Goal: Task Accomplishment & Management: Manage account settings

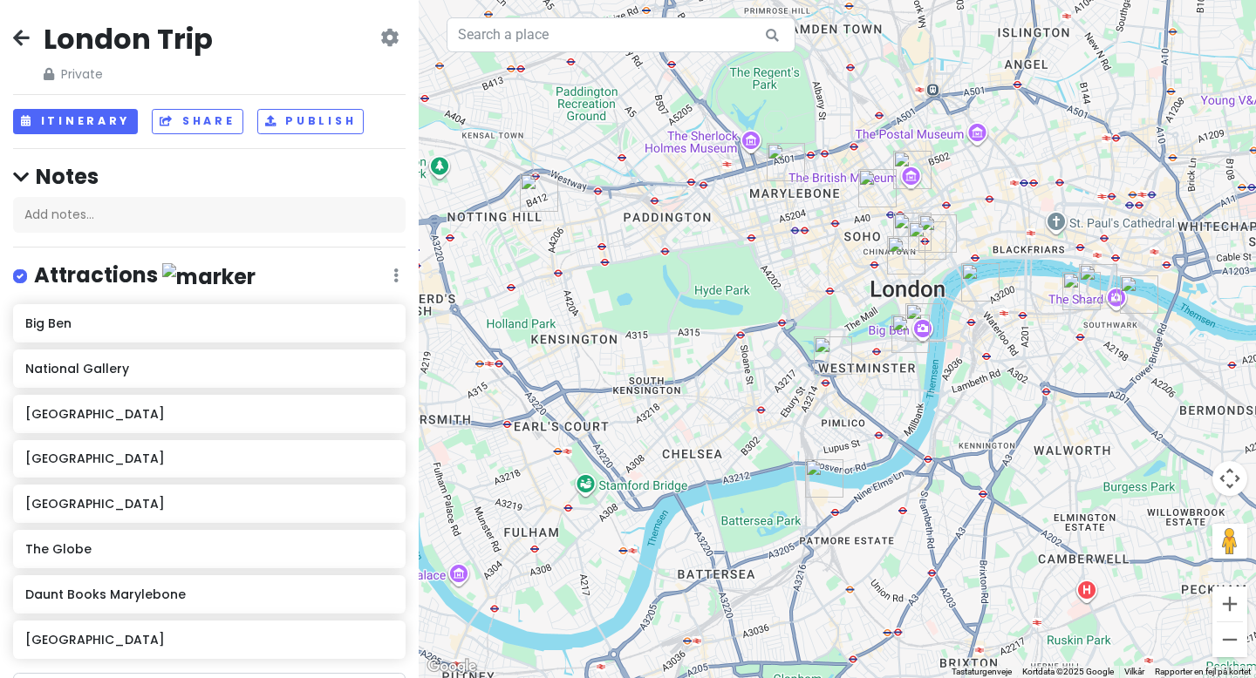
click at [41, 176] on h4 "Notes" at bounding box center [209, 176] width 392 height 27
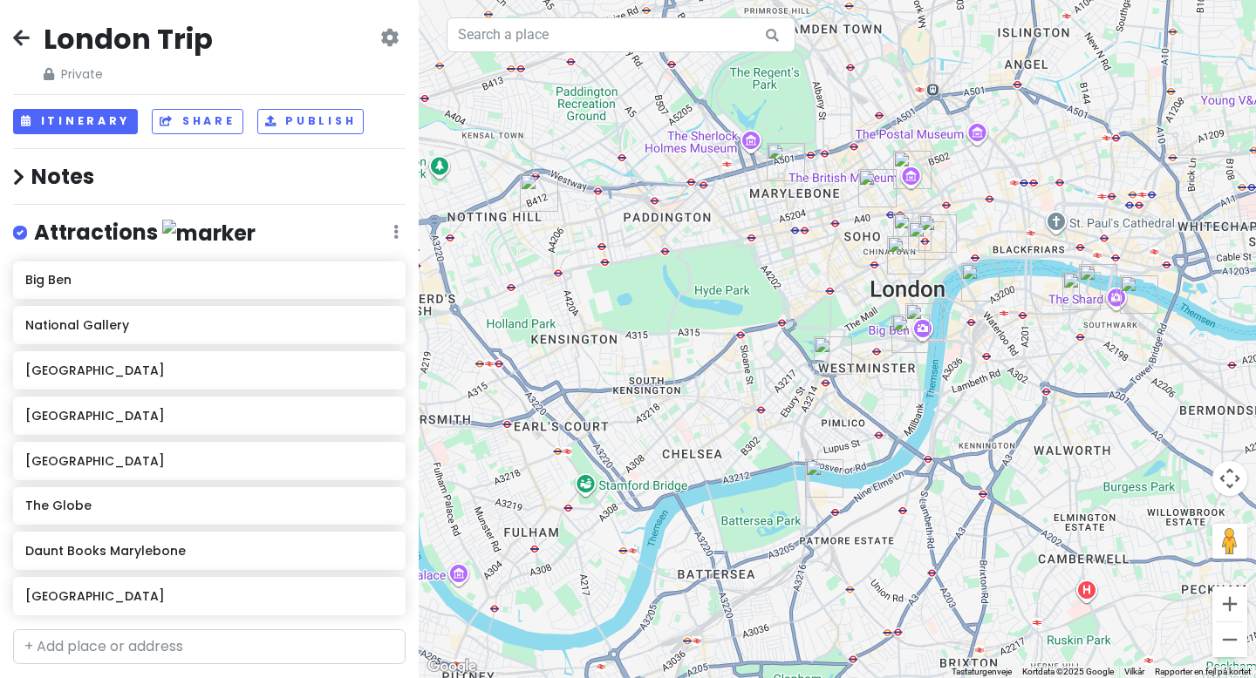
click at [41, 176] on h4 "Notes" at bounding box center [209, 176] width 392 height 27
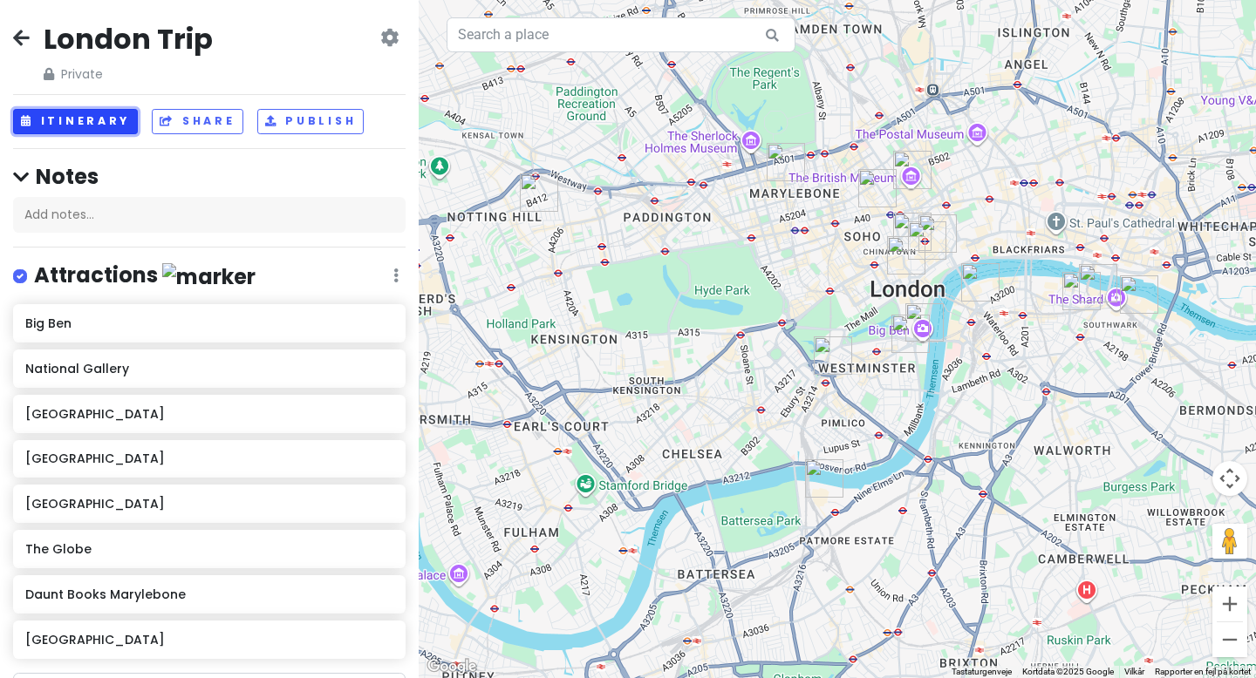
click at [92, 118] on button "Itinerary" at bounding box center [75, 121] width 125 height 25
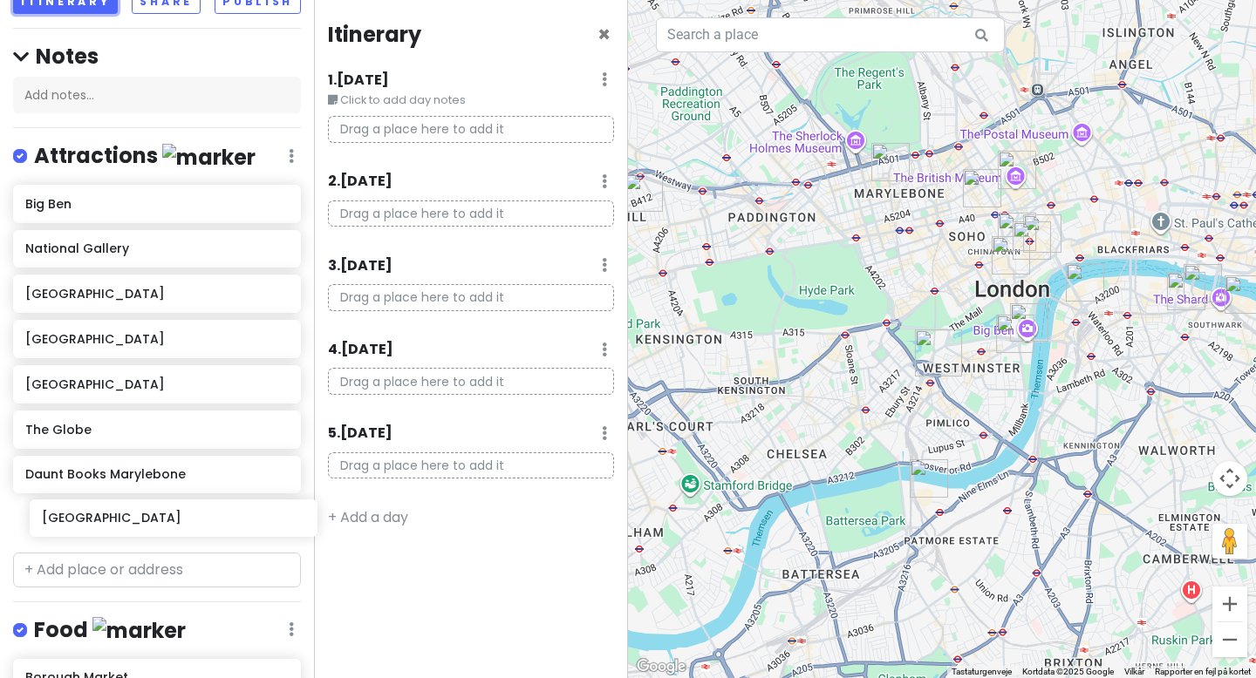
scroll to position [140, 0]
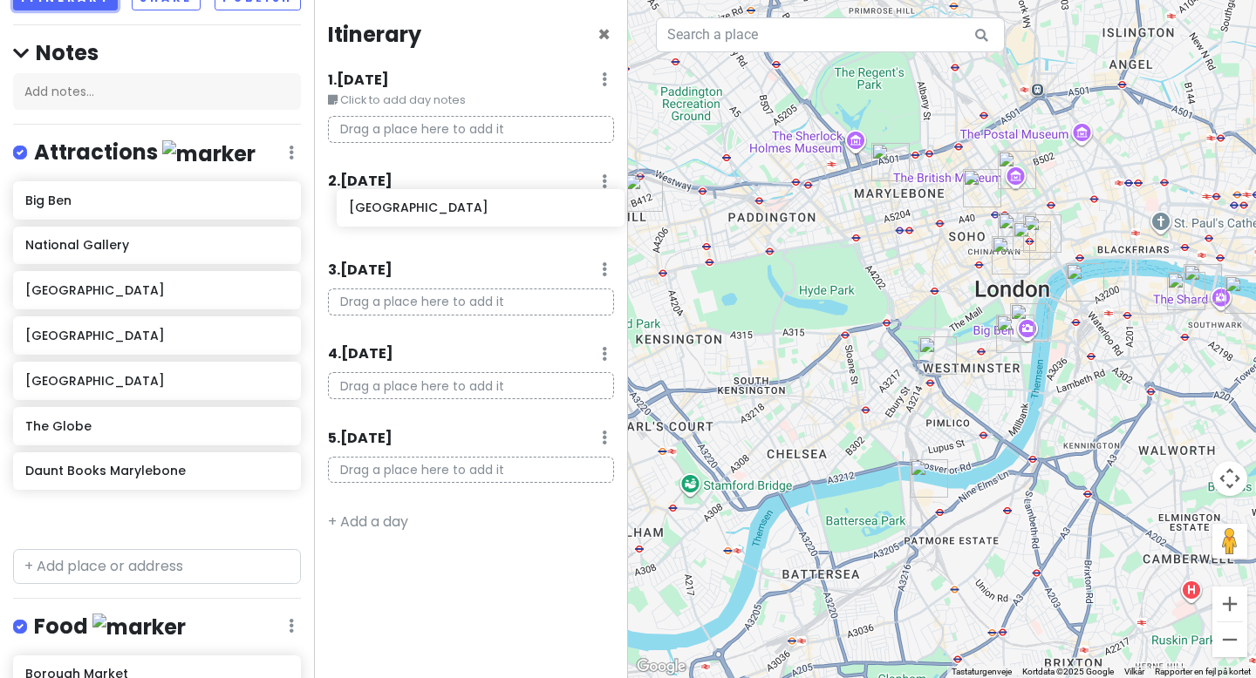
drag, startPoint x: 148, startPoint y: 521, endPoint x: 469, endPoint y: 220, distance: 439.8
click at [469, 221] on div "London Trip Private Change Dates Make a Copy Delete Trip Go Pro ⚡️ Give Feedbac…" at bounding box center [628, 339] width 1256 height 678
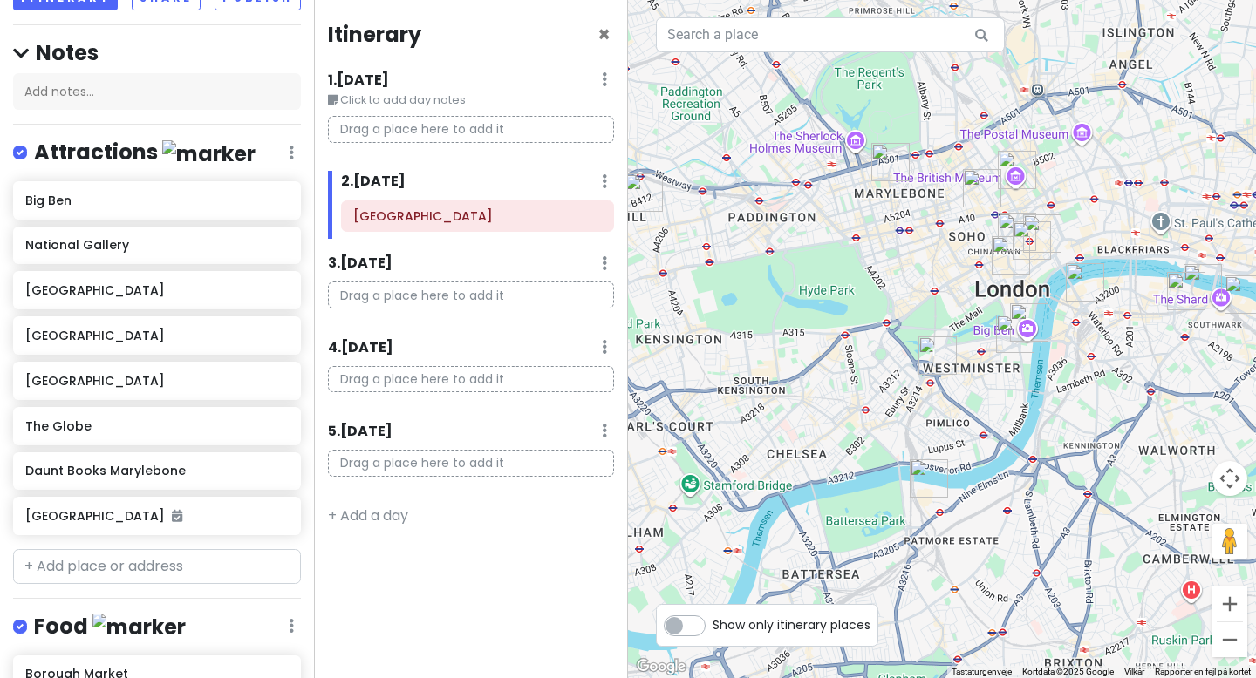
click at [927, 475] on img "Solis" at bounding box center [928, 479] width 38 height 38
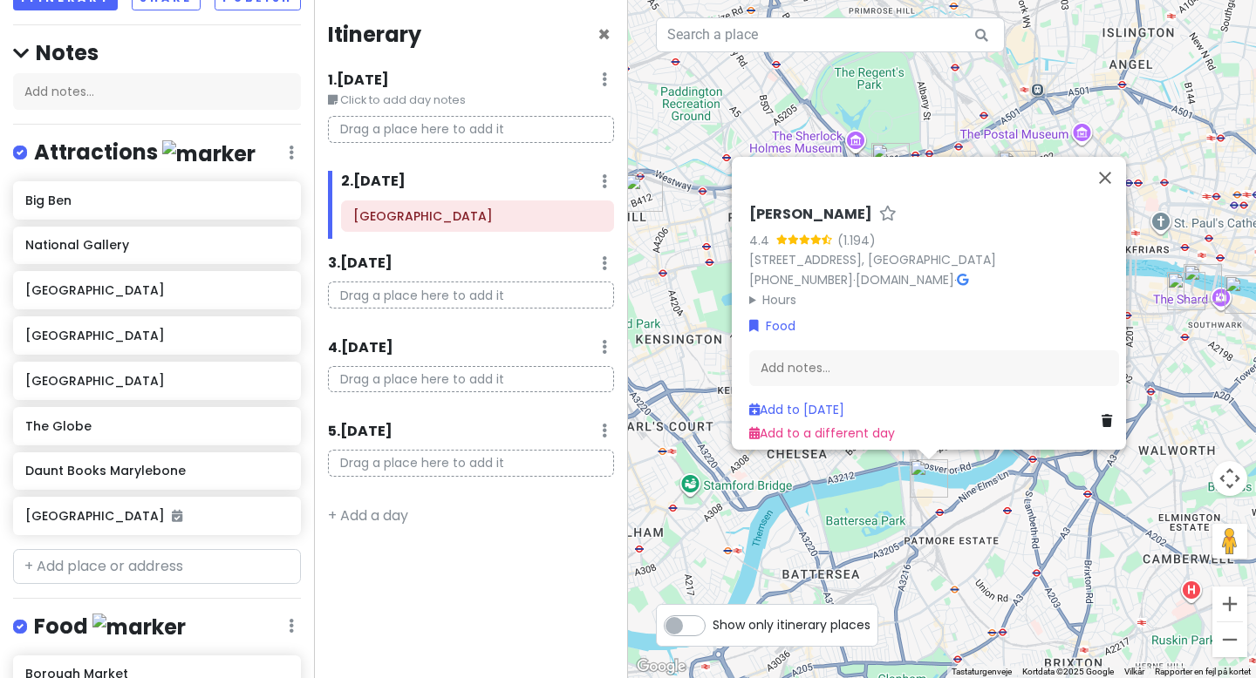
click at [976, 464] on div "[PERSON_NAME] 4.4 (1.194) First Floor, [GEOGRAPHIC_DATA], [GEOGRAPHIC_DATA] [PH…" at bounding box center [942, 339] width 628 height 678
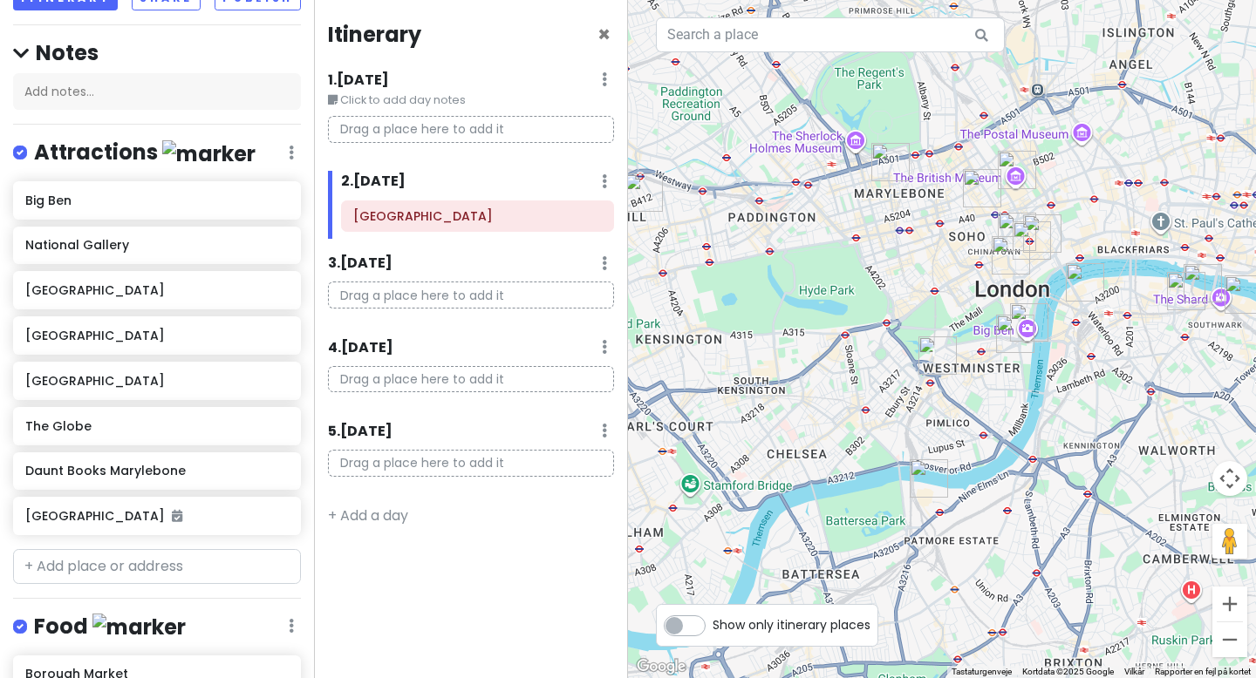
click at [1012, 329] on img "Westminster Abbey" at bounding box center [1015, 334] width 38 height 38
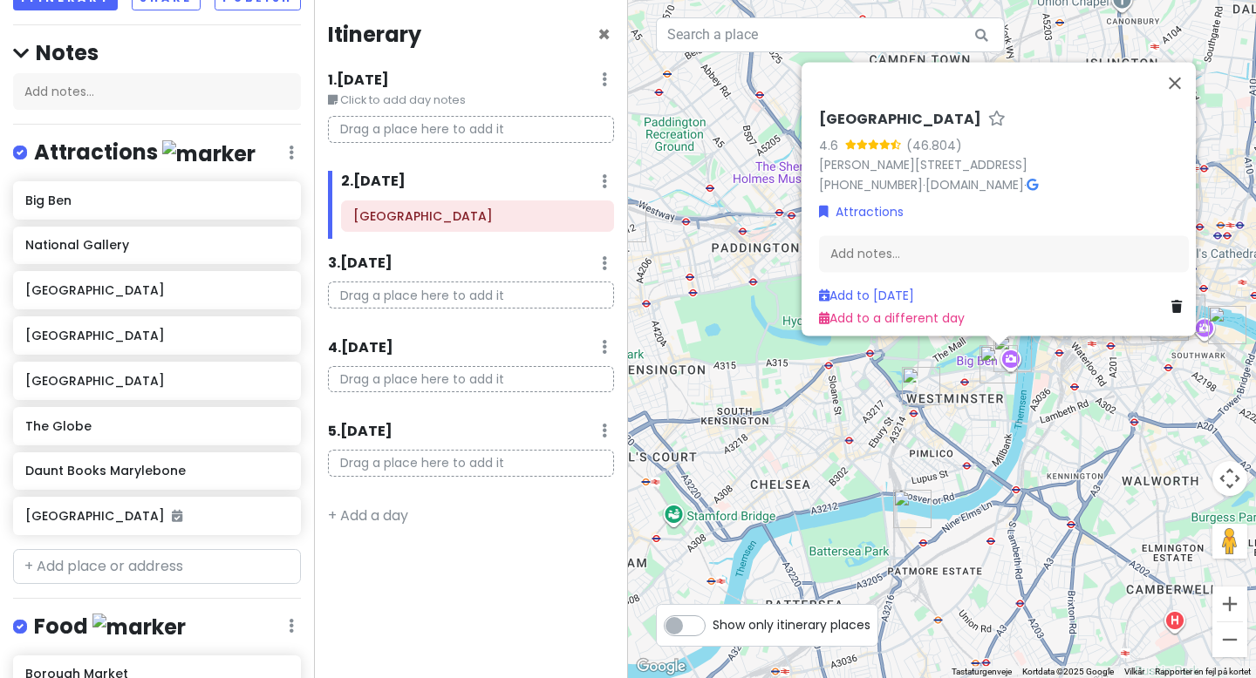
click at [994, 365] on img "Westminster Abbey" at bounding box center [998, 364] width 38 height 38
click at [1017, 354] on img "Westminster Abbey" at bounding box center [998, 364] width 38 height 38
click at [1016, 354] on img "Westminster Abbey" at bounding box center [998, 364] width 38 height 38
click at [1033, 367] on div "Naviger ved at trykke på piletasterne. [GEOGRAPHIC_DATA] 4.6 (46.804) [PERSON_N…" at bounding box center [942, 339] width 628 height 678
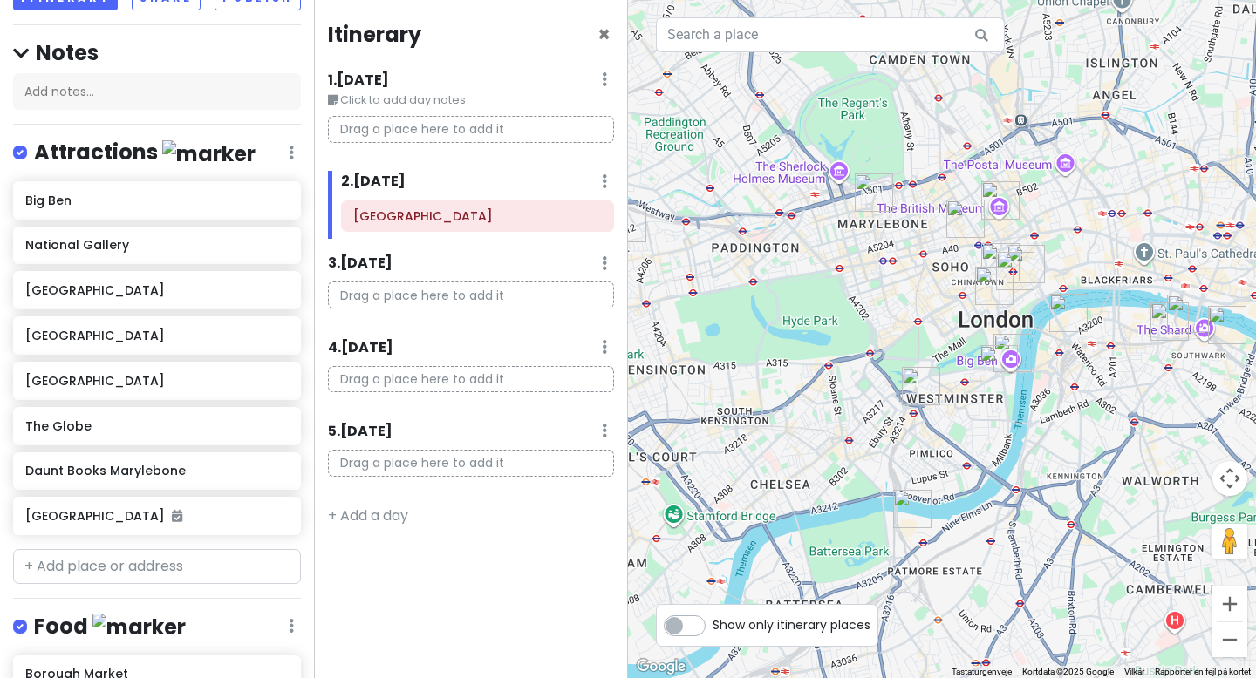
click at [970, 364] on div at bounding box center [942, 339] width 628 height 678
click at [987, 283] on img "National Gallery" at bounding box center [994, 286] width 38 height 38
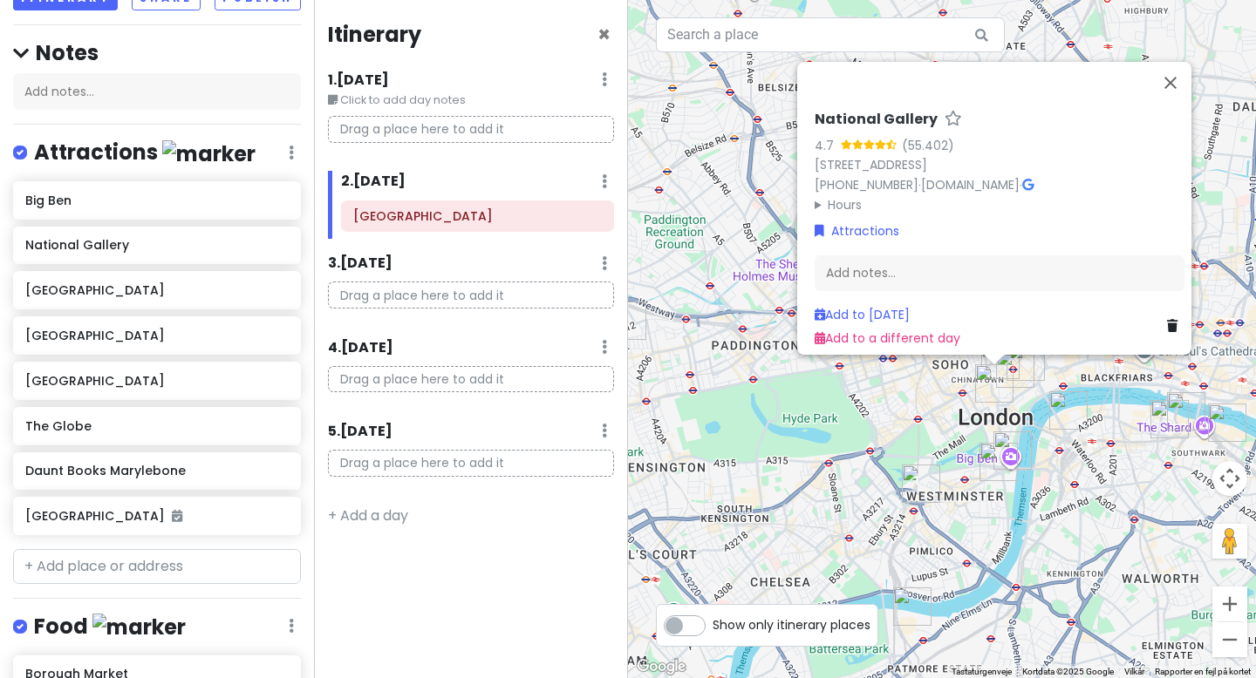
click at [986, 389] on img "National Gallery" at bounding box center [994, 383] width 38 height 38
click at [1017, 359] on img "Flat Iron Covent Garden" at bounding box center [1015, 369] width 38 height 38
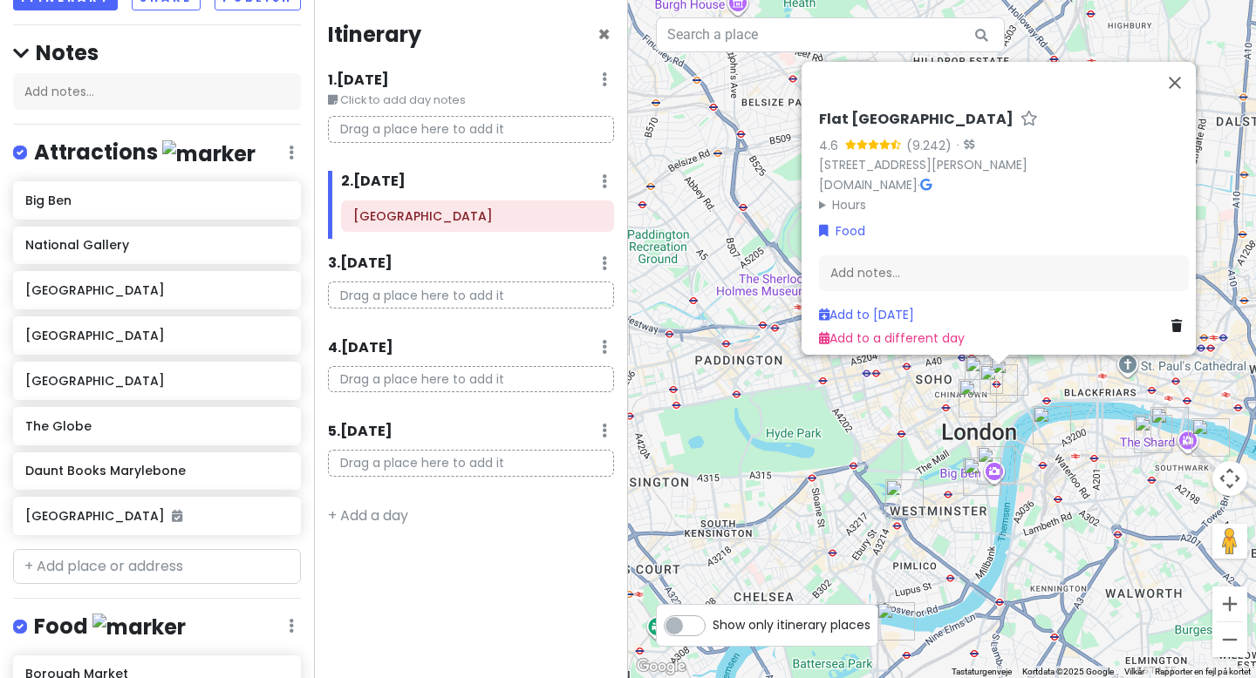
click at [1015, 371] on img "Flat Iron Covent Garden" at bounding box center [998, 383] width 38 height 38
click at [975, 360] on img "West End" at bounding box center [983, 375] width 38 height 38
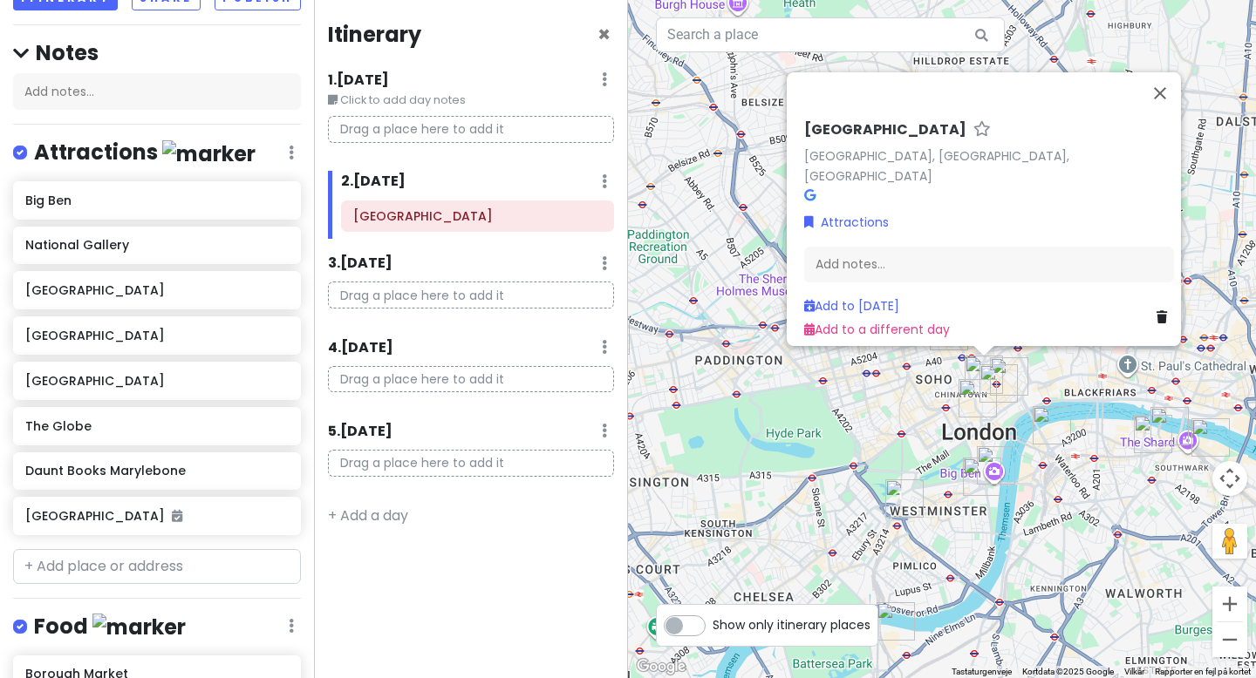
click at [992, 384] on img "National Gallery" at bounding box center [977, 398] width 38 height 38
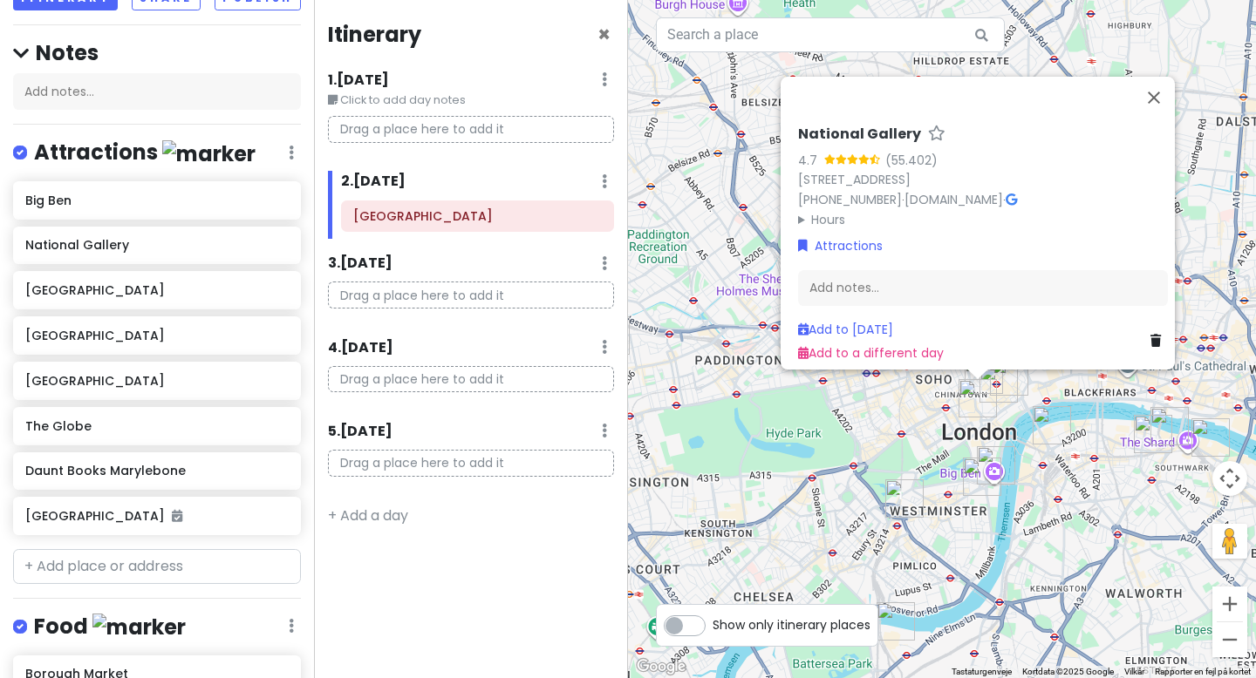
click at [999, 386] on img "Flat Iron Covent Garden" at bounding box center [998, 383] width 38 height 38
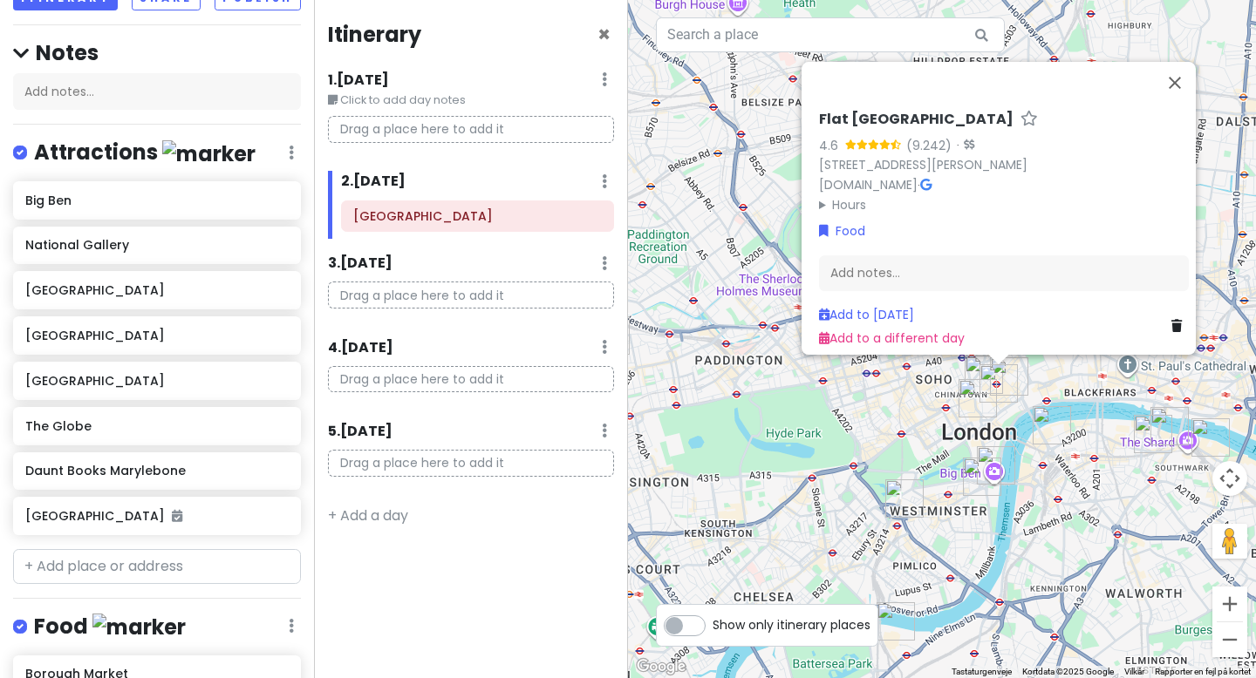
click at [898, 499] on img "Victoria Palace Theatre" at bounding box center [904, 499] width 38 height 38
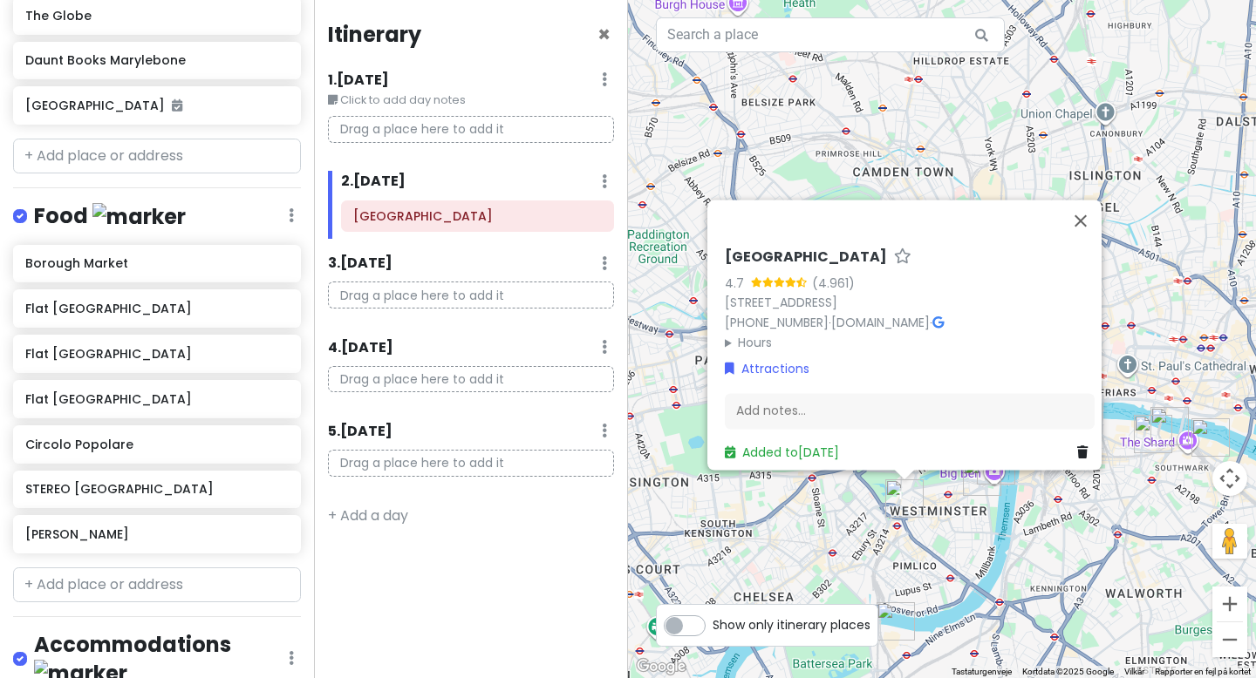
scroll to position [592, 0]
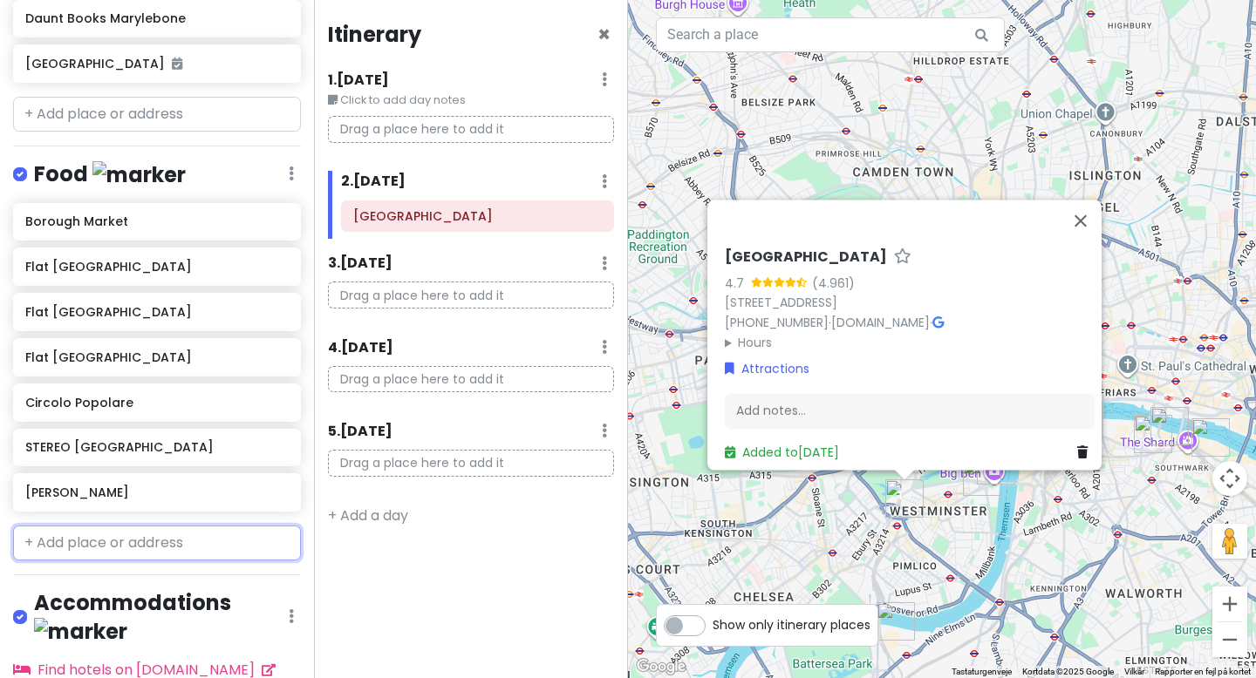
click at [124, 551] on input "text" at bounding box center [157, 543] width 288 height 35
click at [1091, 207] on button "Luk" at bounding box center [1080, 221] width 42 height 42
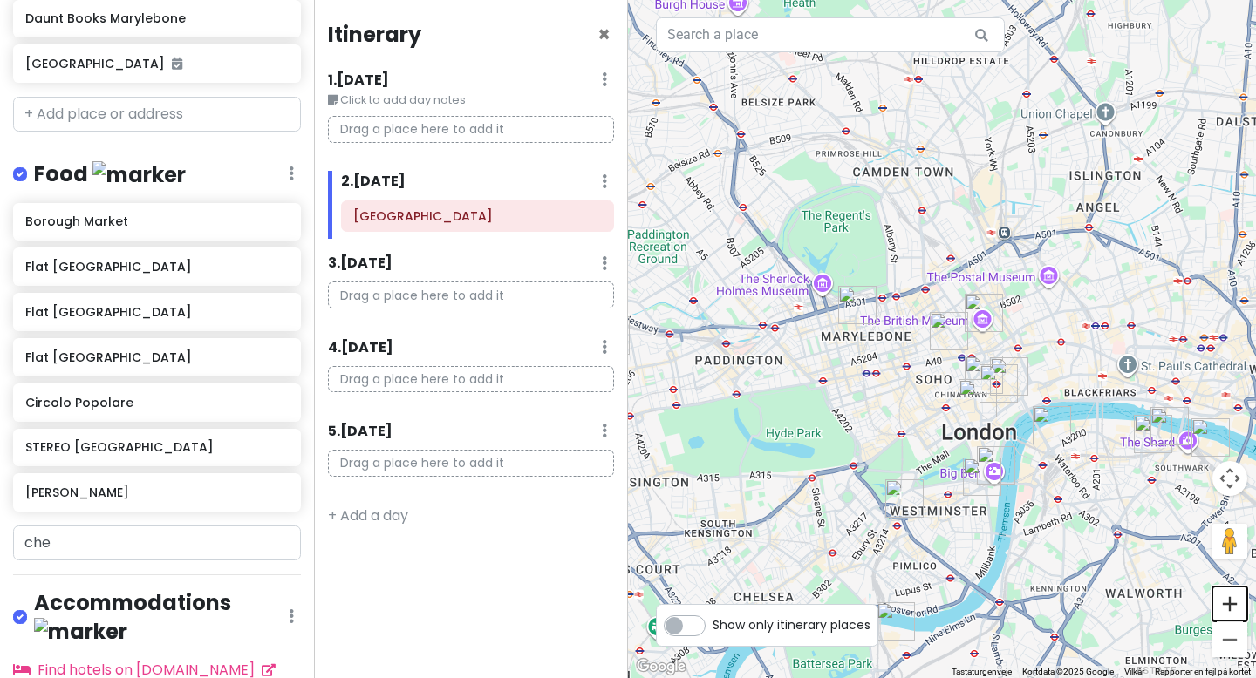
click at [1224, 597] on button "Zoom ind" at bounding box center [1229, 604] width 35 height 35
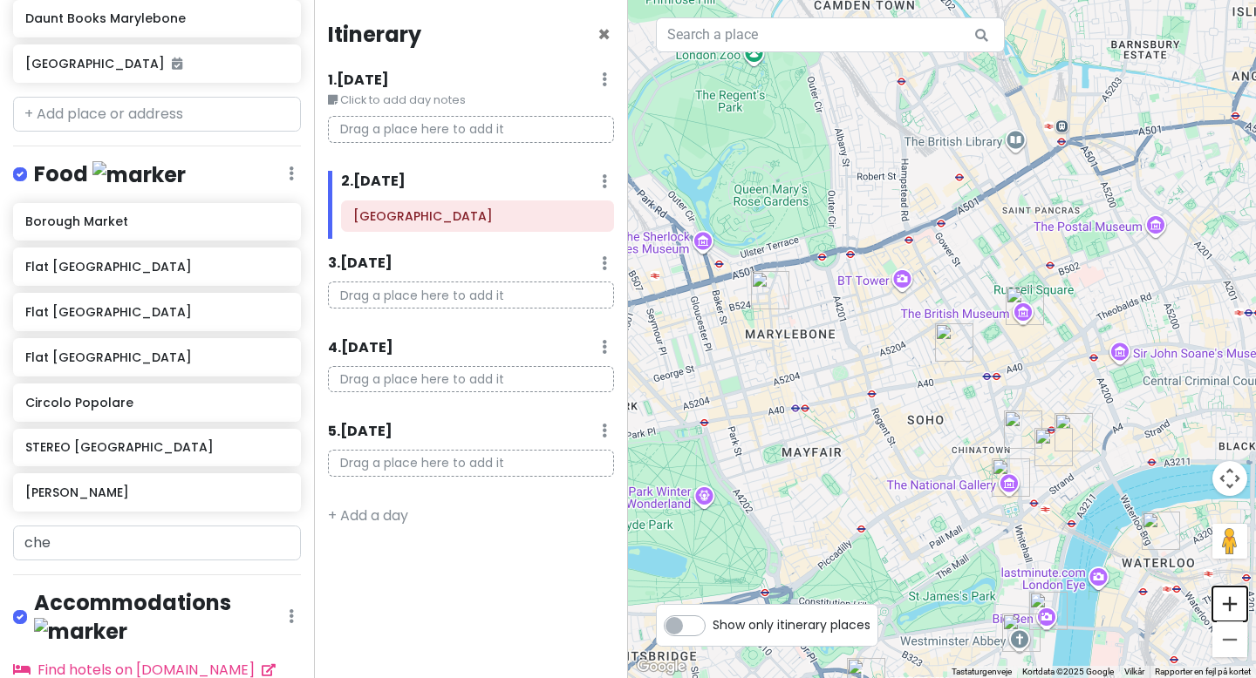
click at [1224, 597] on button "Zoom ind" at bounding box center [1229, 604] width 35 height 35
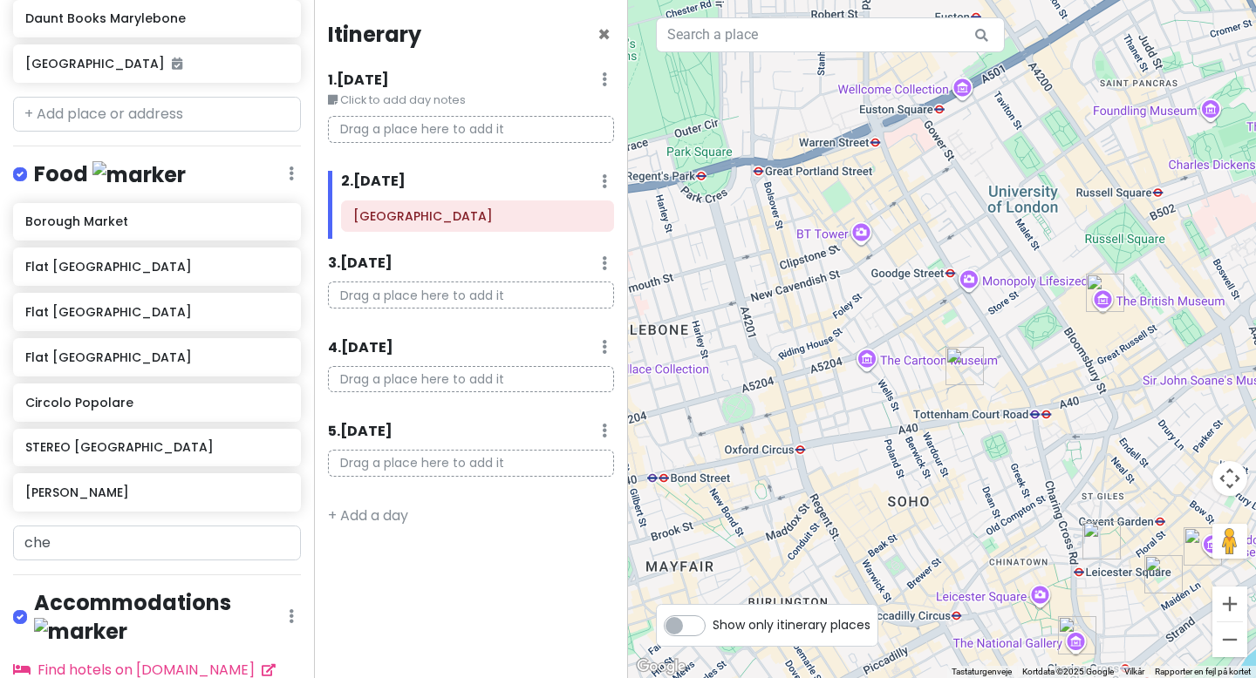
drag, startPoint x: 898, startPoint y: 632, endPoint x: 1036, endPoint y: 295, distance: 364.5
click at [1034, 296] on div at bounding box center [942, 339] width 628 height 678
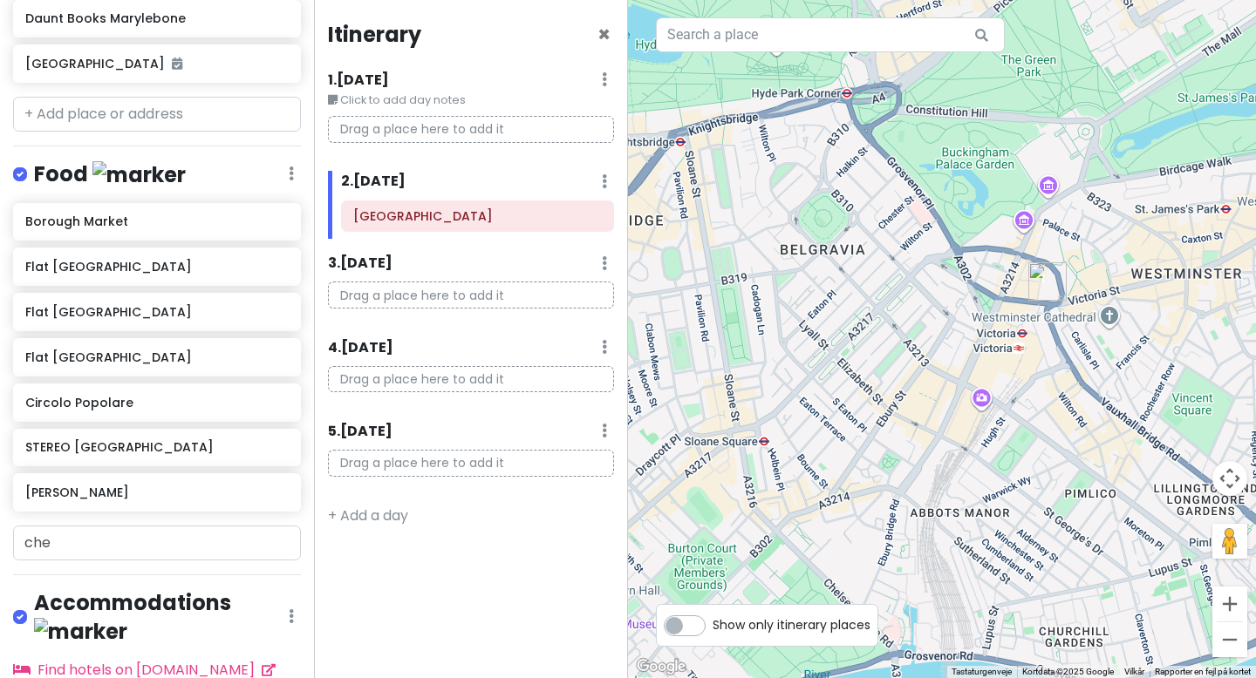
drag, startPoint x: 1098, startPoint y: 357, endPoint x: 893, endPoint y: 374, distance: 205.6
click at [893, 374] on div at bounding box center [942, 339] width 628 height 678
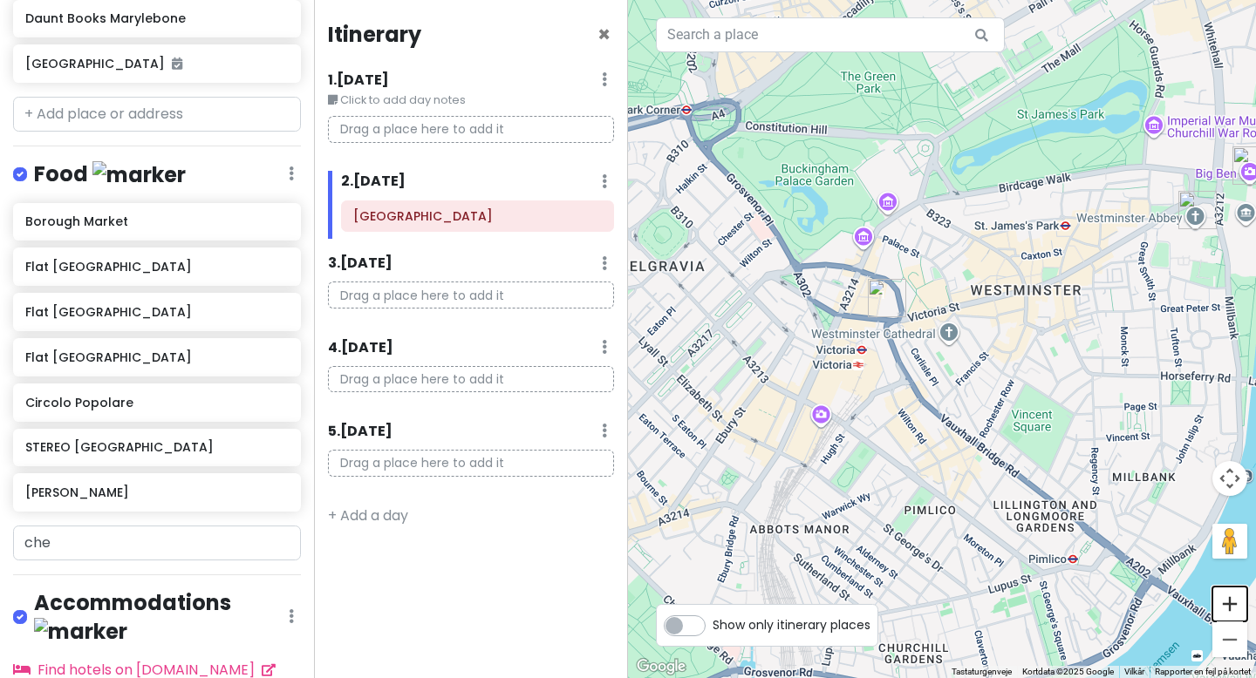
click at [1224, 606] on button "Zoom ind" at bounding box center [1229, 604] width 35 height 35
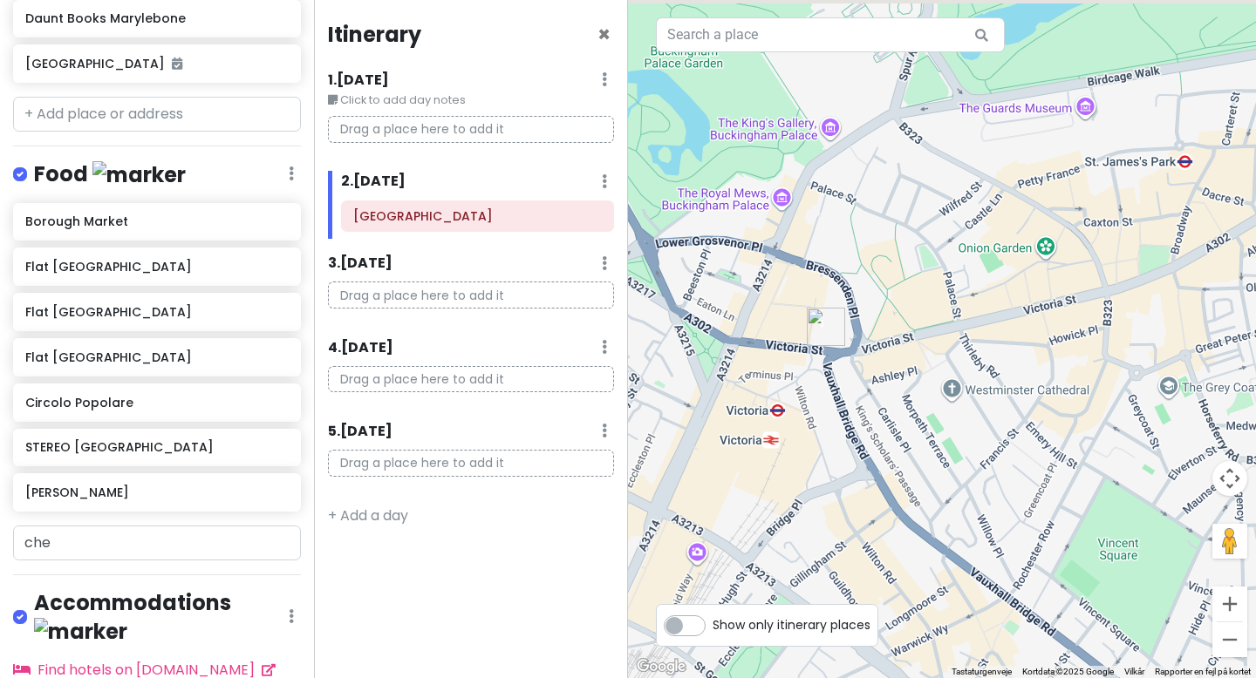
drag, startPoint x: 1137, startPoint y: 371, endPoint x: 1125, endPoint y: 451, distance: 81.1
click at [1126, 452] on div at bounding box center [942, 339] width 628 height 678
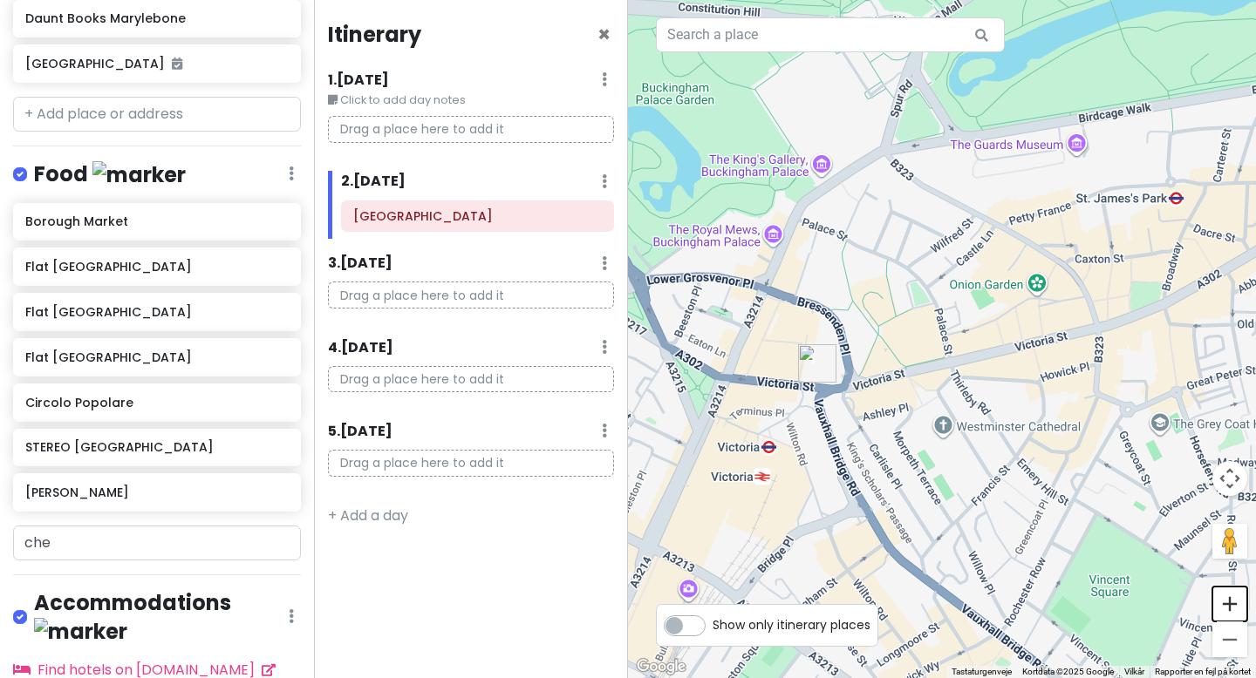
click at [1231, 602] on button "Zoom ind" at bounding box center [1229, 604] width 35 height 35
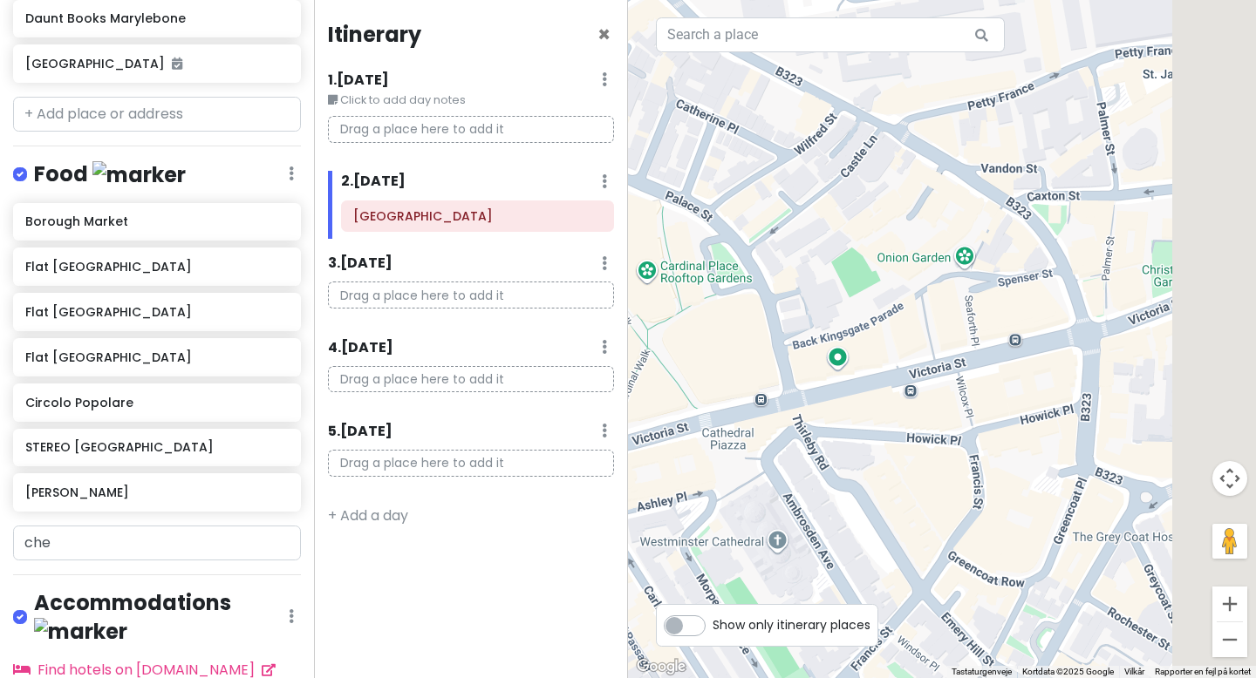
drag, startPoint x: 1162, startPoint y: 433, endPoint x: 987, endPoint y: 450, distance: 176.0
click at [987, 450] on div at bounding box center [942, 339] width 628 height 678
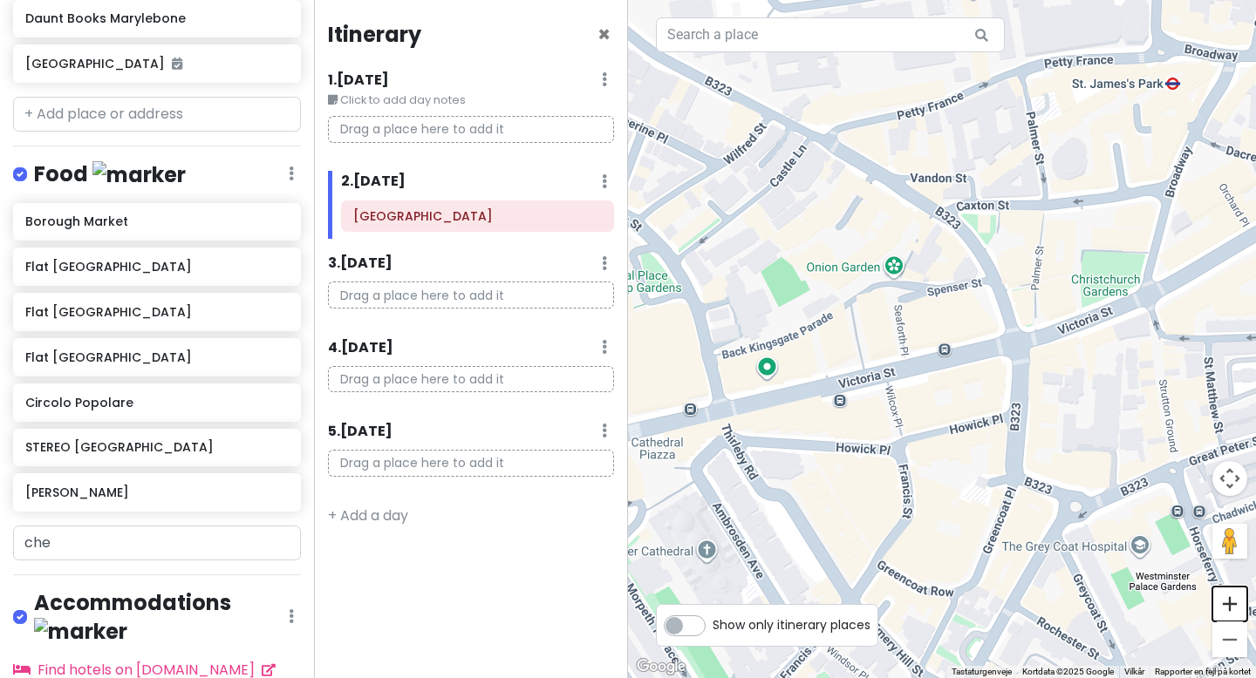
click at [1232, 602] on button "Zoom ind" at bounding box center [1229, 604] width 35 height 35
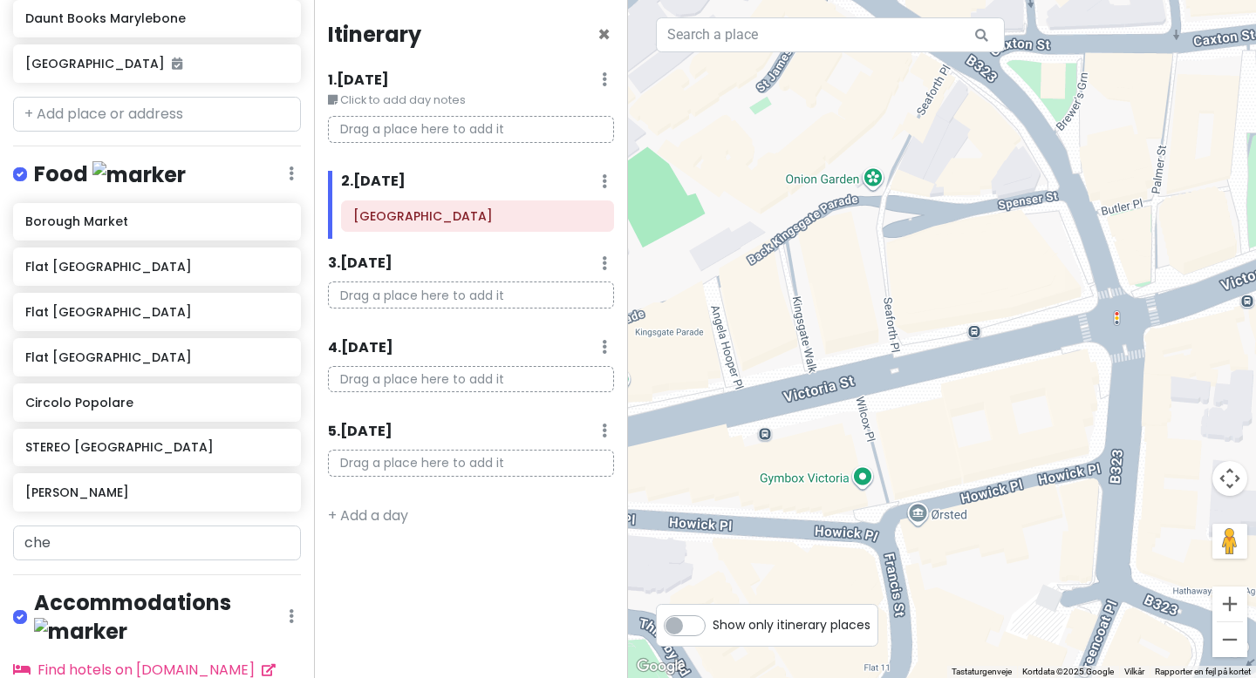
drag, startPoint x: 1091, startPoint y: 469, endPoint x: 1255, endPoint y: 313, distance: 226.3
click at [1255, 313] on div at bounding box center [942, 339] width 628 height 678
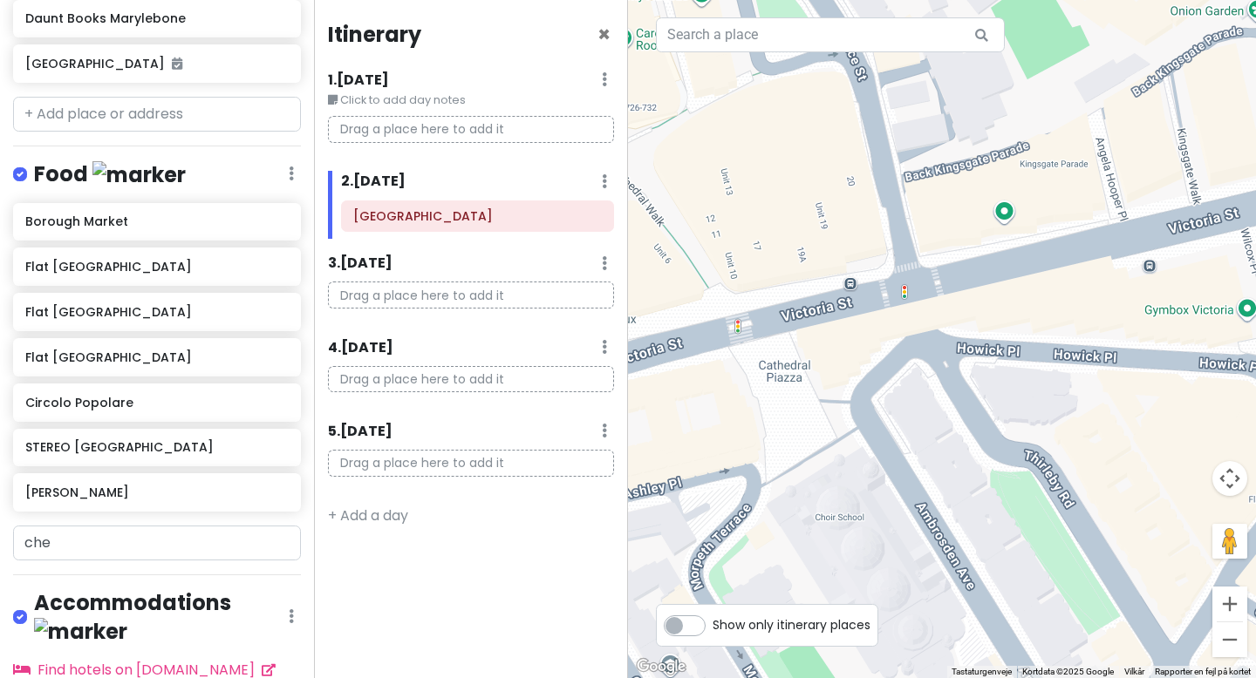
drag, startPoint x: 963, startPoint y: 217, endPoint x: 1210, endPoint y: 217, distance: 247.6
click at [1210, 217] on div at bounding box center [942, 339] width 628 height 678
click at [1228, 647] on button "Zoom ud" at bounding box center [1229, 640] width 35 height 35
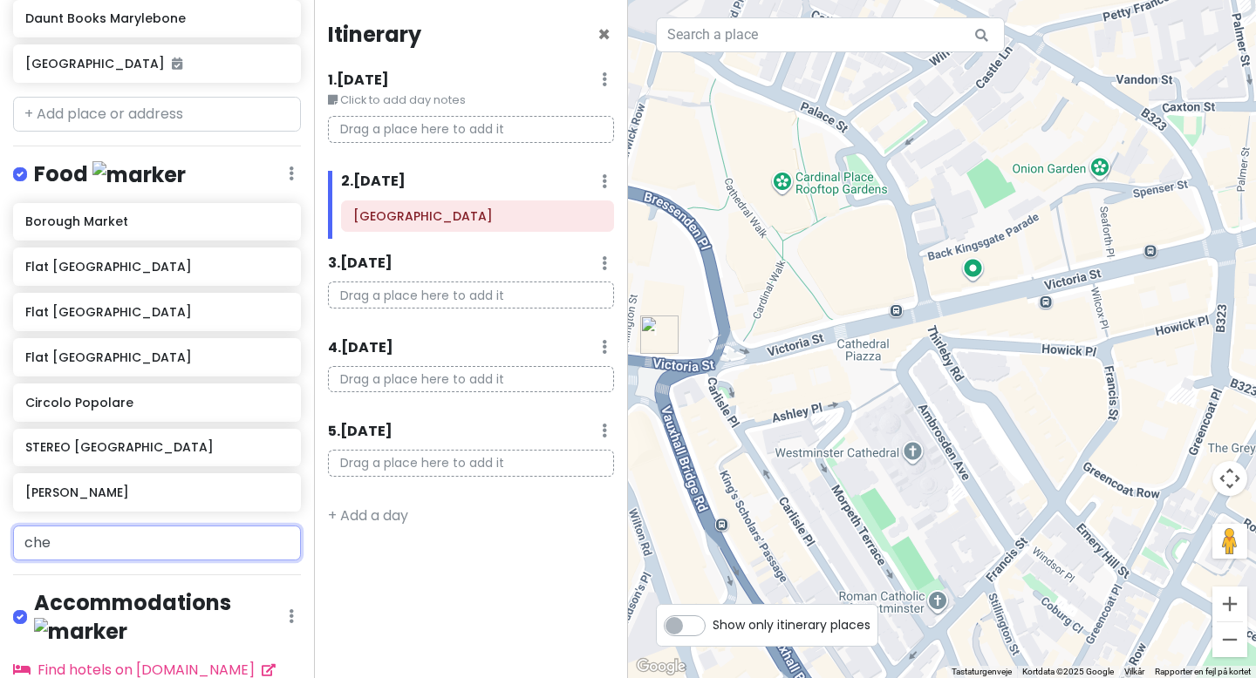
click at [132, 541] on input "che" at bounding box center [157, 543] width 288 height 35
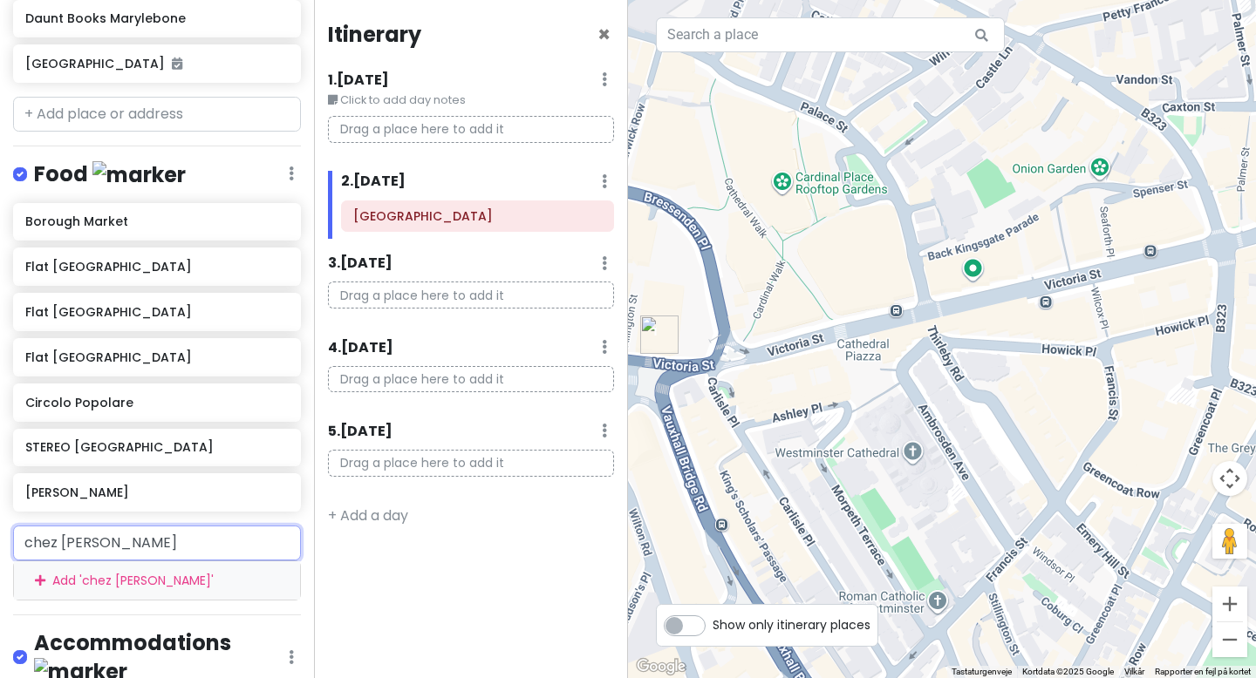
type input "chez [PERSON_NAME]"
click at [165, 586] on div "Add ' chez [PERSON_NAME] '" at bounding box center [157, 581] width 286 height 39
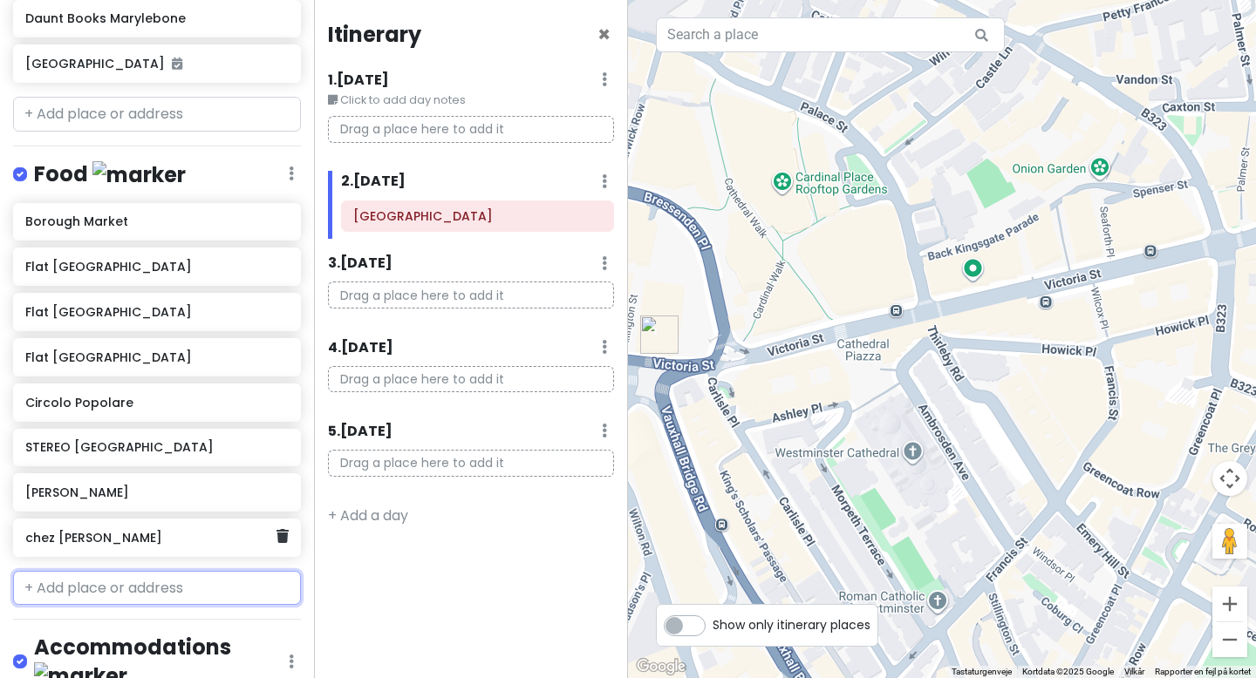
click at [165, 545] on div "chez [PERSON_NAME]" at bounding box center [150, 538] width 250 height 24
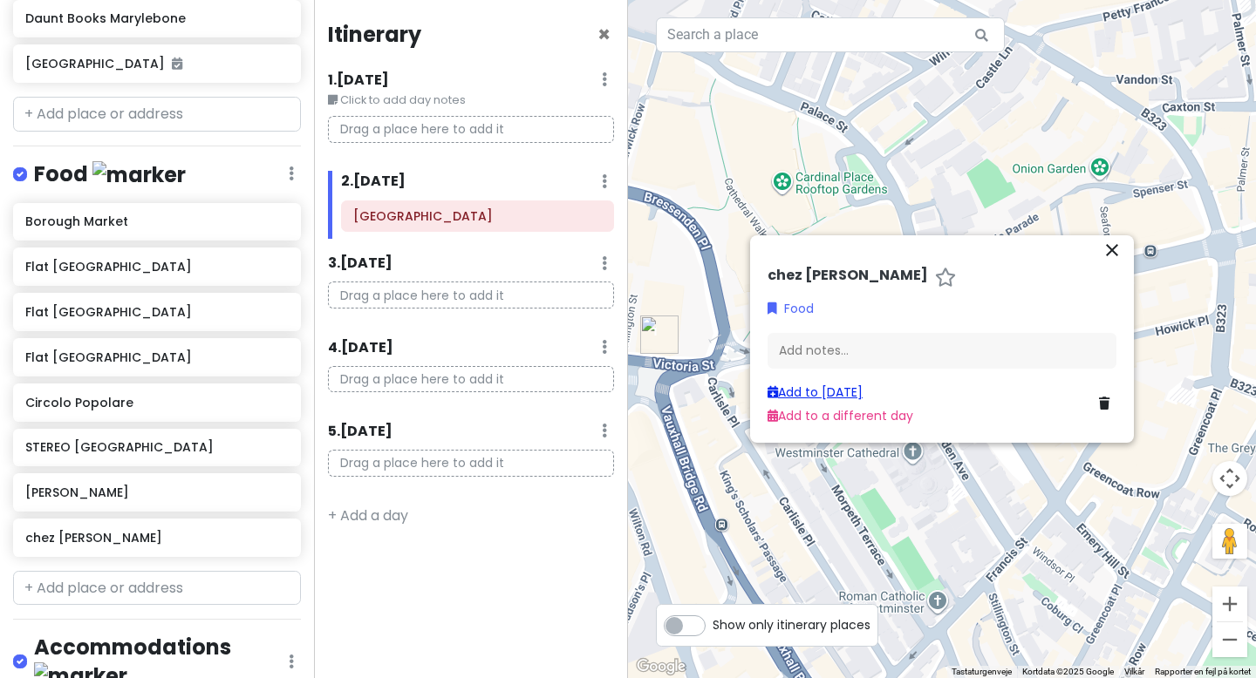
click at [828, 392] on link "Add to [DATE]" at bounding box center [814, 392] width 95 height 17
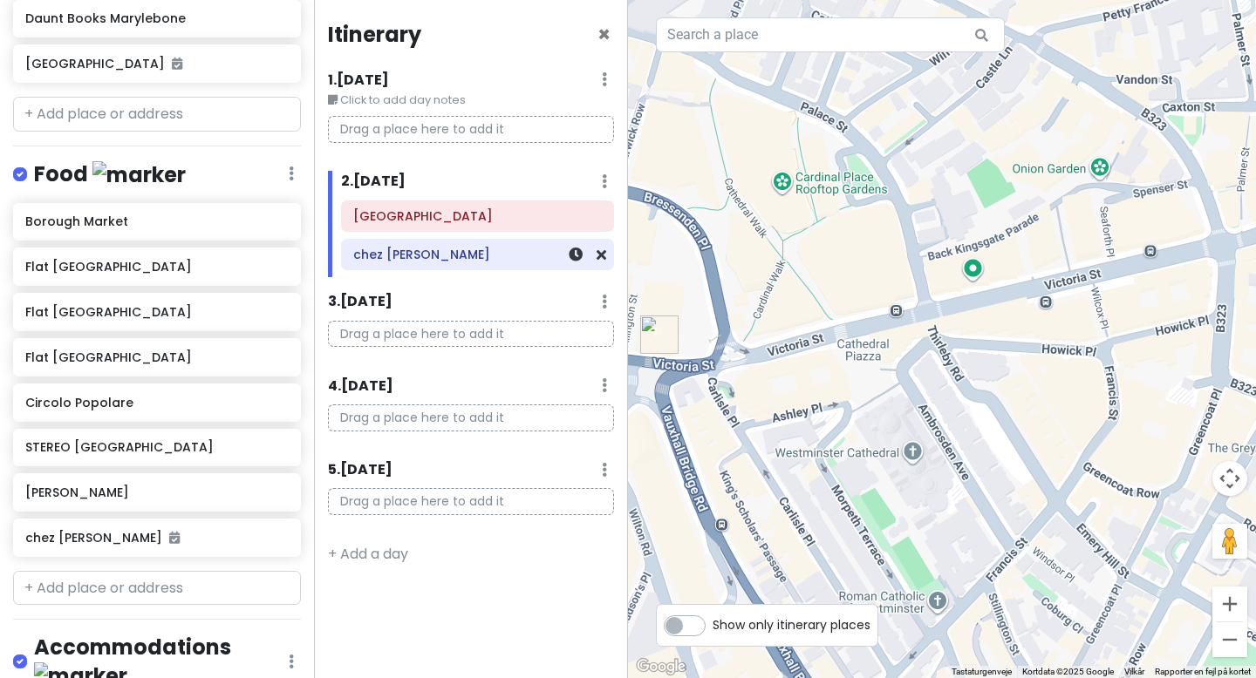
click at [475, 257] on h6 "chez [PERSON_NAME]" at bounding box center [477, 255] width 248 height 16
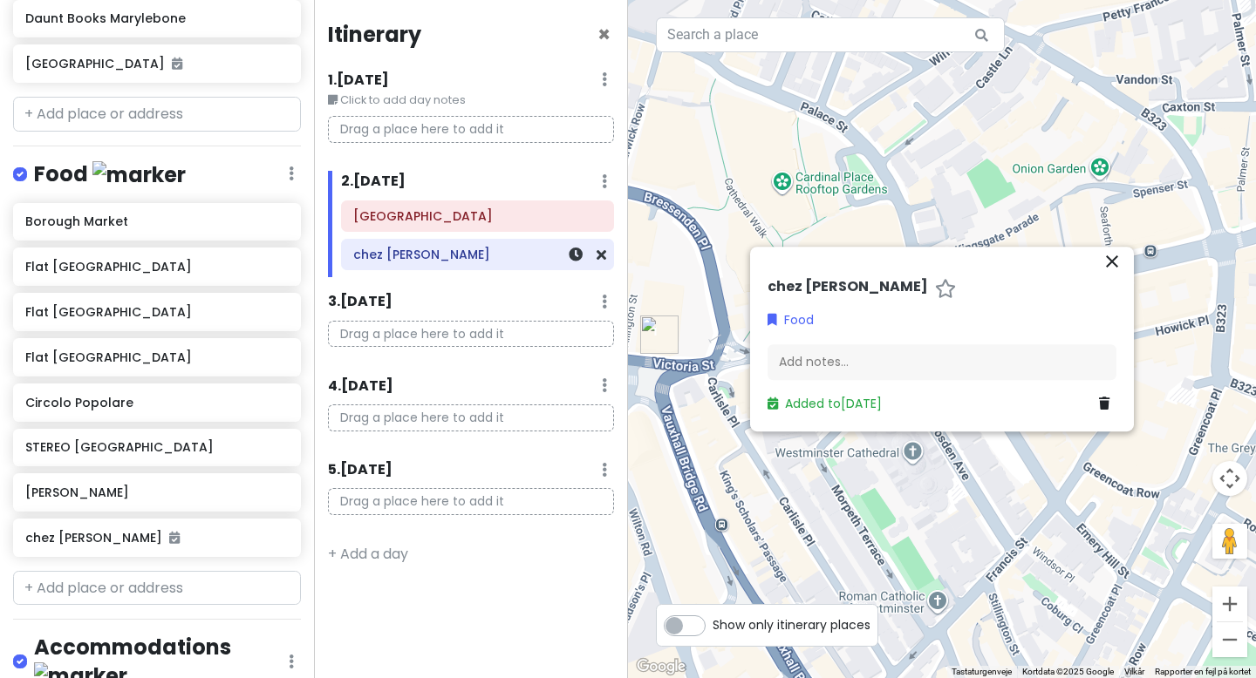
click at [475, 257] on h6 "chez [PERSON_NAME]" at bounding box center [477, 255] width 248 height 16
click at [1113, 269] on icon "close" at bounding box center [1111, 261] width 21 height 21
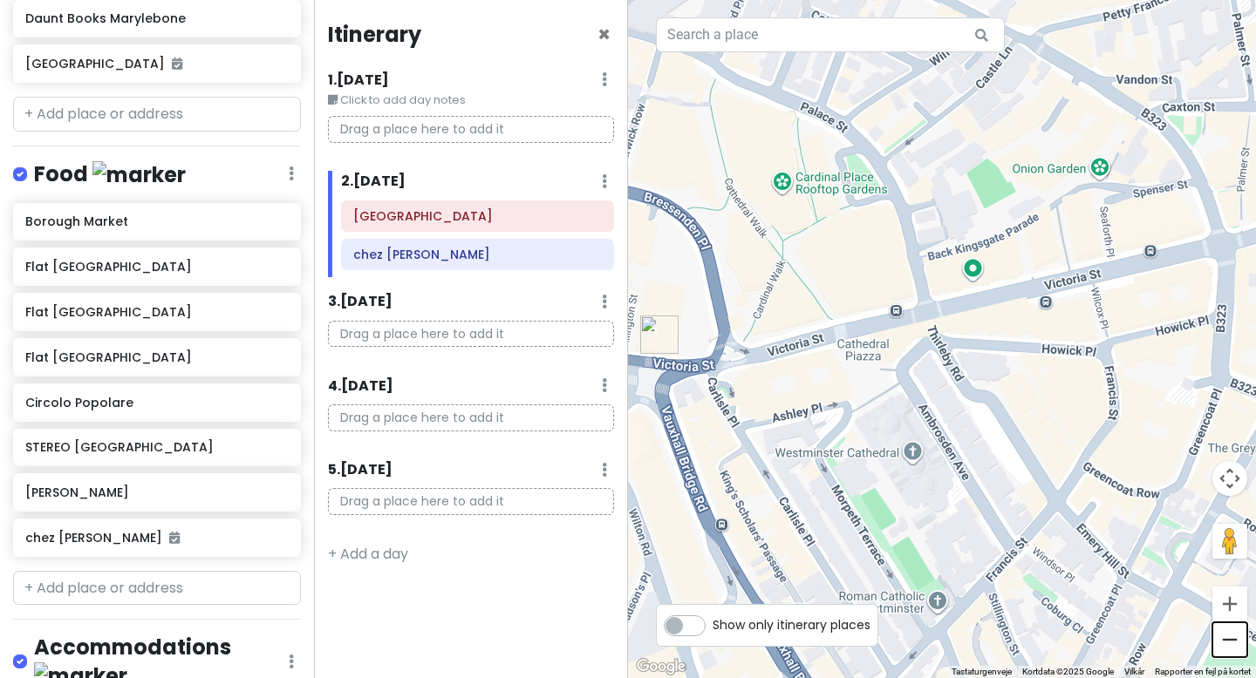
click at [1223, 641] on button "Zoom ud" at bounding box center [1229, 640] width 35 height 35
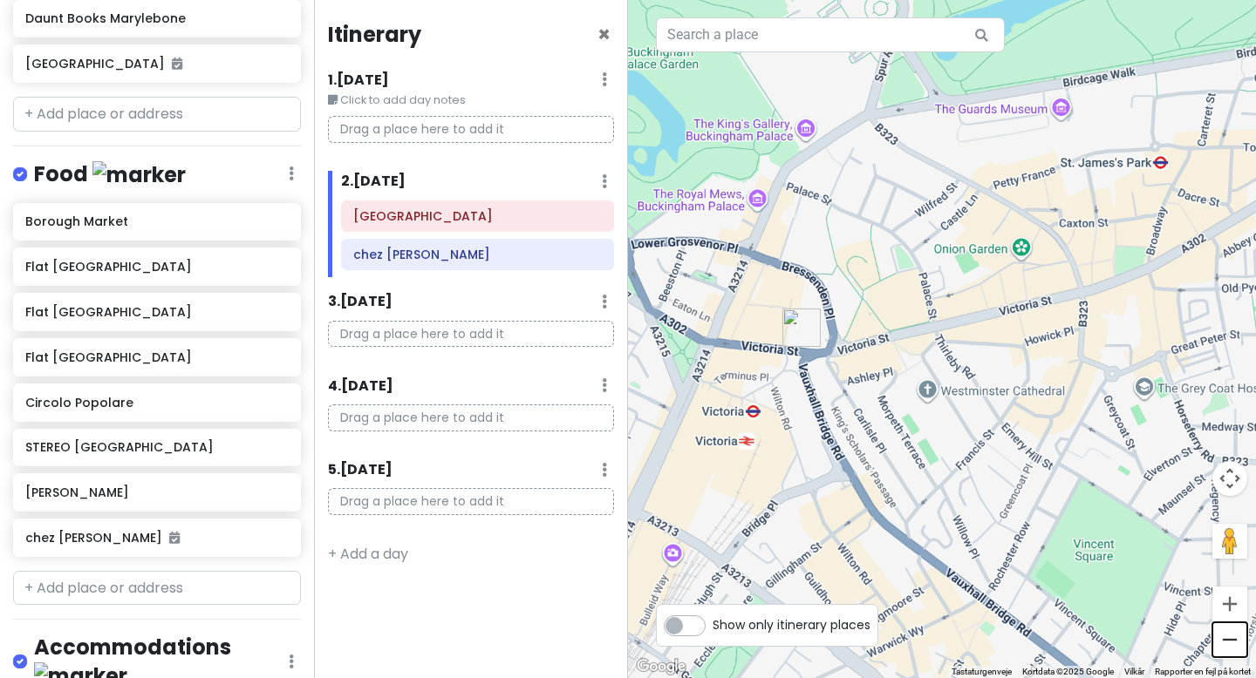
click at [1223, 641] on button "Zoom ud" at bounding box center [1229, 640] width 35 height 35
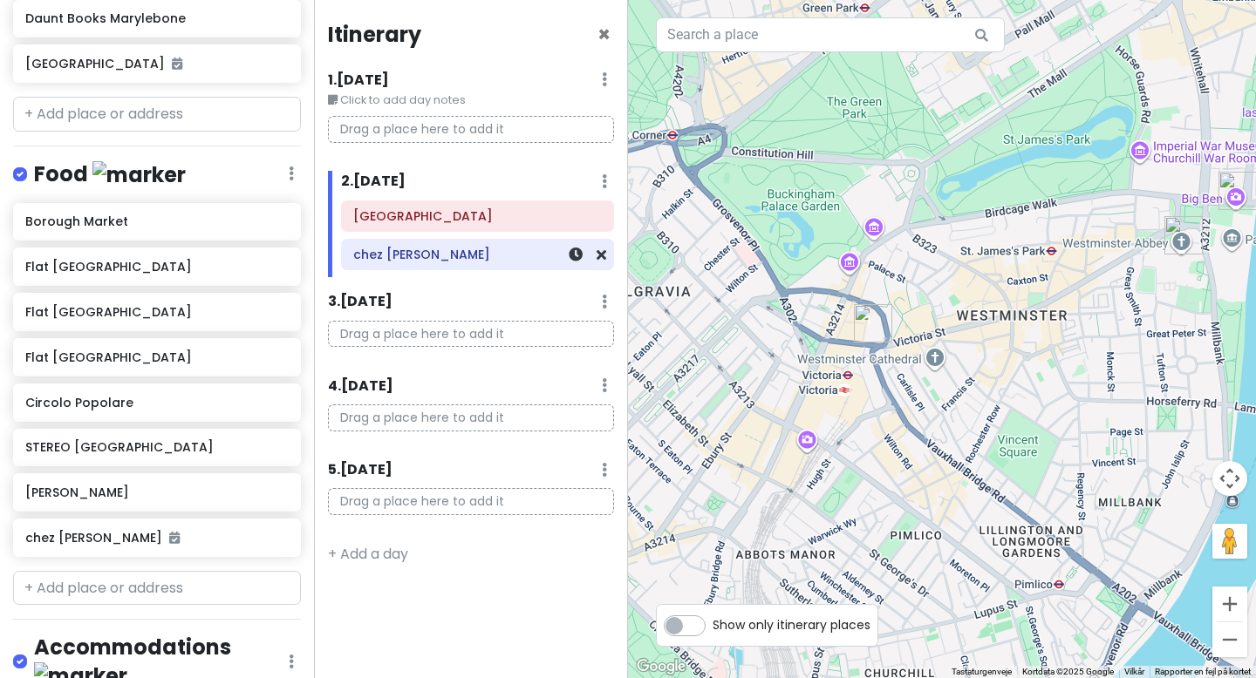
click at [493, 244] on div "chez [PERSON_NAME]" at bounding box center [477, 254] width 248 height 24
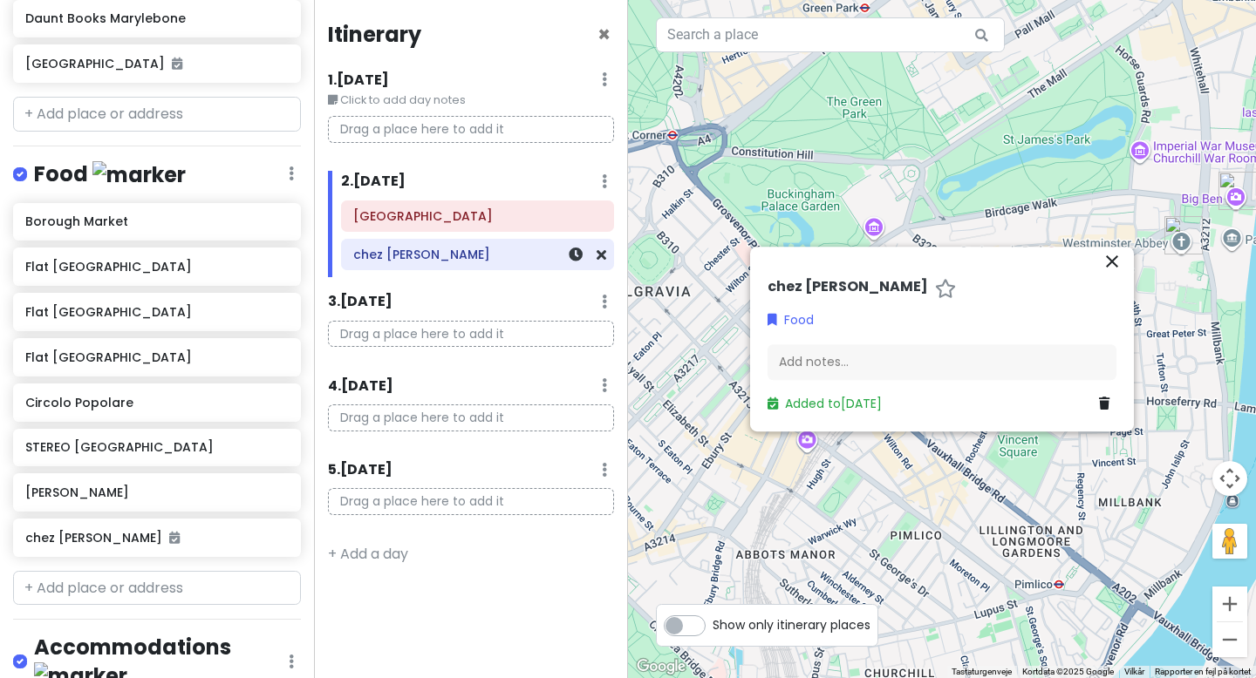
click at [493, 246] on div "chez [PERSON_NAME]" at bounding box center [477, 254] width 248 height 24
click at [1111, 269] on icon "close" at bounding box center [1111, 261] width 21 height 21
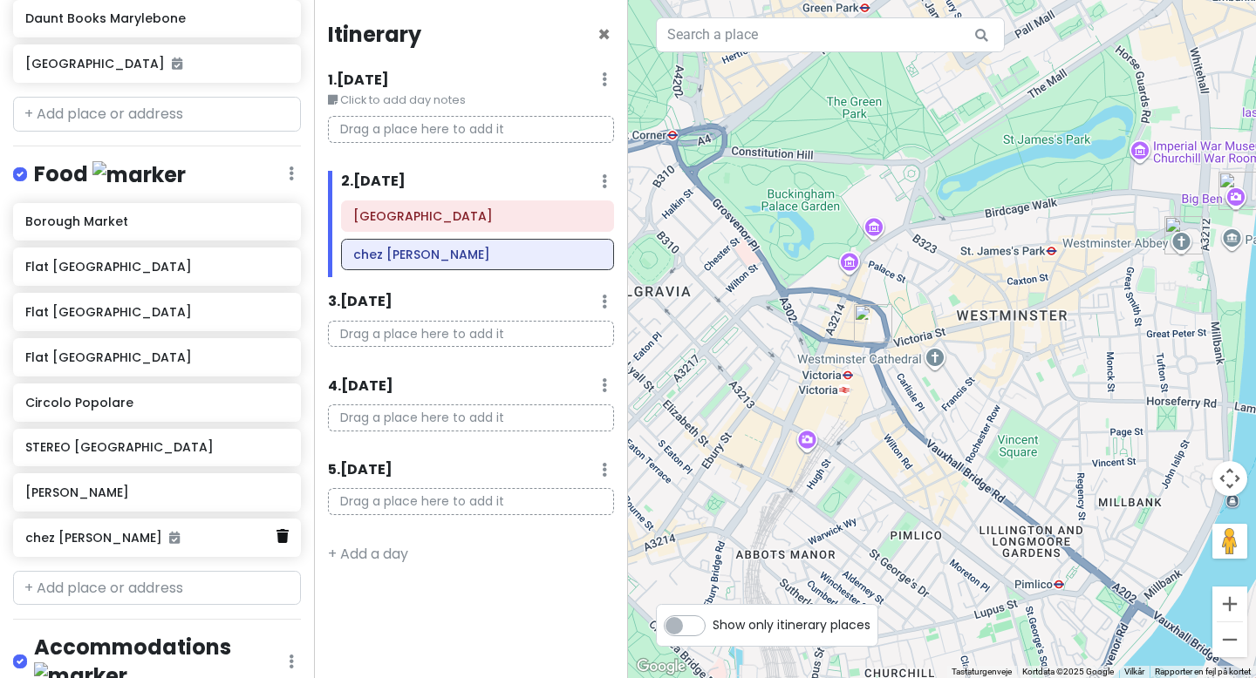
click at [283, 541] on link at bounding box center [282, 537] width 12 height 23
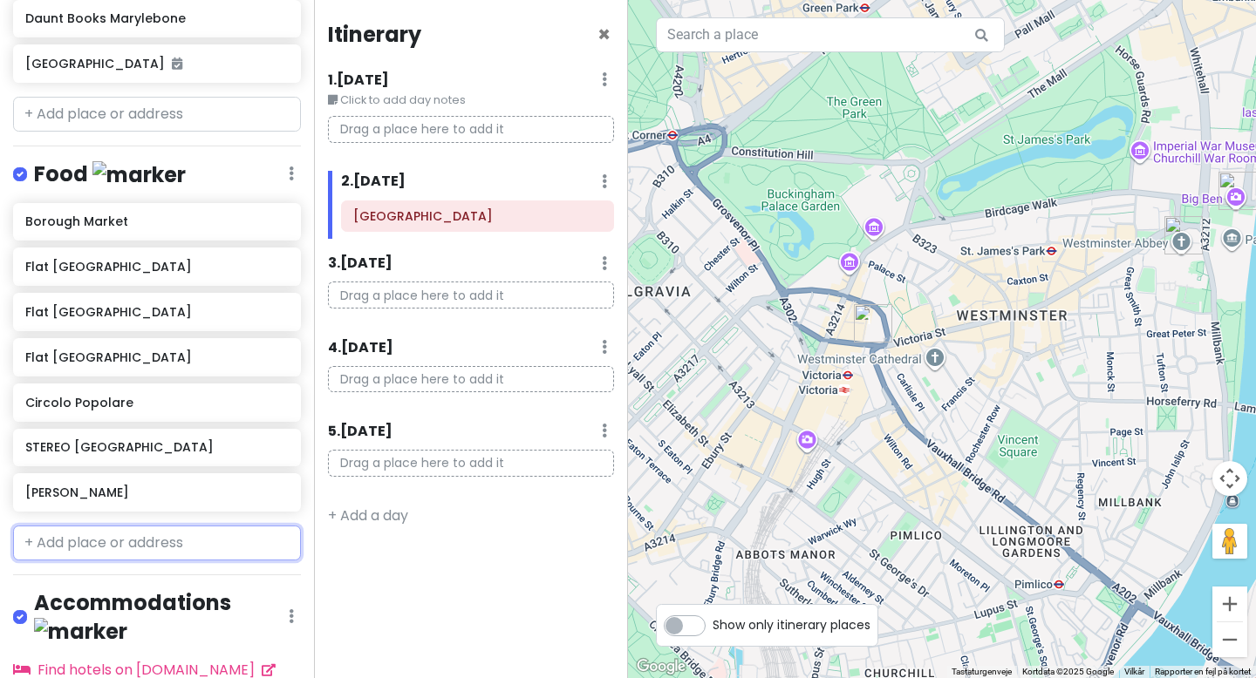
click at [191, 542] on input "text" at bounding box center [157, 543] width 288 height 35
type input "S"
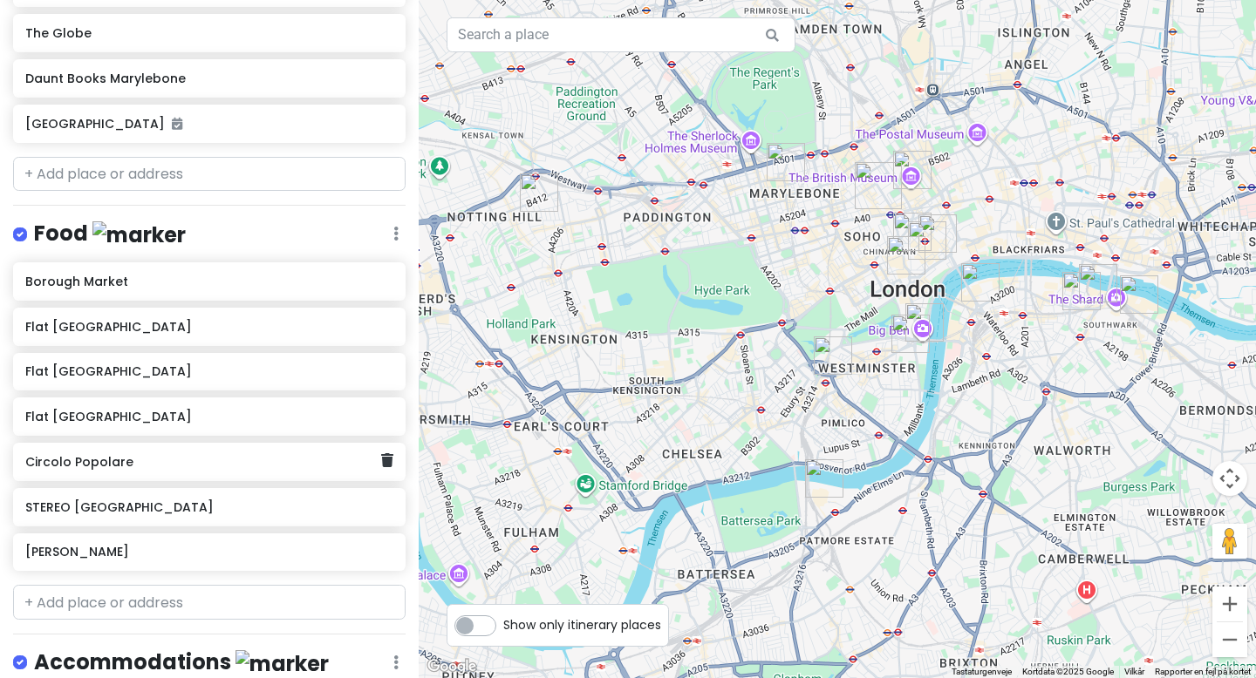
scroll to position [711, 0]
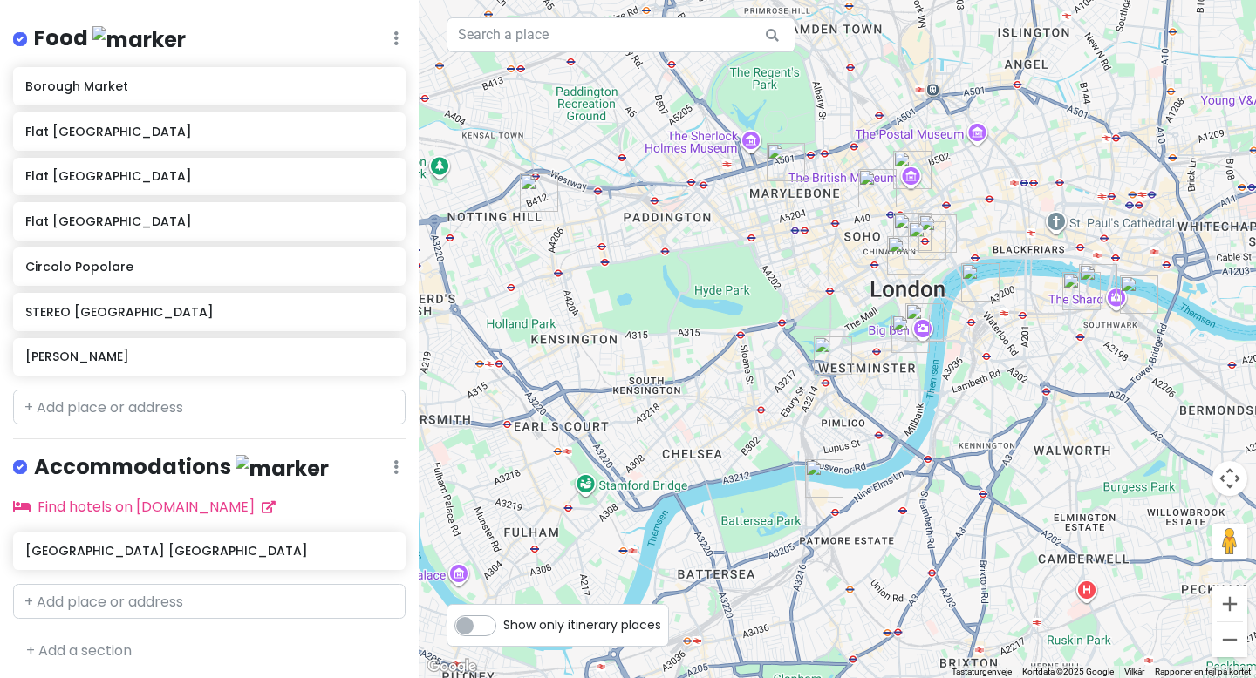
click at [106, 424] on div "London Trip Private Change Dates Make a Copy Delete Trip Go Pro ⚡️ Give Feedbac…" at bounding box center [209, 339] width 419 height 678
click at [106, 415] on input "text" at bounding box center [209, 407] width 392 height 35
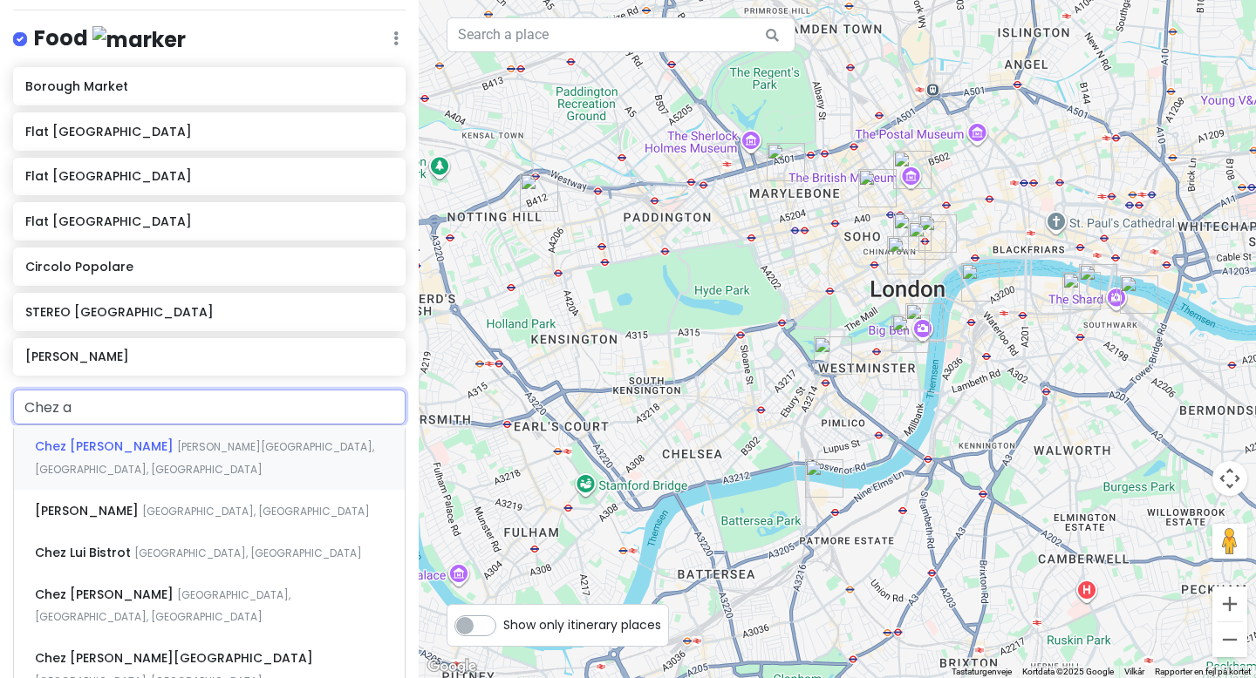
type input "Chez an"
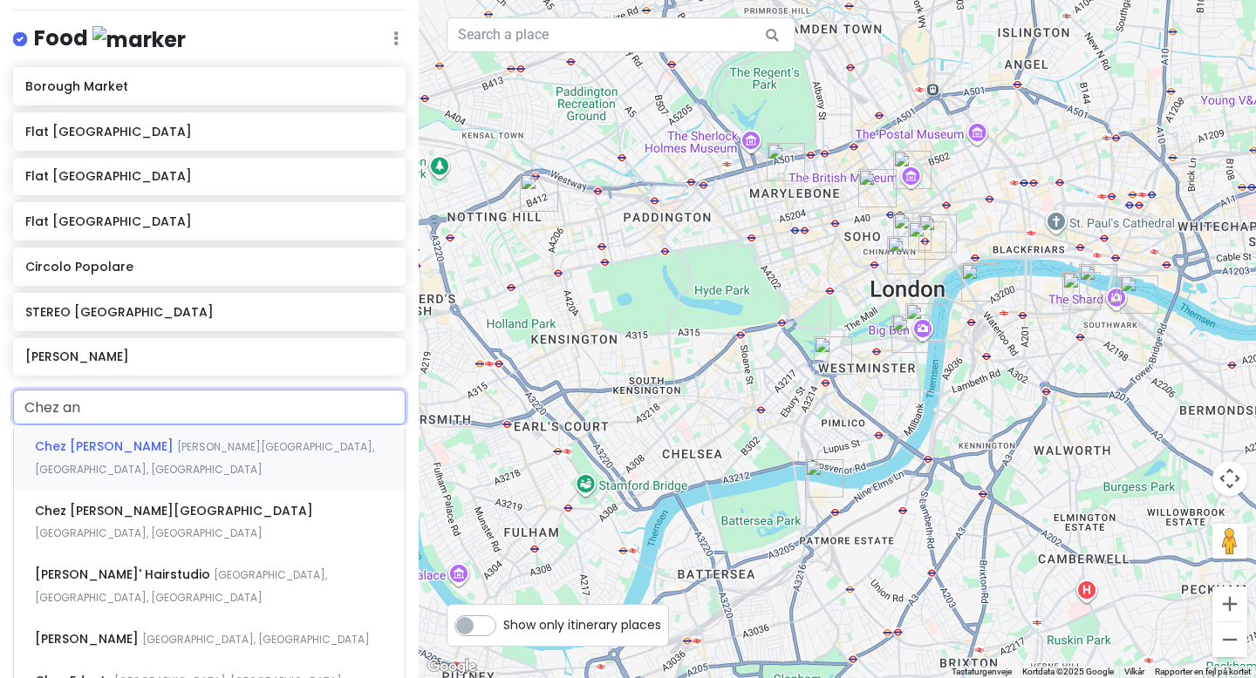
click at [124, 441] on span "Chez [PERSON_NAME]" at bounding box center [106, 446] width 142 height 17
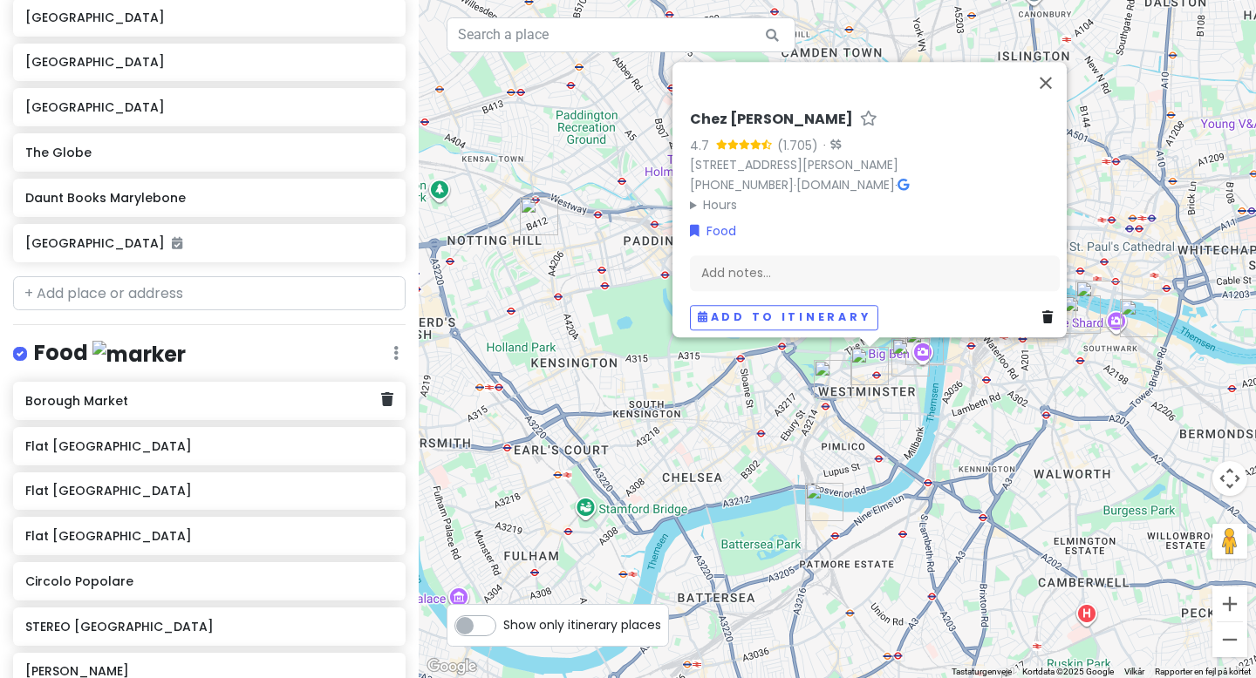
scroll to position [0, 0]
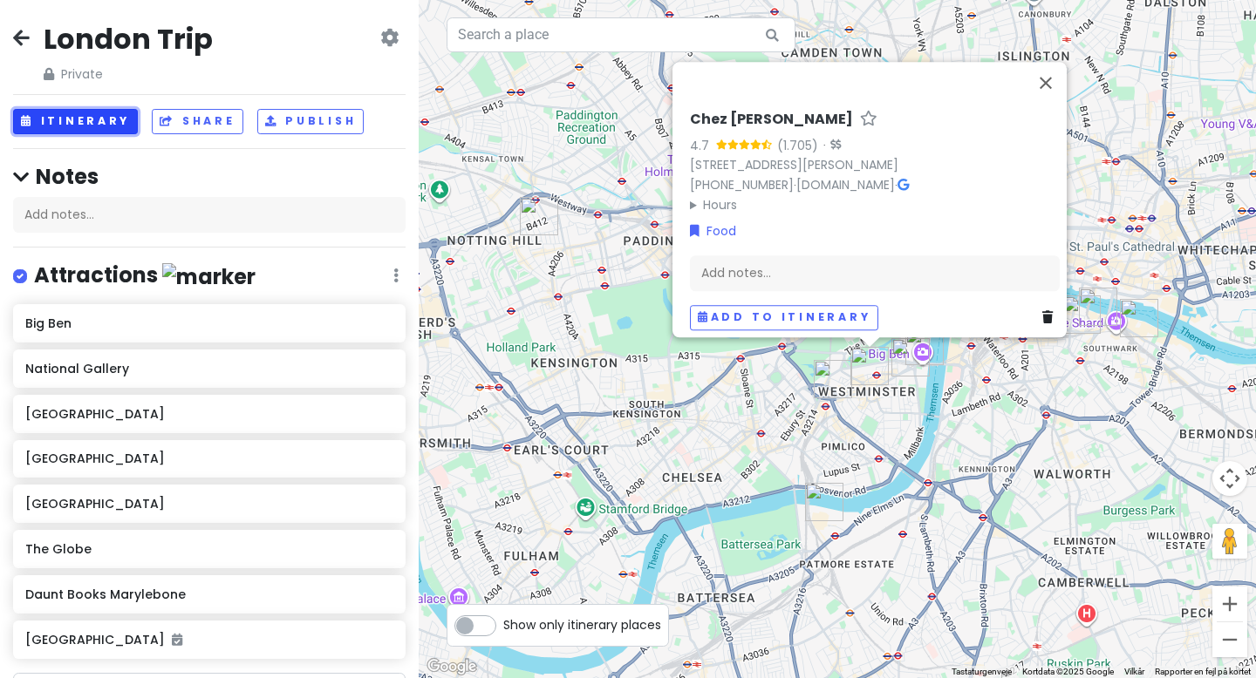
click at [106, 119] on button "Itinerary" at bounding box center [75, 121] width 125 height 25
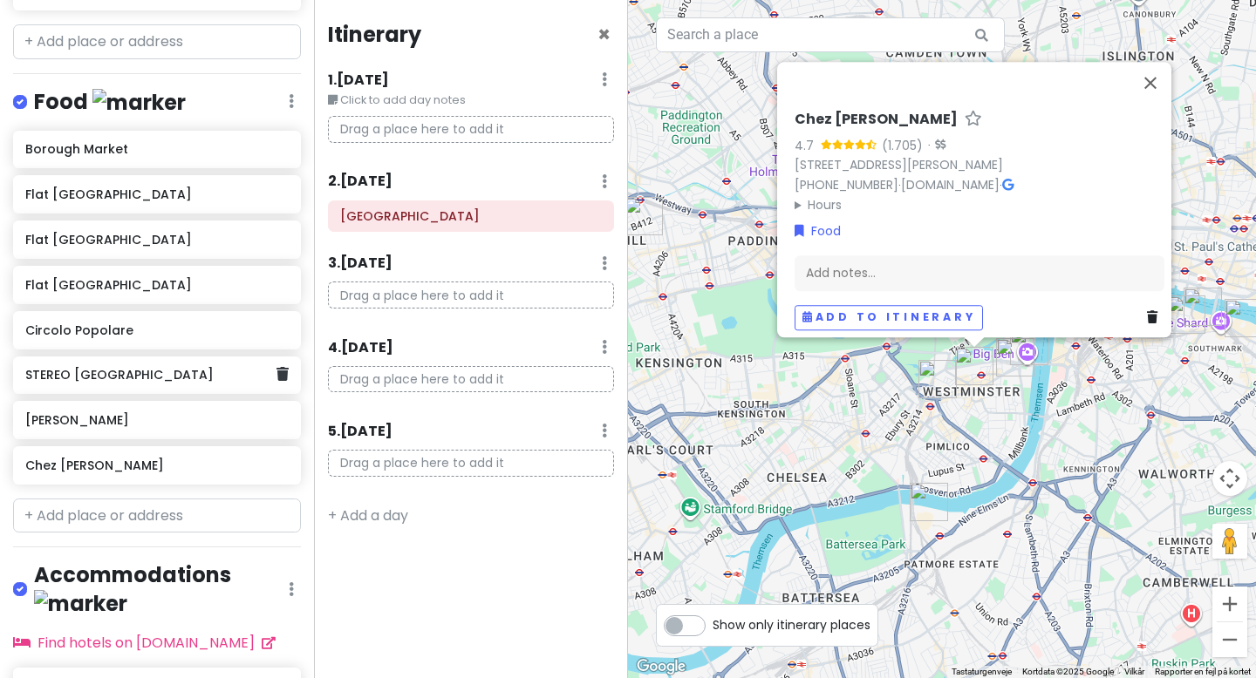
scroll to position [631, 0]
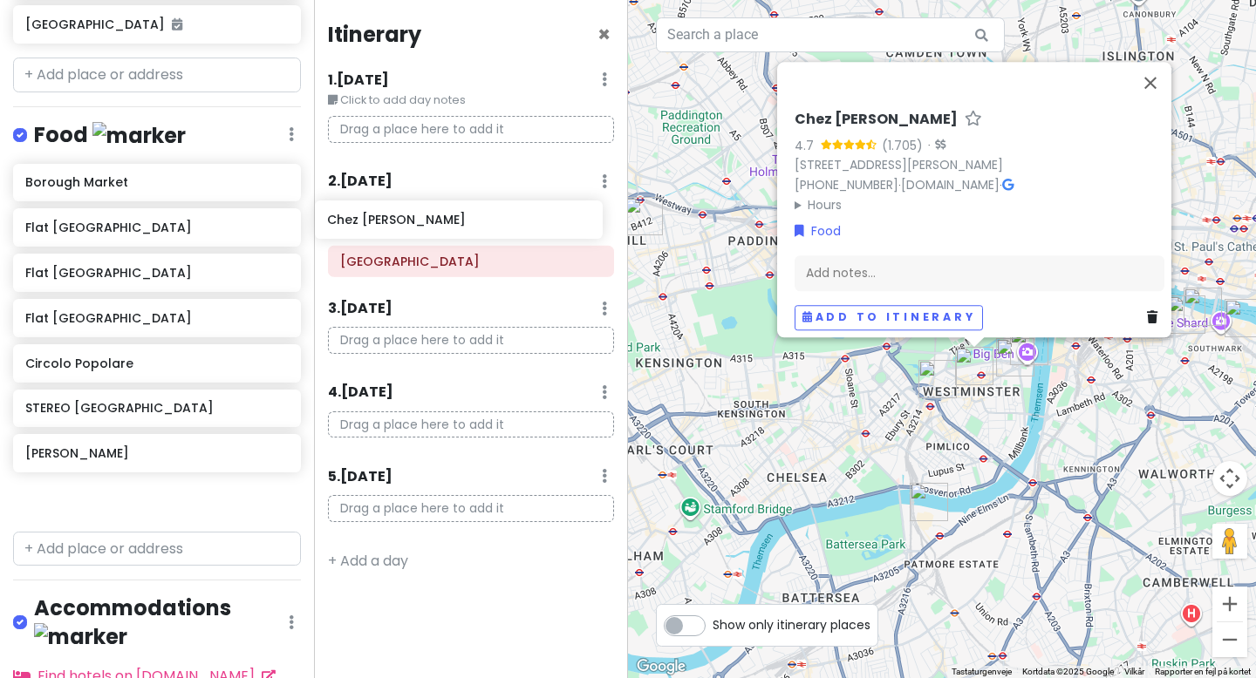
drag, startPoint x: 149, startPoint y: 495, endPoint x: 451, endPoint y: 219, distance: 409.2
click at [451, 219] on div "London Trip Private Change Dates Make a Copy Delete Trip Go Pro ⚡️ Give Feedbac…" at bounding box center [628, 339] width 1256 height 678
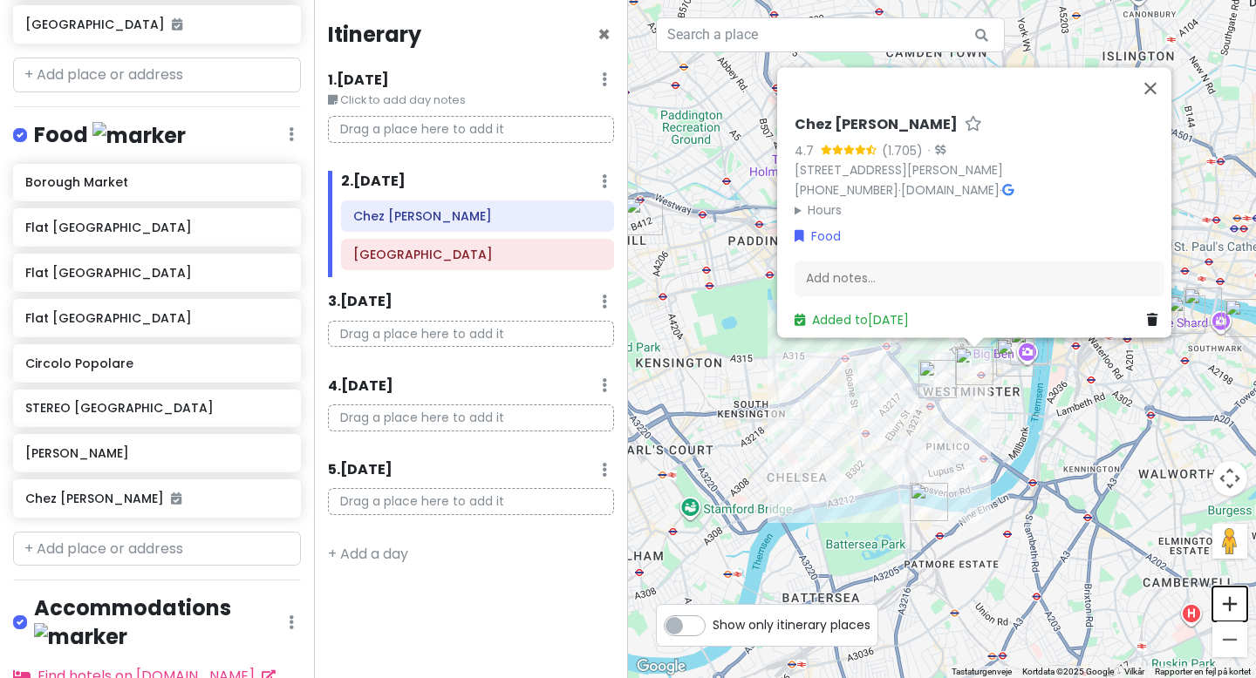
click at [1241, 608] on button "Zoom ind" at bounding box center [1229, 604] width 35 height 35
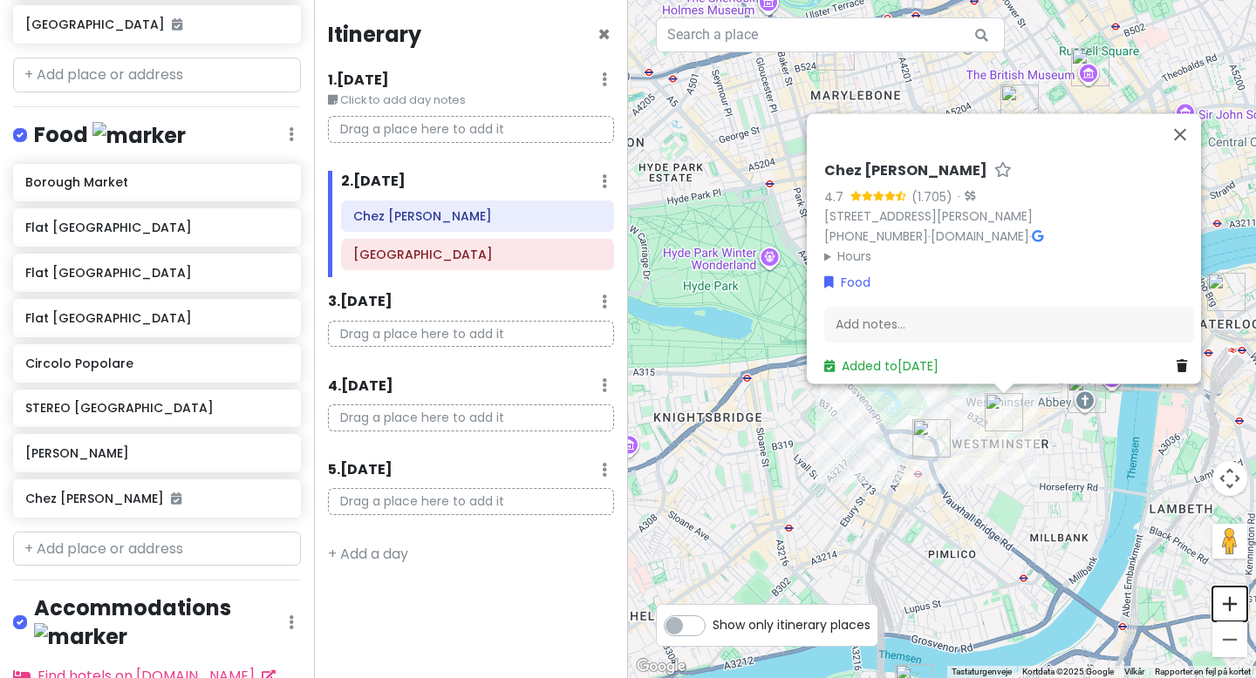
click at [1239, 609] on button "Zoom ind" at bounding box center [1229, 604] width 35 height 35
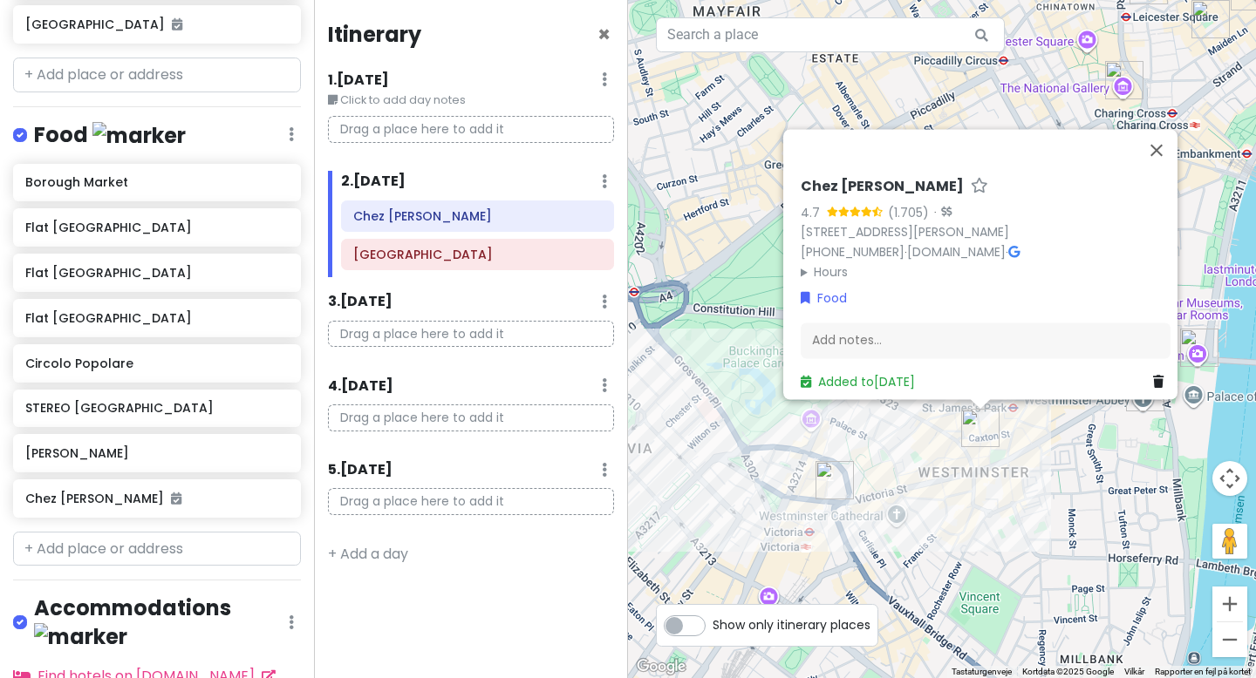
drag, startPoint x: 1101, startPoint y: 575, endPoint x: 1011, endPoint y: 500, distance: 118.2
click at [1011, 500] on div "Chez Antoinette Victoria 4.7 (1.705) · 22 Palmer St, London SW1H 0PH, Storbrita…" at bounding box center [942, 339] width 628 height 678
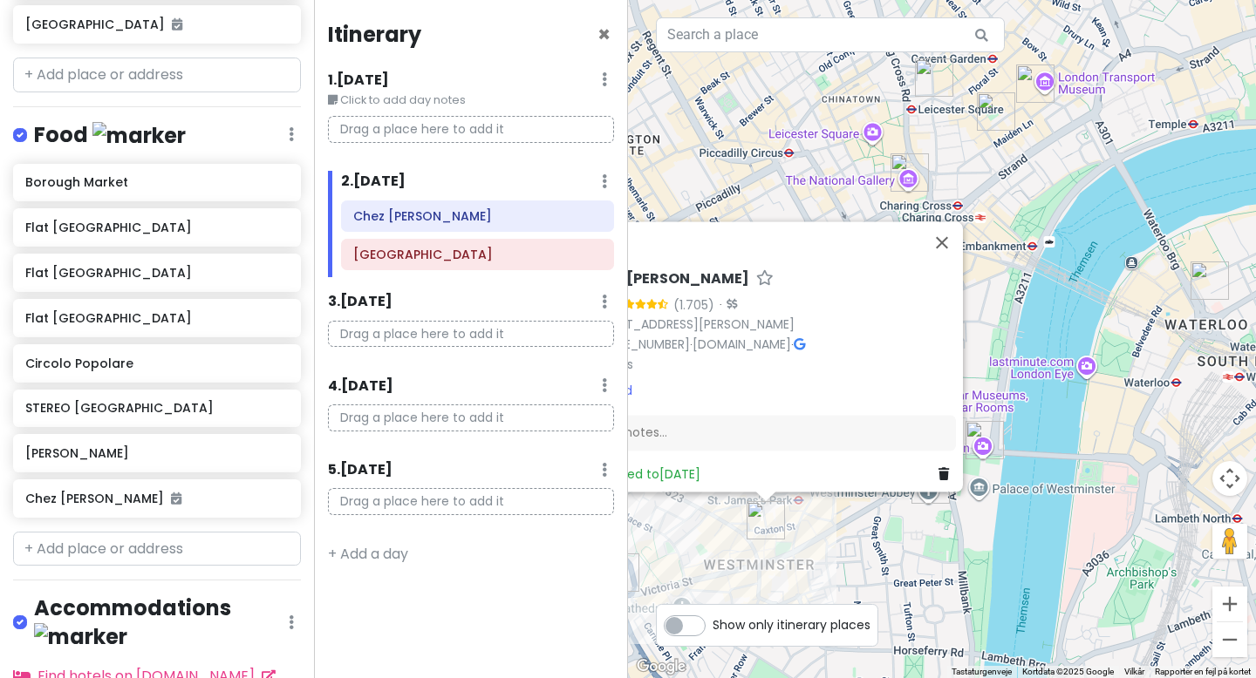
drag, startPoint x: 1094, startPoint y: 454, endPoint x: 890, endPoint y: 533, distance: 218.6
click at [886, 544] on div "Chez Antoinette Victoria 4.7 (1.705) · 22 Palmer St, London SW1H 0PH, Storbrita…" at bounding box center [942, 339] width 628 height 678
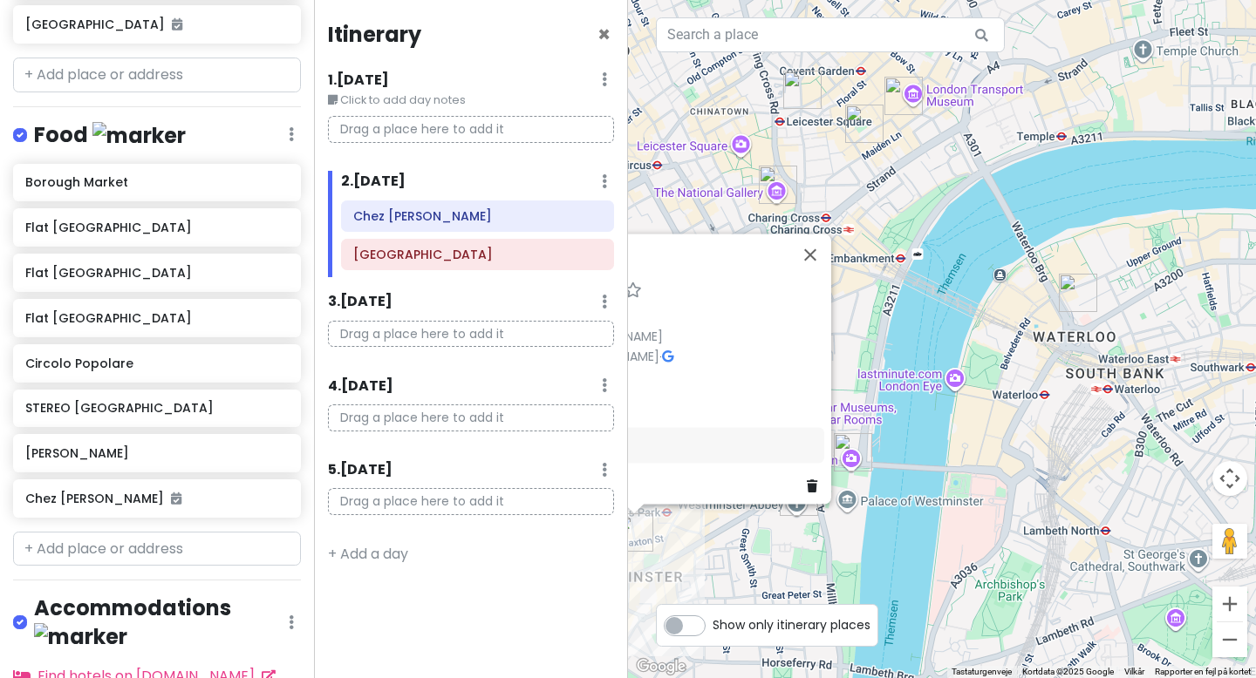
drag, startPoint x: 1112, startPoint y: 395, endPoint x: 972, endPoint y: 409, distance: 140.2
click at [972, 409] on div "Chez Antoinette Victoria 4.7 (1.705) · 22 Palmer St, London SW1H 0PH, Storbrita…" at bounding box center [942, 339] width 628 height 678
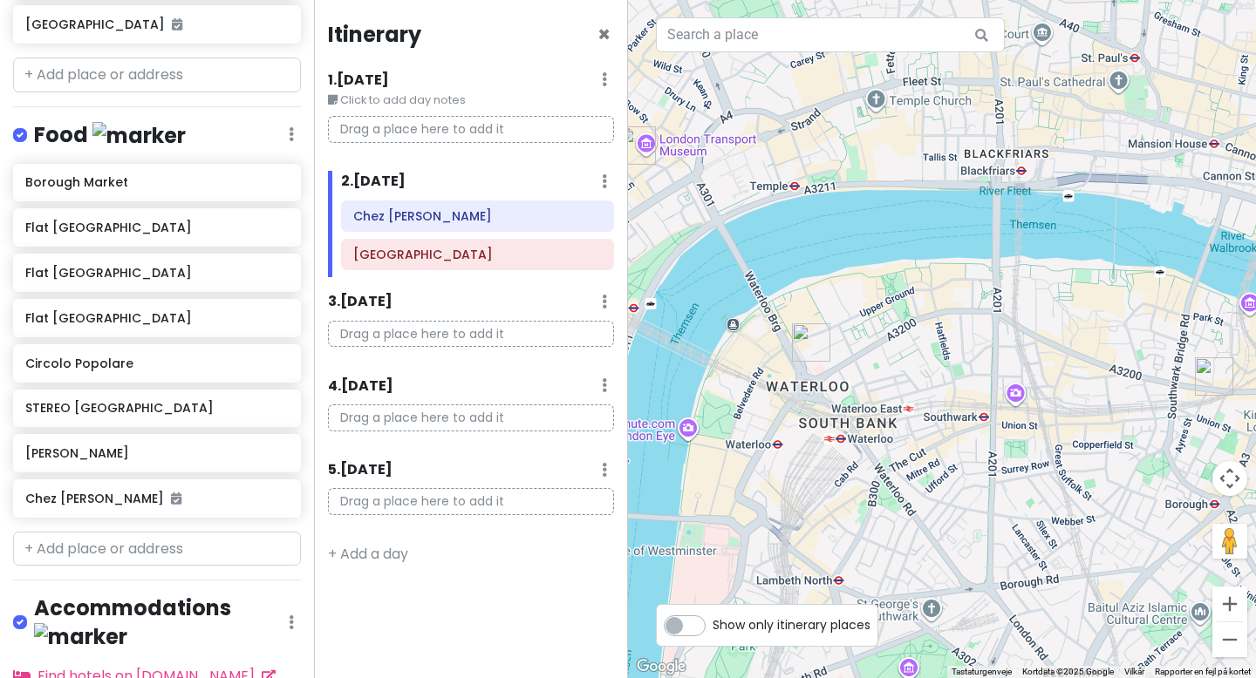
drag, startPoint x: 1098, startPoint y: 402, endPoint x: 844, endPoint y: 449, distance: 258.1
click at [844, 449] on div "Chez Antoinette Victoria 4.7 (1.705) · 22 Palmer St, London SW1H 0PH, Storbrita…" at bounding box center [942, 339] width 628 height 678
click at [1211, 378] on img "Flat Iron Square" at bounding box center [1214, 376] width 38 height 38
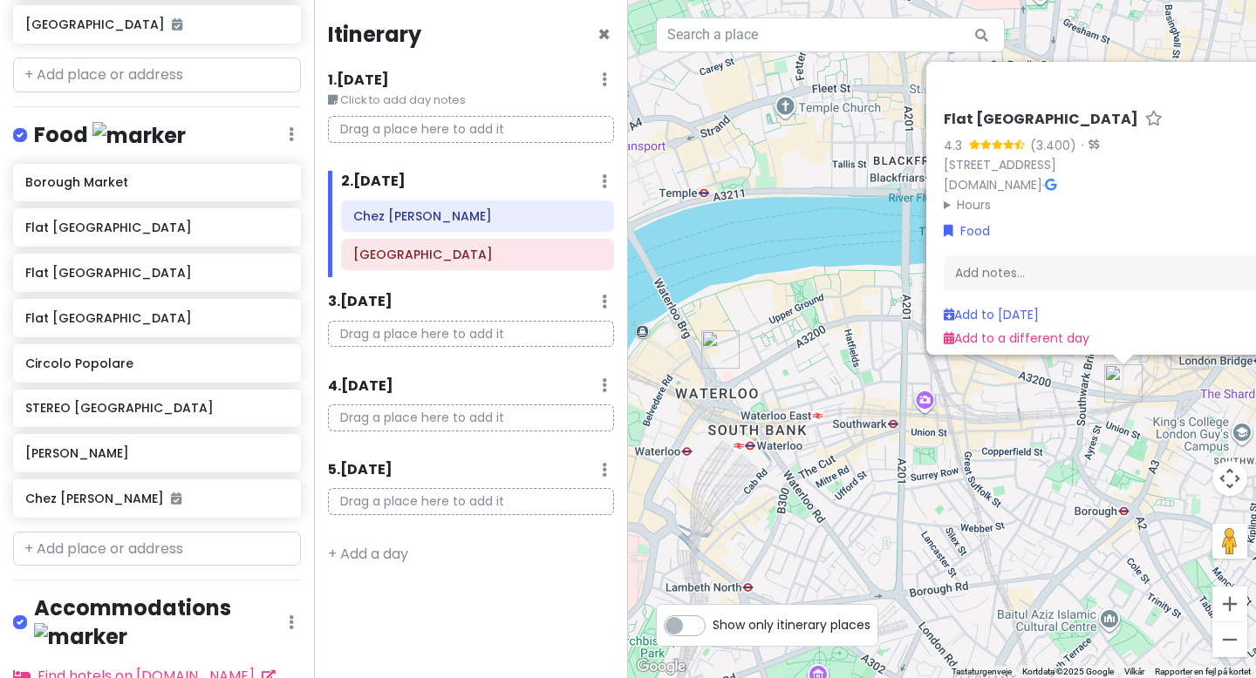
drag, startPoint x: 945, startPoint y: 446, endPoint x: 1166, endPoint y: 450, distance: 220.6
click at [1165, 450] on div "Flat Iron Square 4.3 (3.400) · 45 Southwark St, London SE1 9HP, Storbritannien …" at bounding box center [942, 339] width 628 height 678
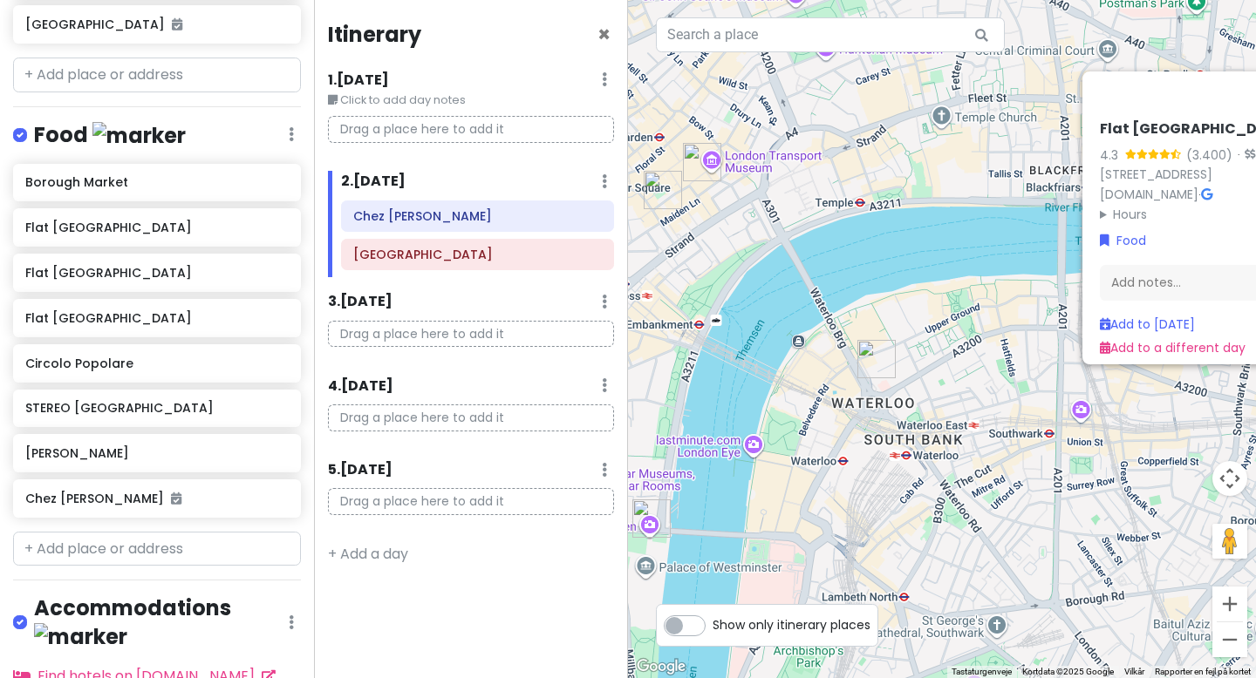
click at [1014, 349] on div "Flat Iron Square 4.3 (3.400) · 45 Southwark St, London SE1 9HP, Storbritannien …" at bounding box center [942, 339] width 628 height 678
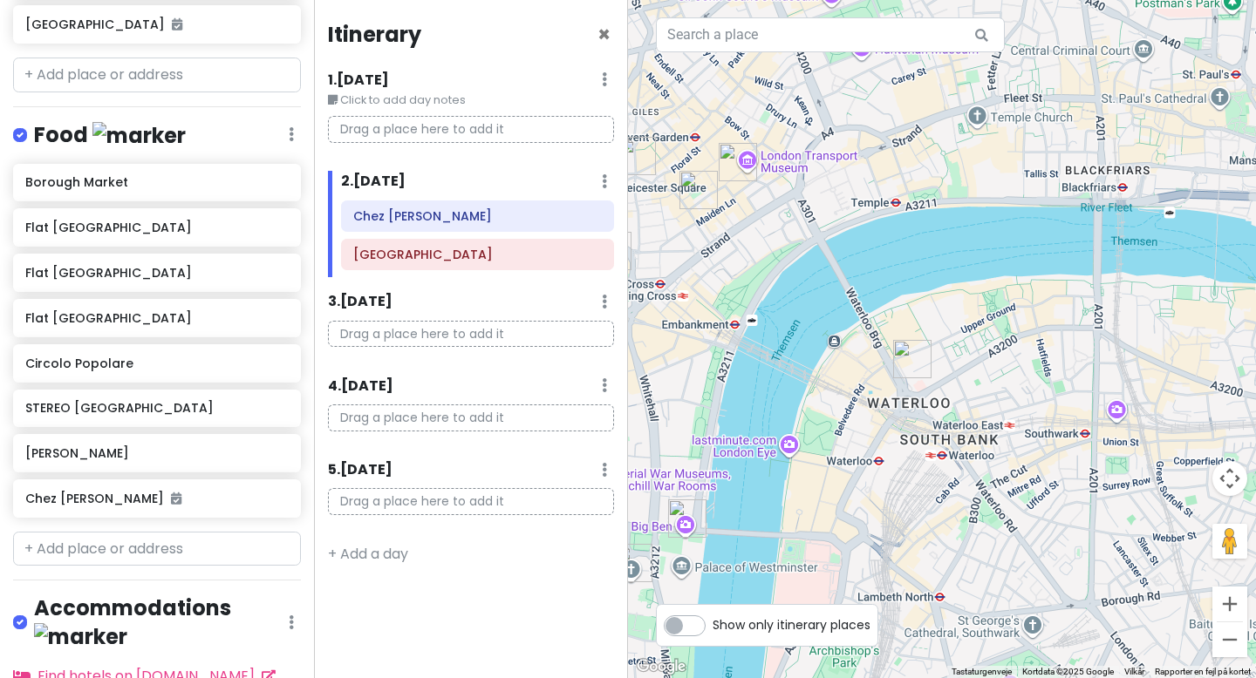
drag, startPoint x: 940, startPoint y: 357, endPoint x: 1084, endPoint y: 355, distance: 143.9
click at [1082, 356] on div at bounding box center [942, 339] width 628 height 678
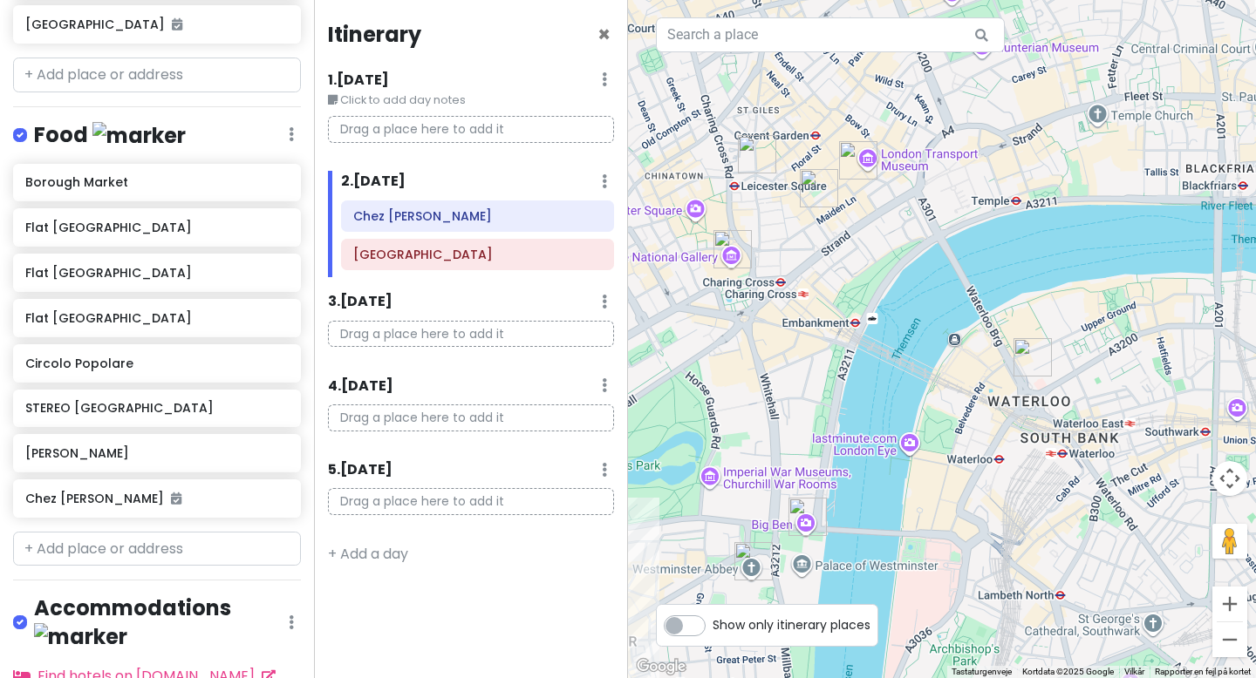
click at [844, 168] on img "STEREO Covent Garden" at bounding box center [858, 160] width 38 height 38
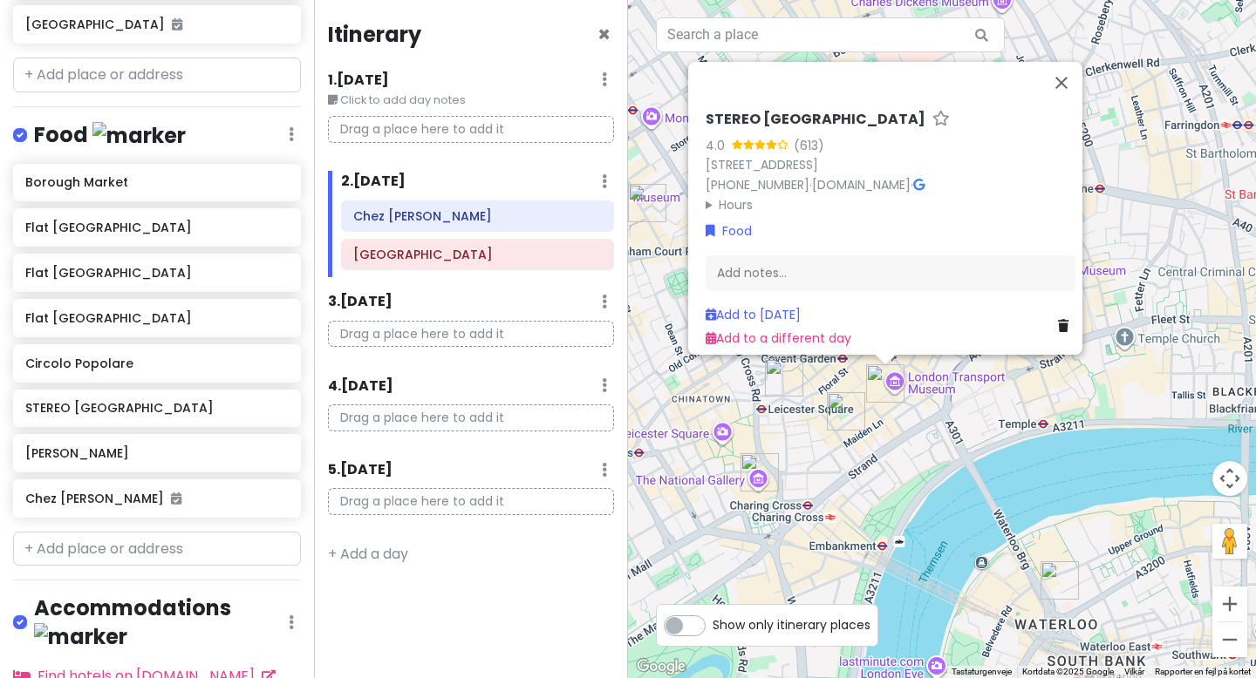
click at [834, 425] on img "Flat Iron Covent Garden" at bounding box center [846, 411] width 38 height 38
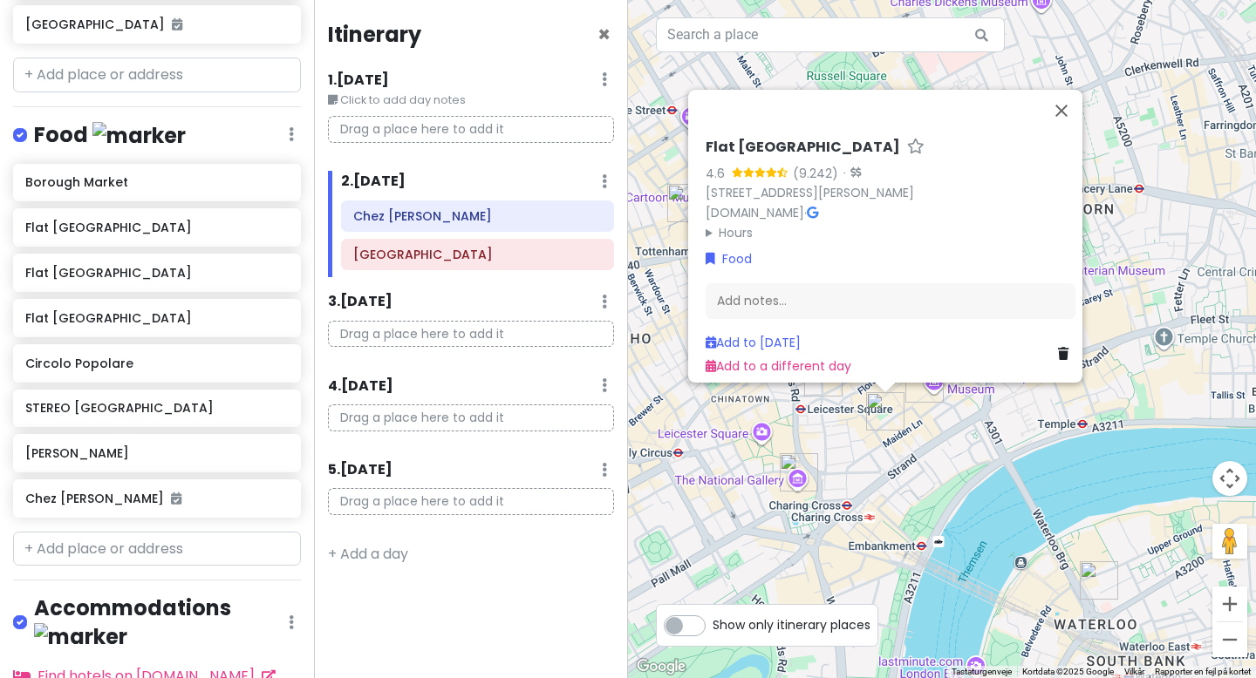
click at [945, 460] on div "Flat Iron Covent Garden 4.6 (9.242) · 17-18 Henrietta St, London WC2E 8QH, Stor…" at bounding box center [942, 339] width 628 height 678
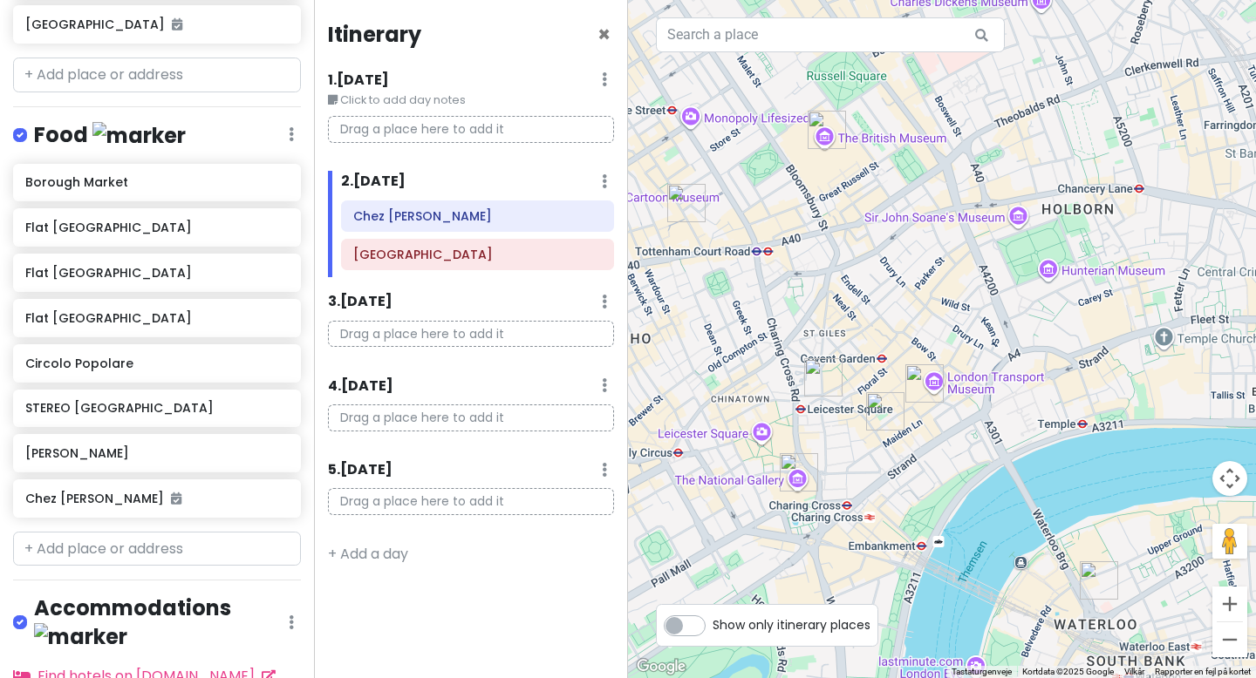
click at [822, 381] on img "West End" at bounding box center [823, 377] width 38 height 38
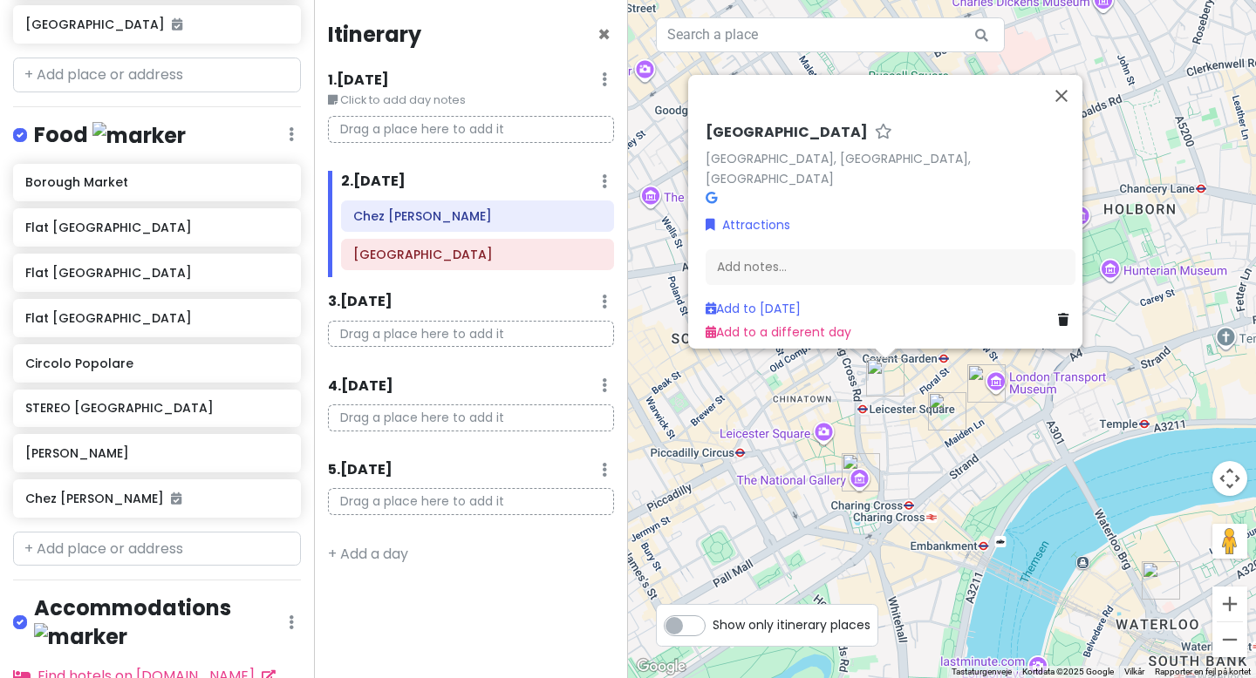
click at [852, 473] on img "National Gallery" at bounding box center [860, 472] width 38 height 38
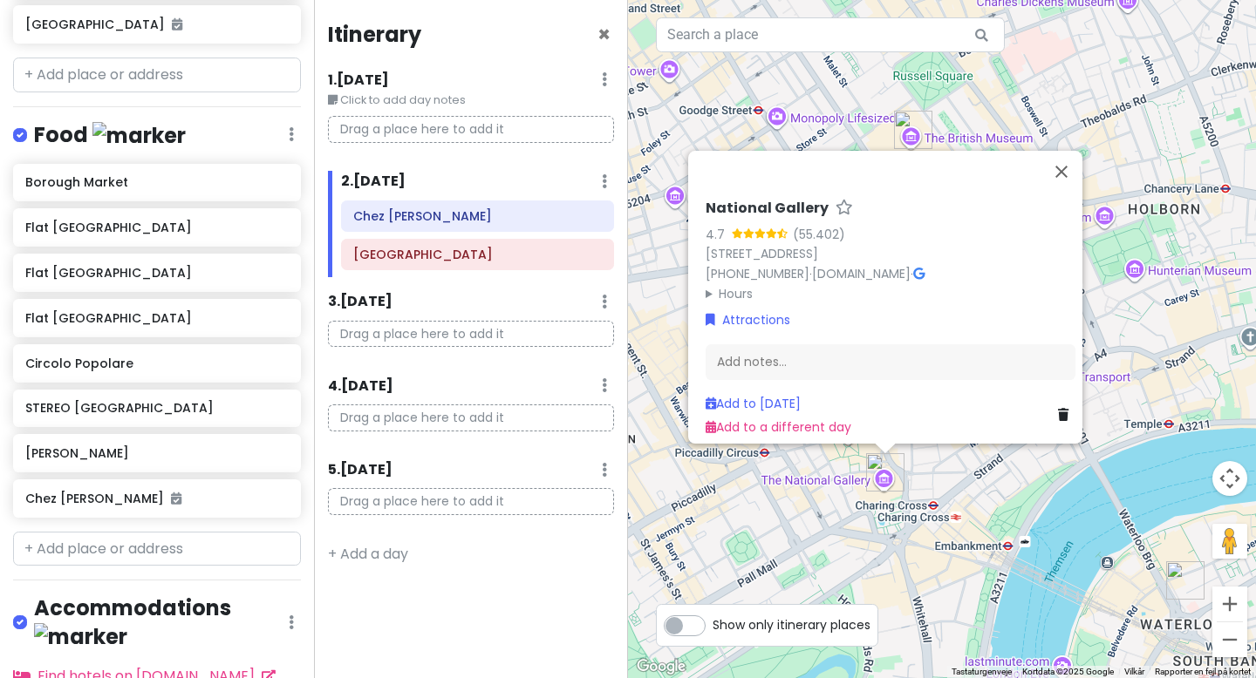
drag, startPoint x: 946, startPoint y: 481, endPoint x: 935, endPoint y: 453, distance: 30.9
click at [936, 453] on div "National Gallery 4.7 (55.402) Trafalgar Square, London WC2N 5DN, Storbritannien…" at bounding box center [942, 339] width 628 height 678
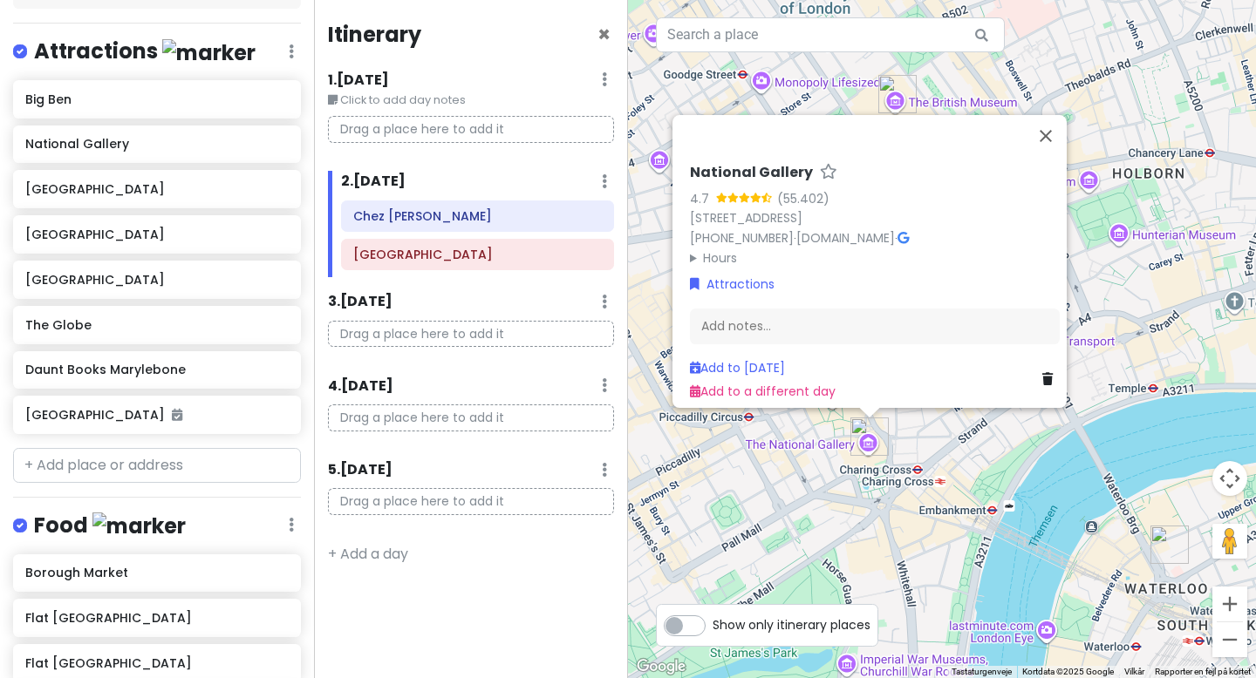
scroll to position [160, 0]
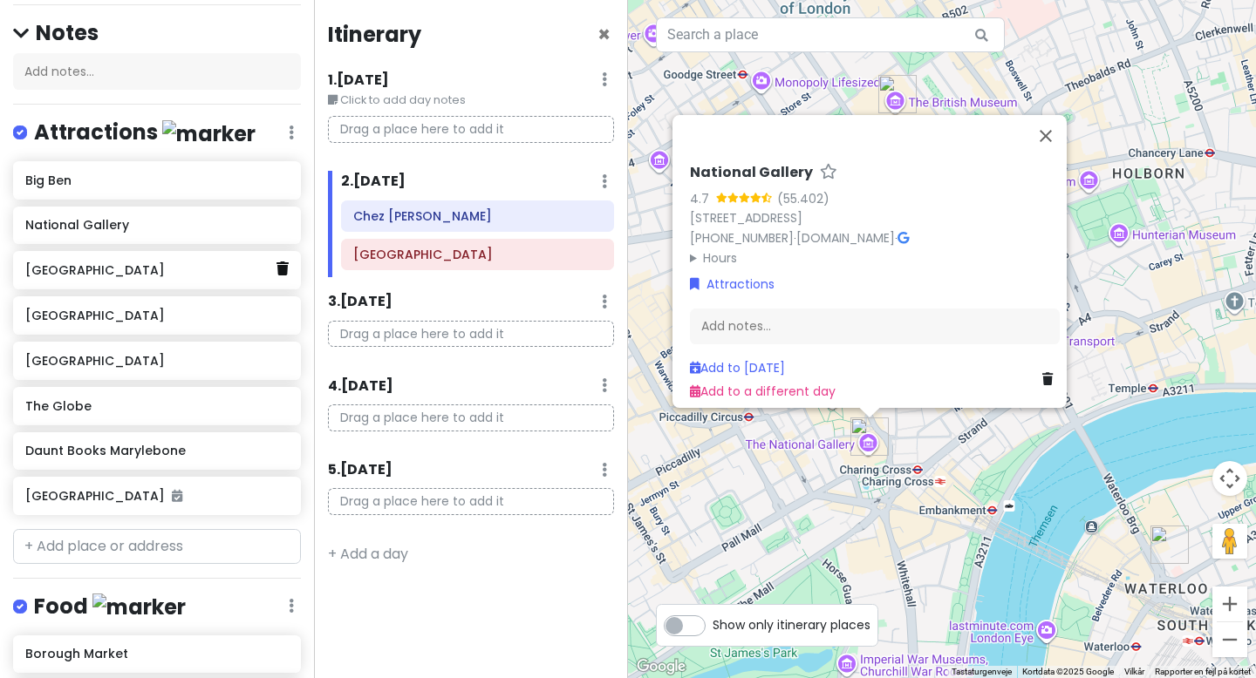
click at [282, 273] on icon at bounding box center [282, 269] width 12 height 14
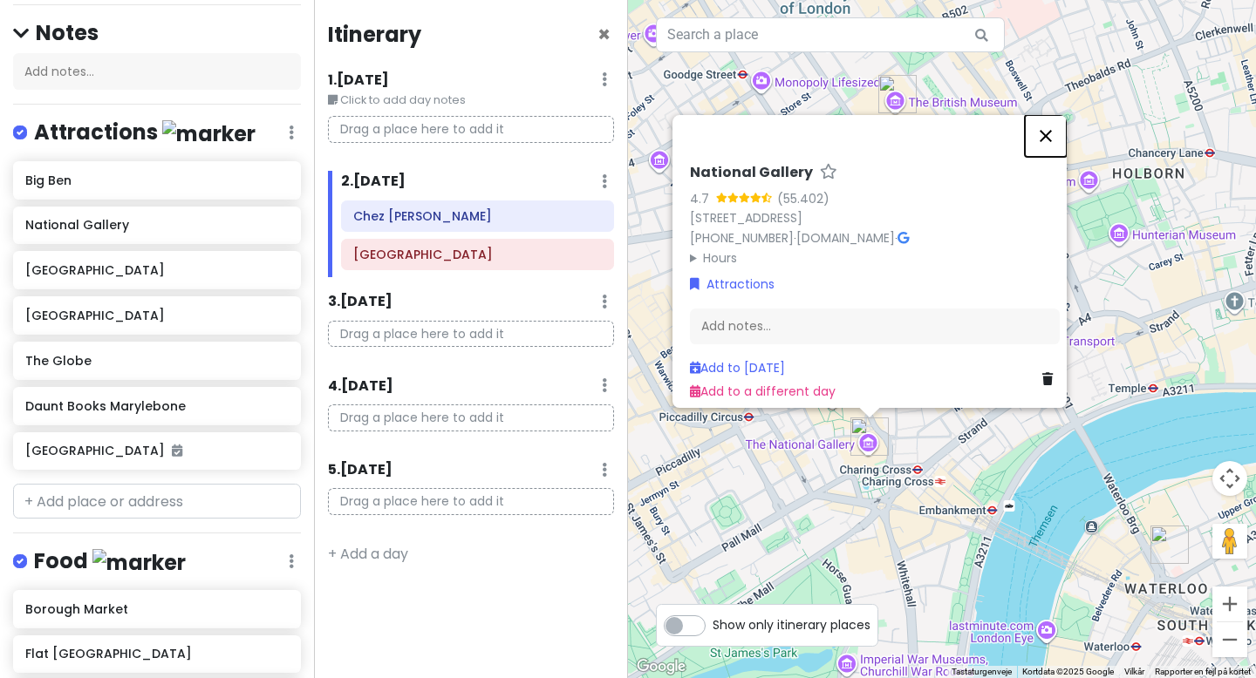
click at [1058, 132] on button "Luk" at bounding box center [1046, 136] width 42 height 42
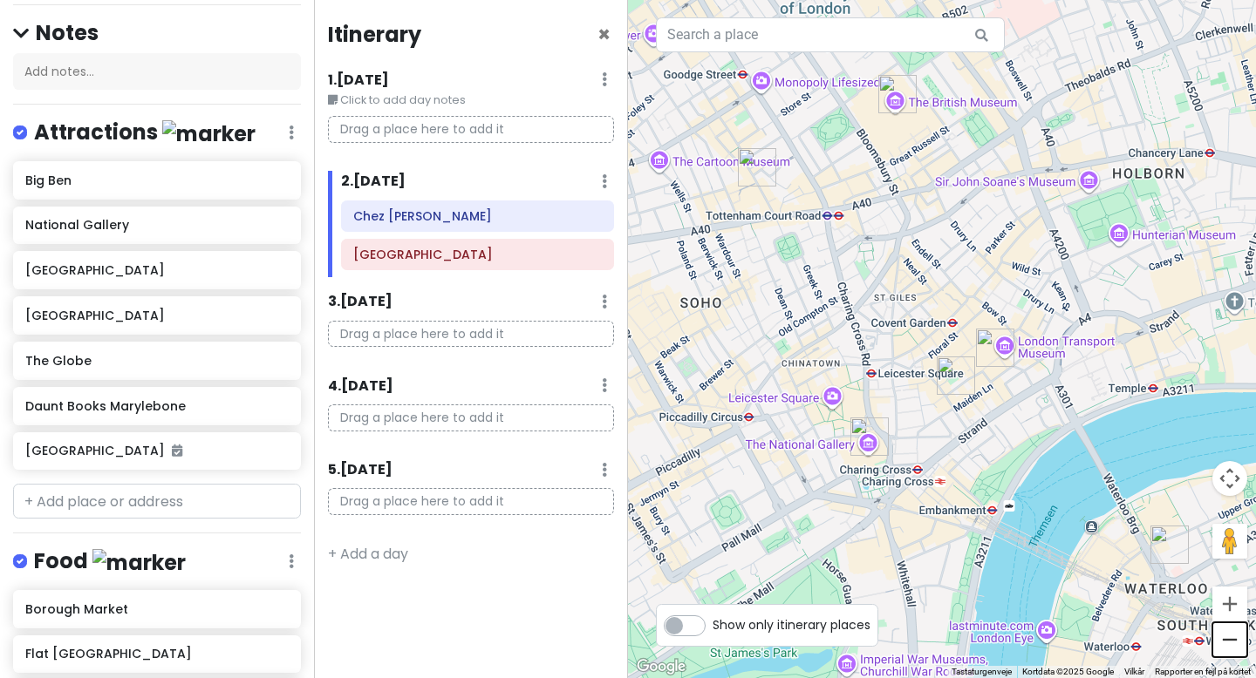
click at [1229, 652] on button "Zoom ud" at bounding box center [1229, 640] width 35 height 35
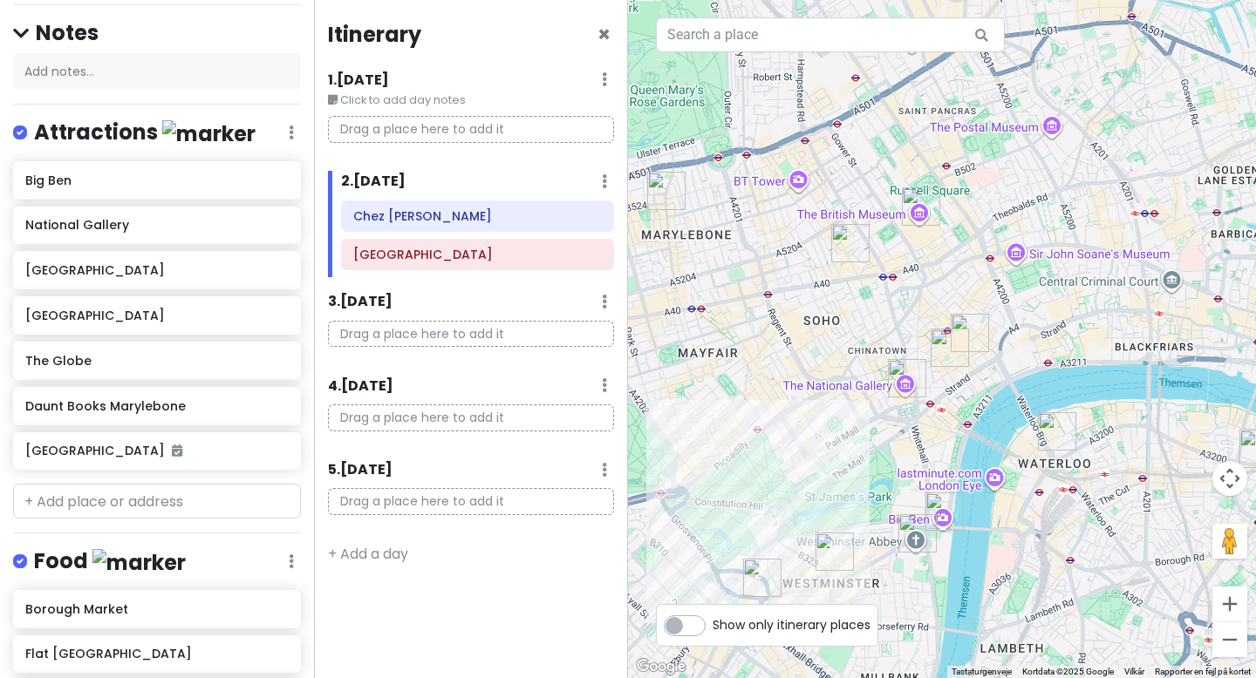
click at [845, 240] on img "Circolo Popolare" at bounding box center [850, 243] width 38 height 38
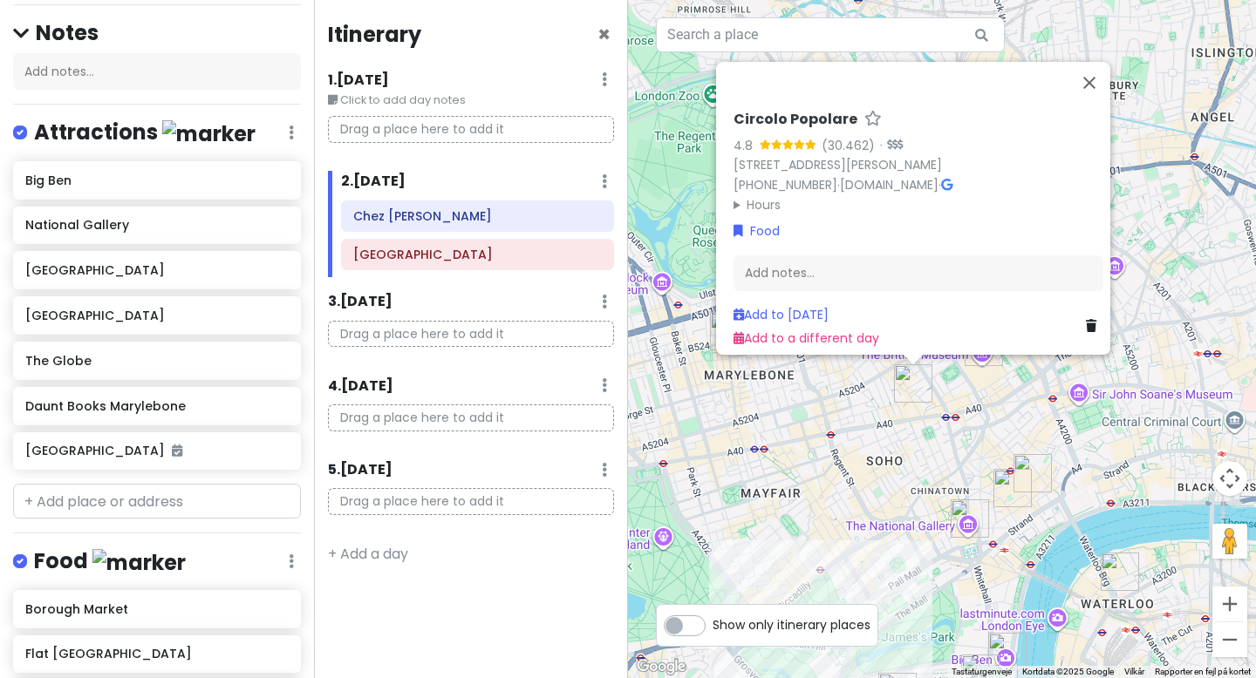
drag, startPoint x: 936, startPoint y: 392, endPoint x: 966, endPoint y: 391, distance: 30.5
click at [966, 392] on div "Circolo Popolare 4.8 (30.462) · 40-41 Rathbone Pl, London W1T 1HX, Storbritanni…" at bounding box center [942, 339] width 628 height 678
click at [966, 391] on div "Circolo Popolare 4.8 (30.462) · 40-41 Rathbone Pl, London W1T 1HX, Storbritanni…" at bounding box center [942, 339] width 628 height 678
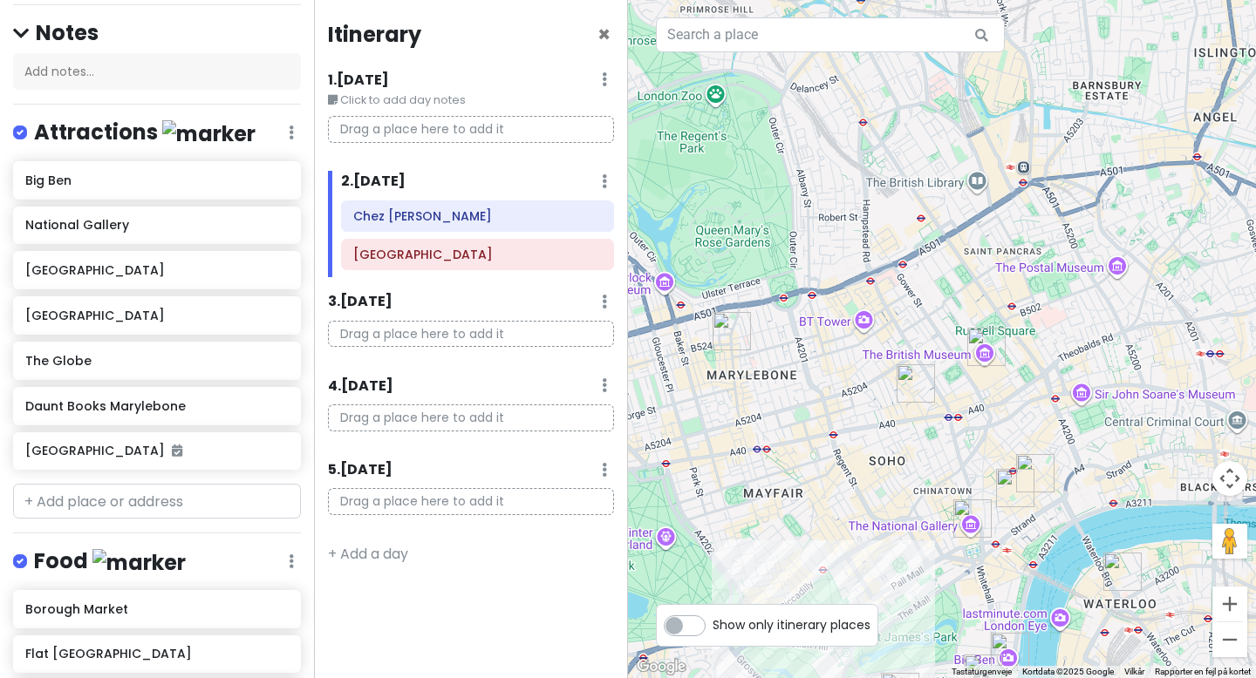
click at [991, 346] on img "British Museum" at bounding box center [986, 347] width 38 height 38
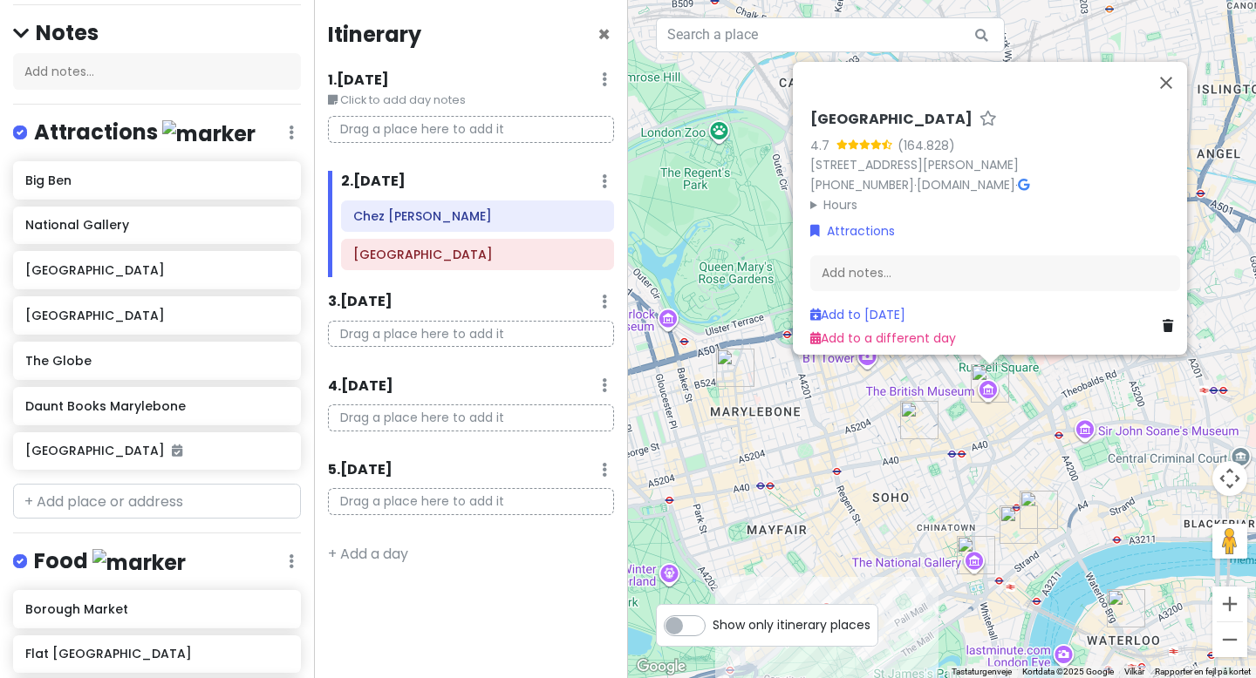
drag, startPoint x: 954, startPoint y: 425, endPoint x: 1003, endPoint y: 425, distance: 48.8
click at [999, 425] on div "British Museum 4.7 (164.828) Great Russell St, London WC1B 3DG, Storbritannien …" at bounding box center [942, 339] width 628 height 678
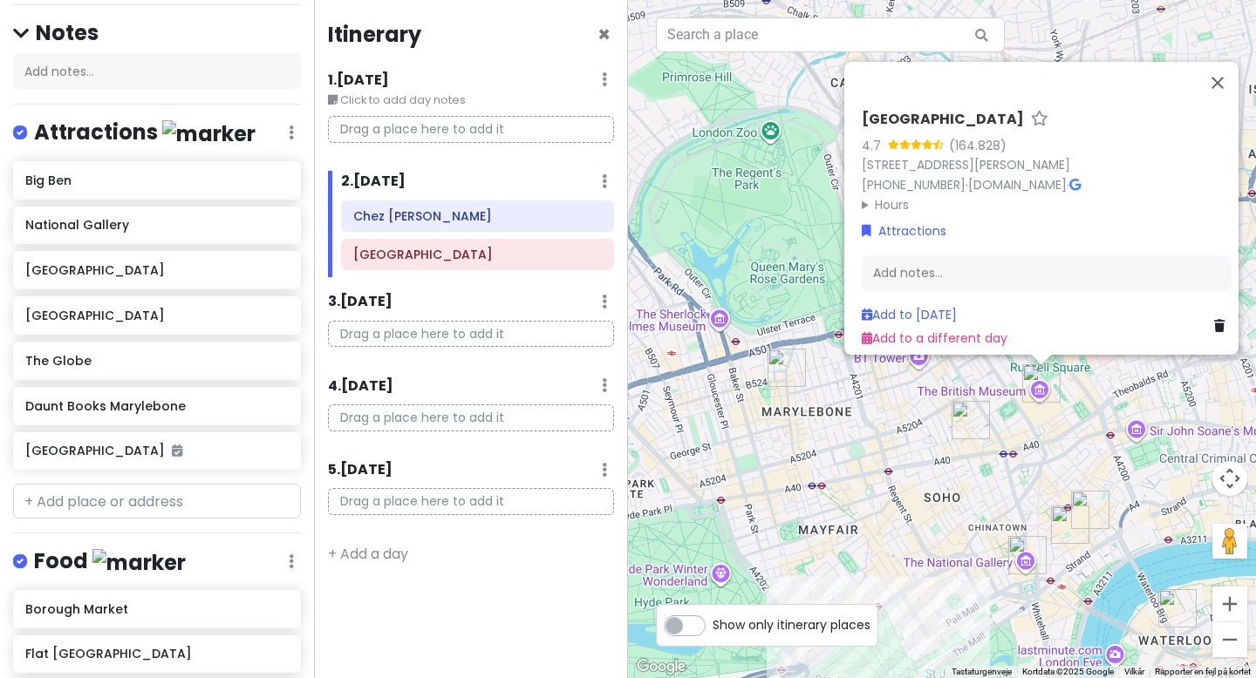
click at [766, 357] on div "British Museum 4.7 (164.828) Great Russell St, London WC1B 3DG, Storbritannien …" at bounding box center [942, 339] width 628 height 678
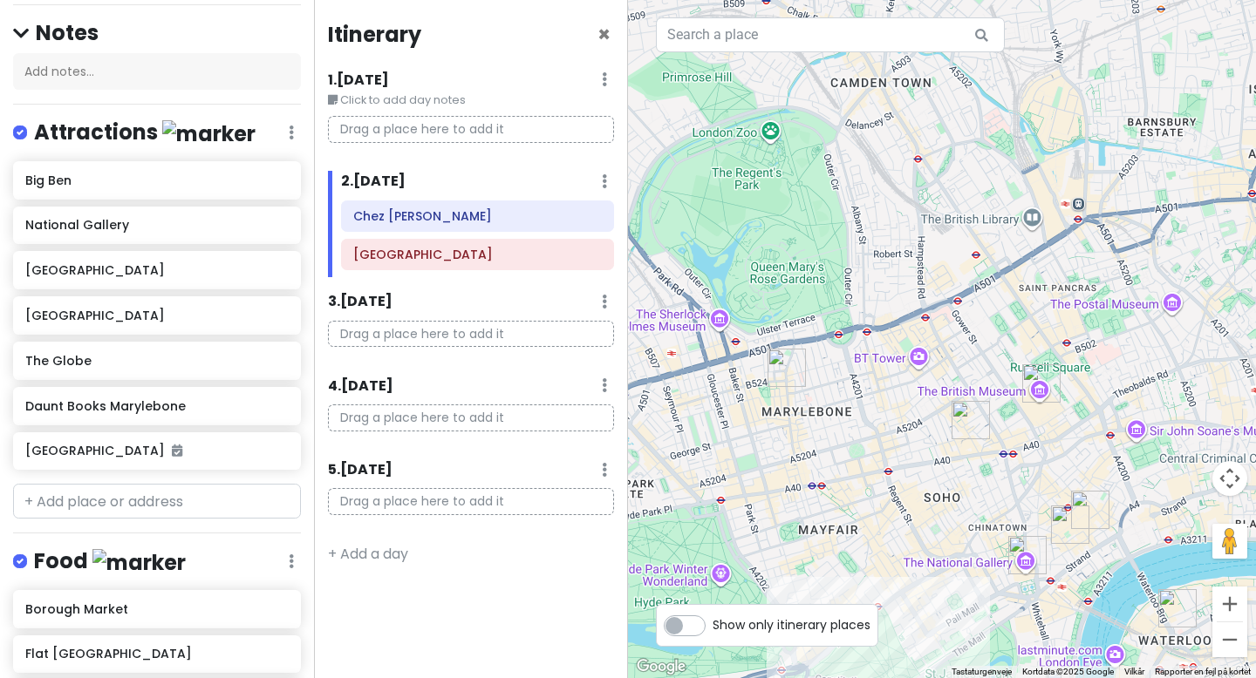
click at [788, 367] on img "Daunt Books Marylebone" at bounding box center [786, 368] width 38 height 38
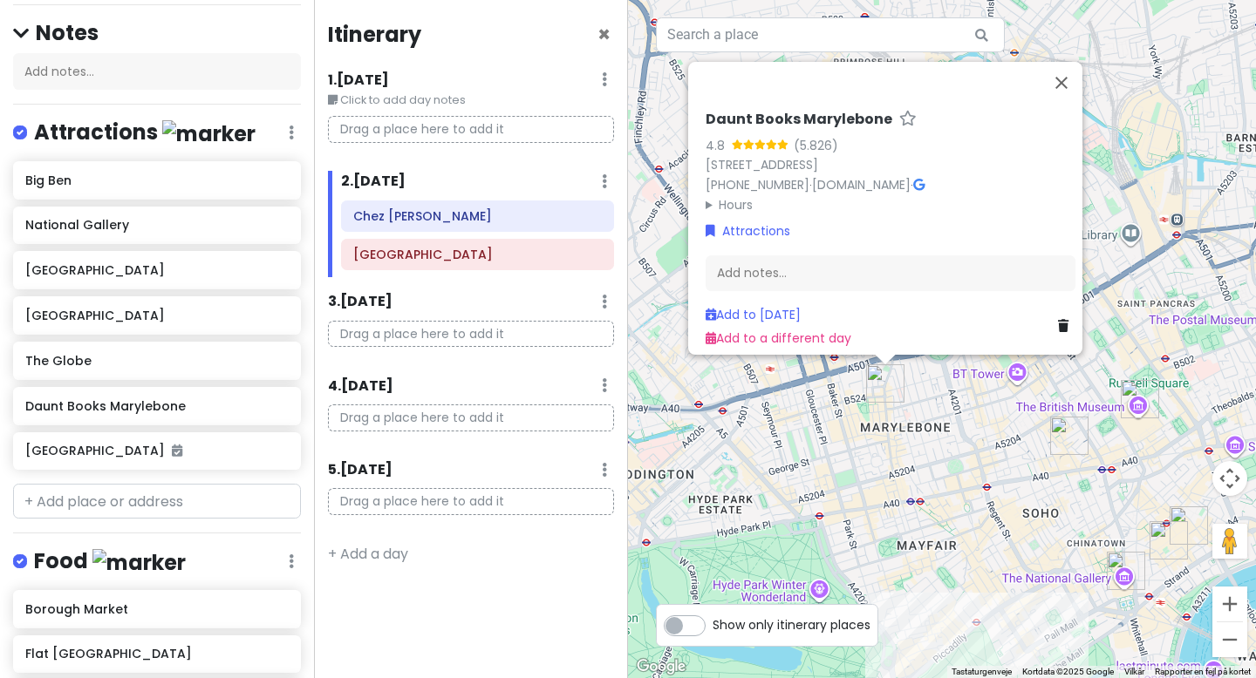
drag, startPoint x: 951, startPoint y: 419, endPoint x: 906, endPoint y: 374, distance: 63.5
click at [906, 374] on div "Daunt Books Marylebone 4.8 (5.826) 84 Marylebone High St, London W1U 4QW, Storb…" at bounding box center [942, 339] width 628 height 678
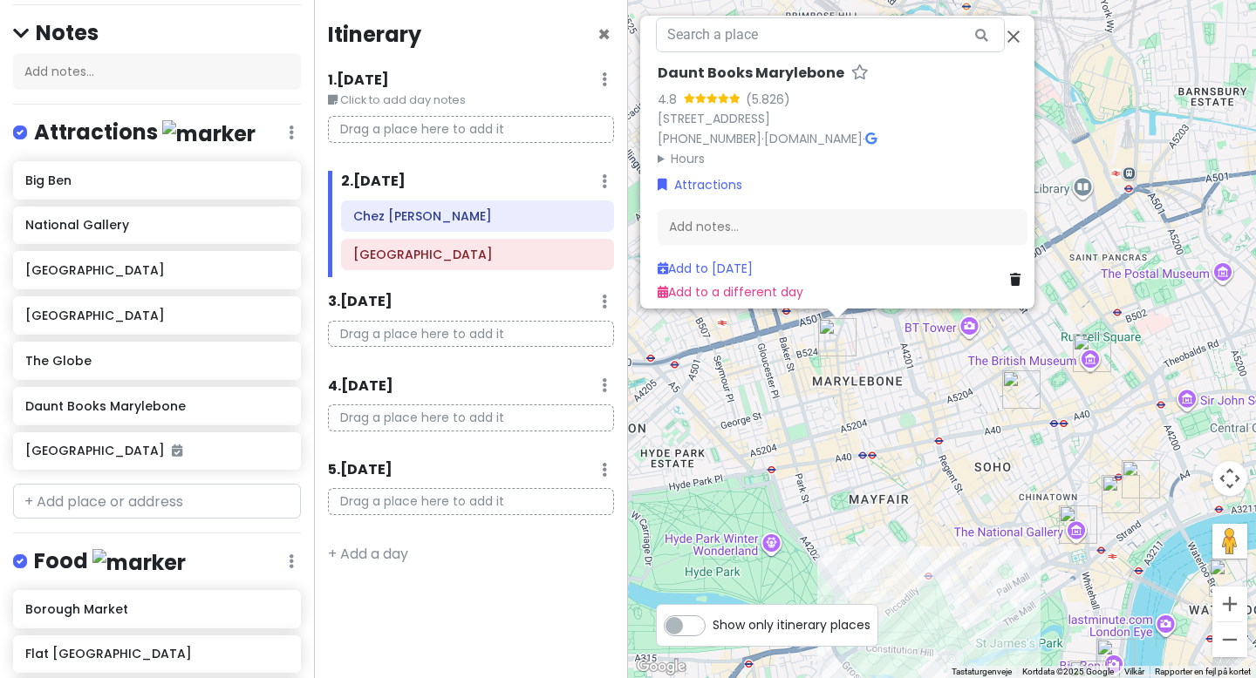
click at [957, 419] on div "Daunt Books Marylebone 4.8 (5.826) 84 Marylebone High St, London W1U 4QW, Storb…" at bounding box center [942, 339] width 628 height 678
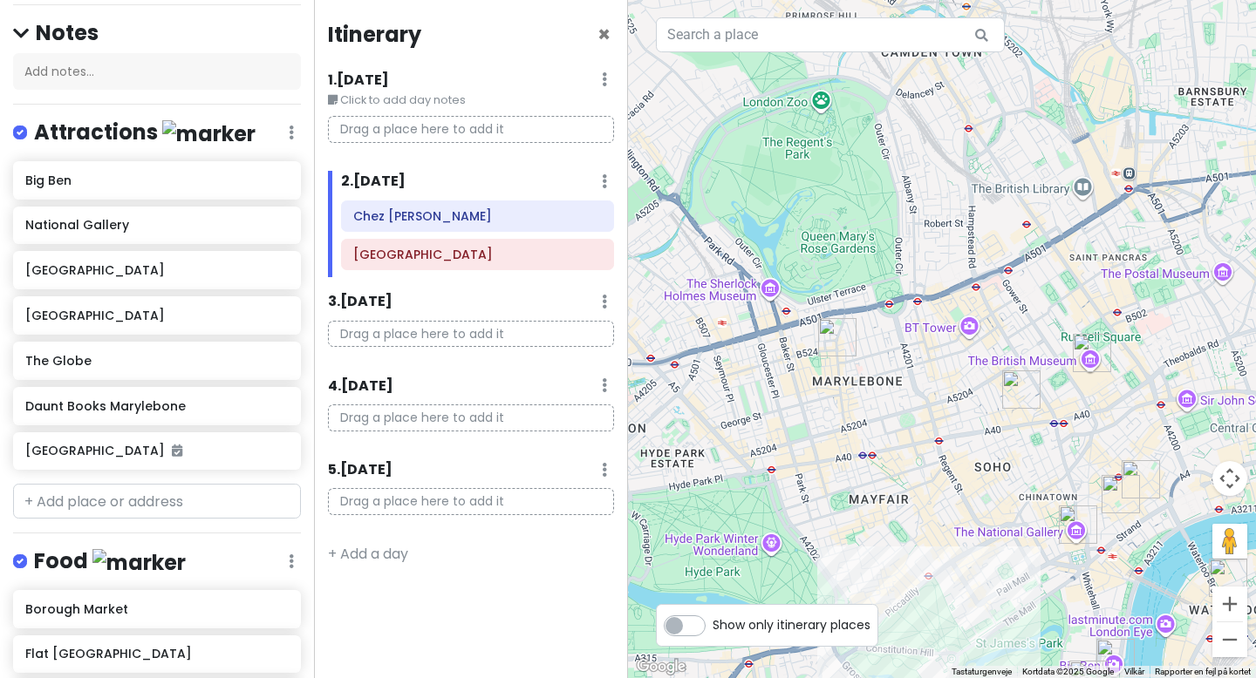
click at [1019, 395] on img "Circolo Popolare" at bounding box center [1021, 390] width 38 height 38
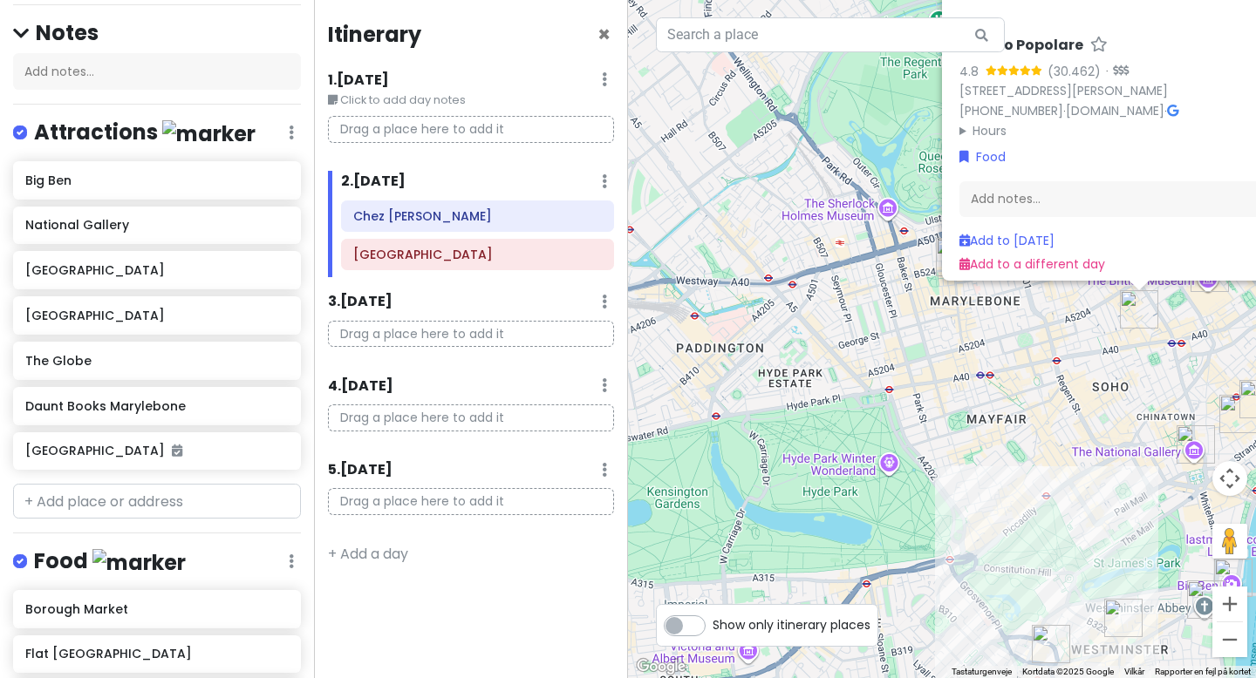
drag, startPoint x: 868, startPoint y: 436, endPoint x: 1008, endPoint y: 353, distance: 162.2
click at [1008, 353] on div "Circolo Popolare 4.8 (30.462) · 40-41 Rathbone Pl, London W1T 1HX, Storbritanni…" at bounding box center [942, 339] width 628 height 678
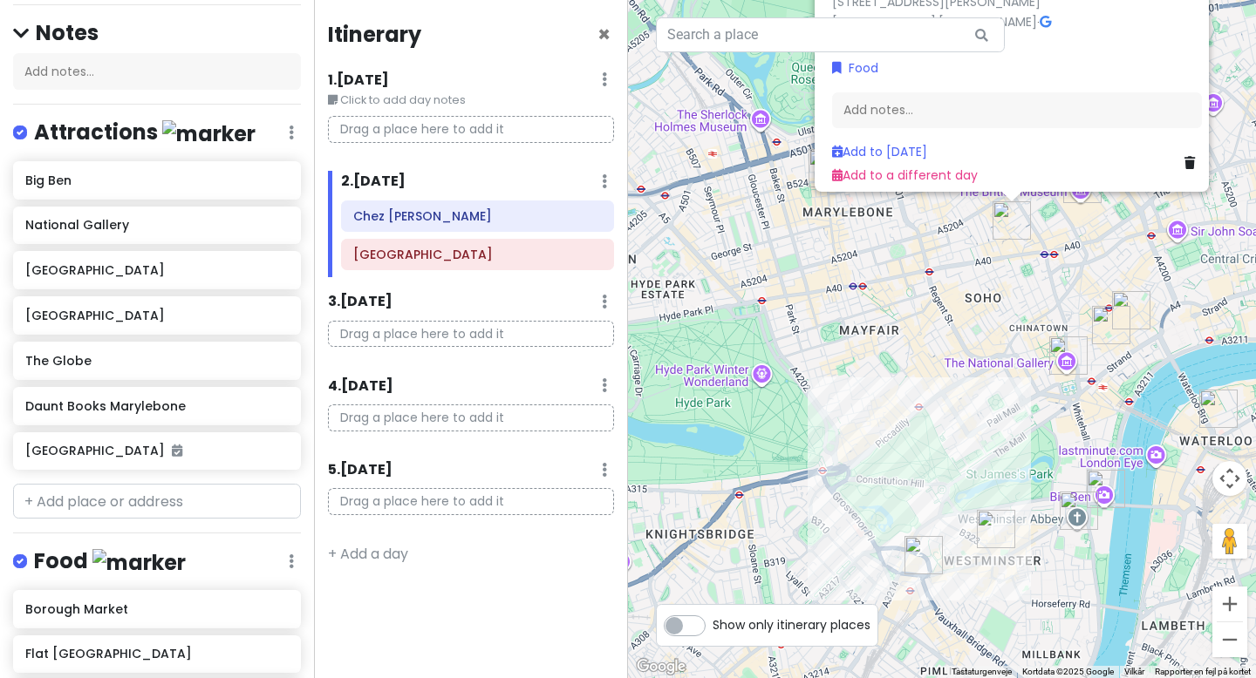
drag, startPoint x: 1044, startPoint y: 454, endPoint x: 922, endPoint y: 403, distance: 131.7
click at [927, 399] on div "Circolo Popolare 4.8 (30.462) · 40-41 Rathbone Pl, London W1T 1HX, Storbritanni…" at bounding box center [942, 339] width 628 height 678
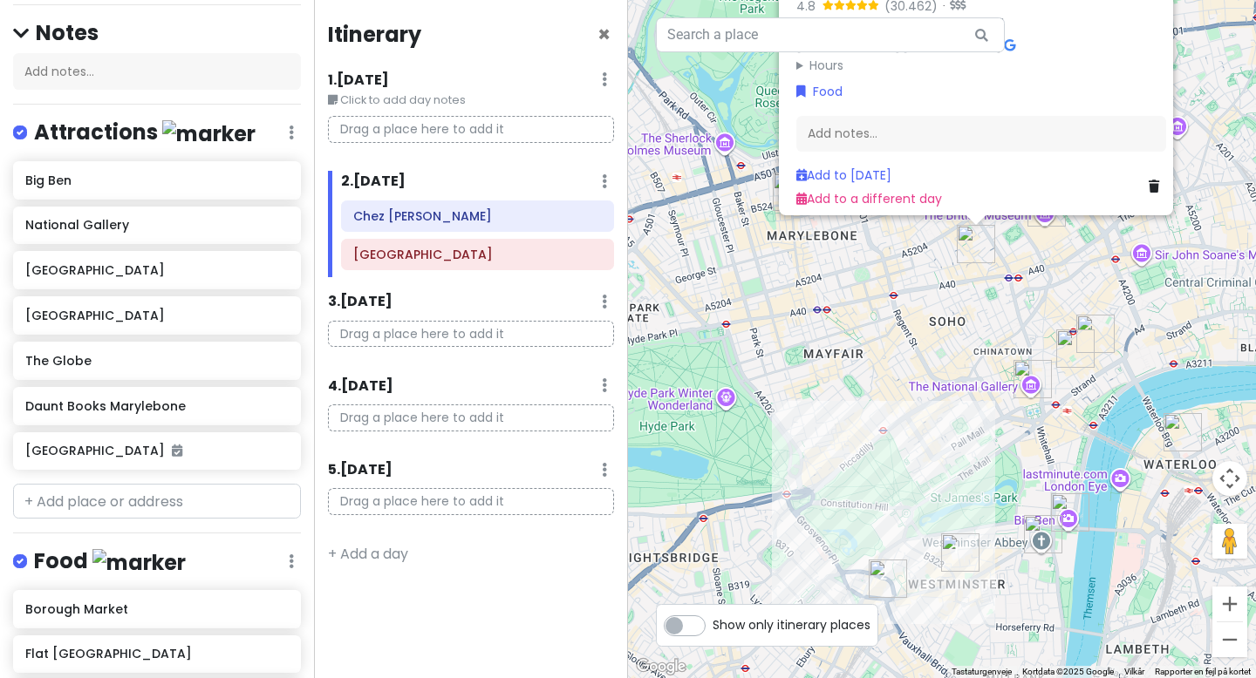
drag, startPoint x: 1158, startPoint y: 474, endPoint x: 978, endPoint y: 382, distance: 202.0
click at [978, 382] on div "Circolo Popolare 4.8 (30.462) · 40-41 Rathbone Pl, London W1T 1HX, Storbritanni…" at bounding box center [942, 339] width 628 height 678
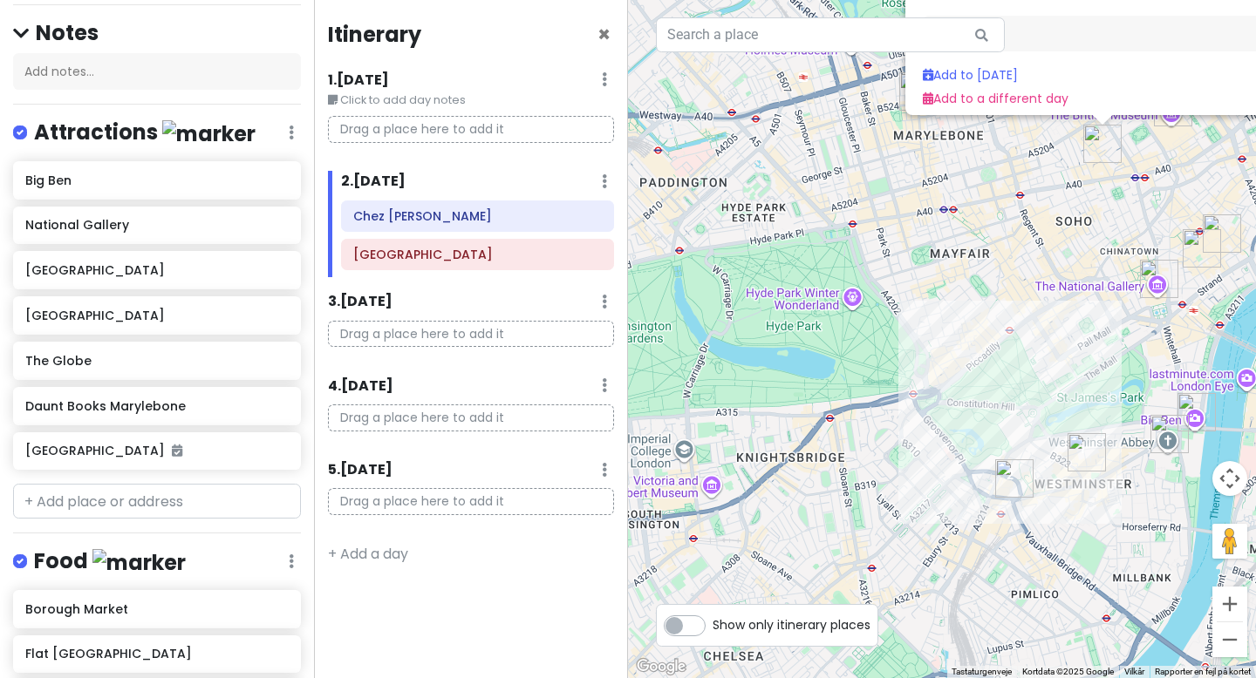
drag, startPoint x: 813, startPoint y: 338, endPoint x: 1118, endPoint y: 320, distance: 305.7
click at [1118, 320] on div "Circolo Popolare 4.8 (30.462) · 40-41 Rathbone Pl, London W1T 1HX, Storbritanni…" at bounding box center [942, 339] width 628 height 678
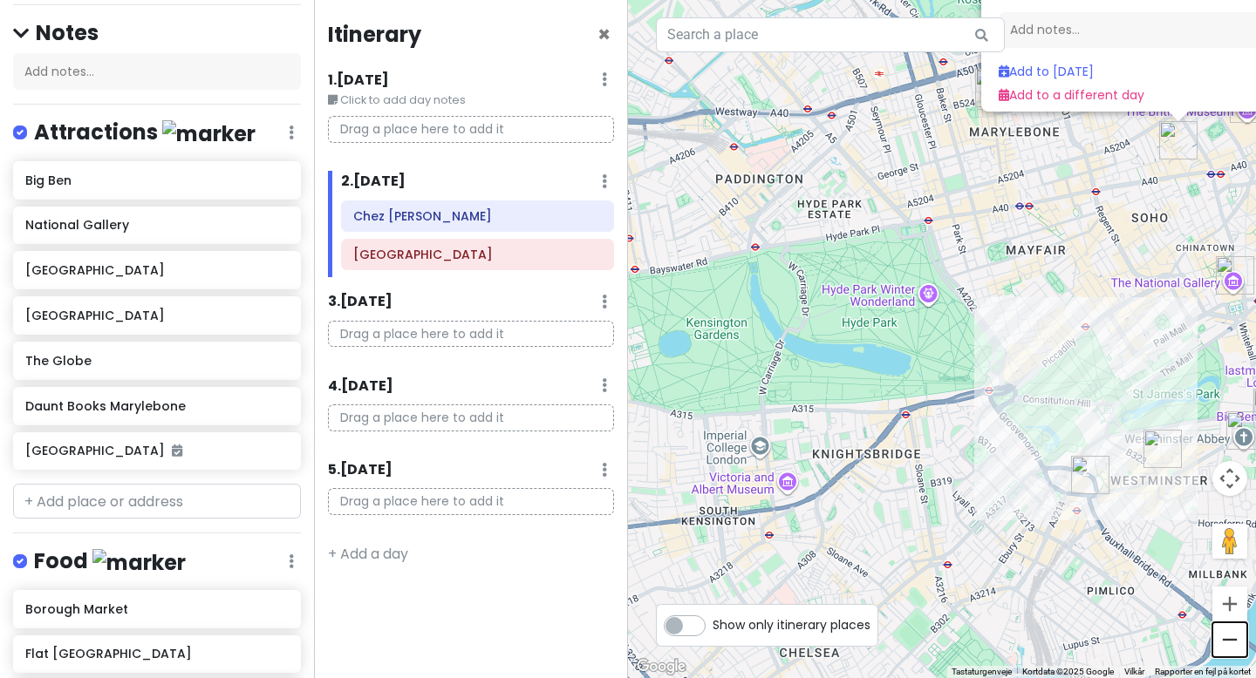
click at [1221, 644] on button "Zoom ud" at bounding box center [1229, 640] width 35 height 35
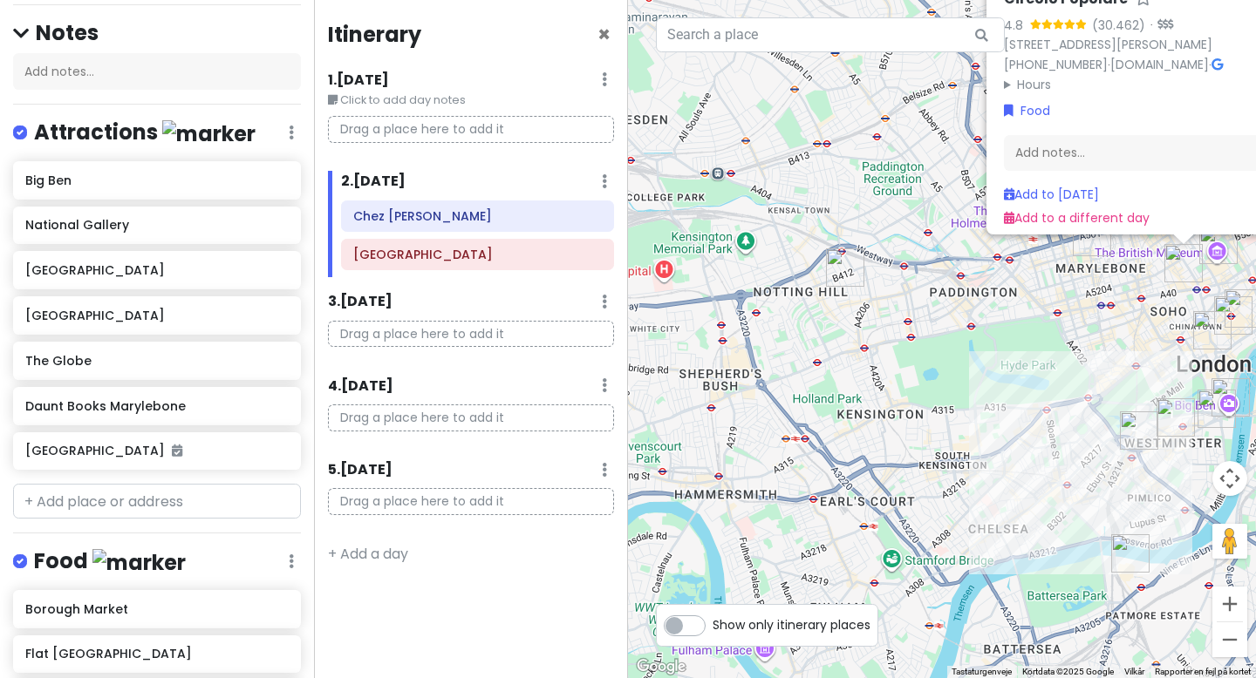
drag, startPoint x: 926, startPoint y: 503, endPoint x: 1064, endPoint y: 545, distance: 144.0
click at [1057, 541] on div "Circolo Popolare 4.8 (30.462) · 40-41 Rathbone Pl, London W1T 1HX, Storbritanni…" at bounding box center [942, 339] width 628 height 678
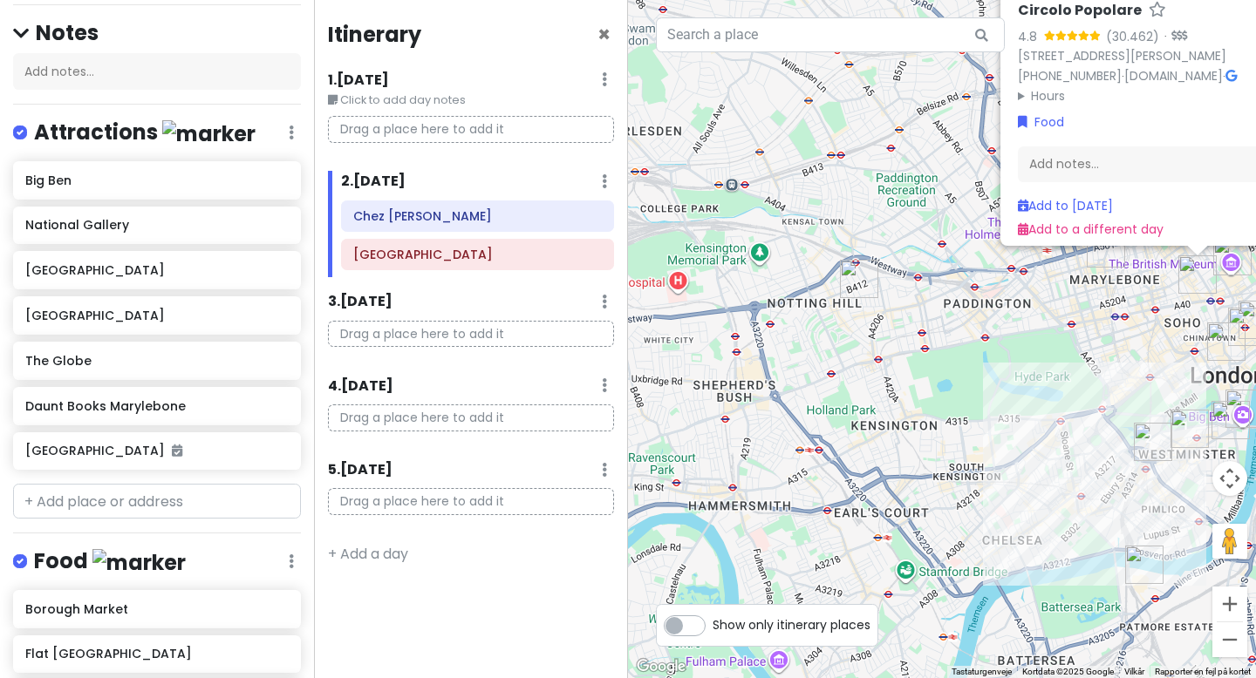
click at [856, 279] on img "The Globe" at bounding box center [859, 279] width 38 height 38
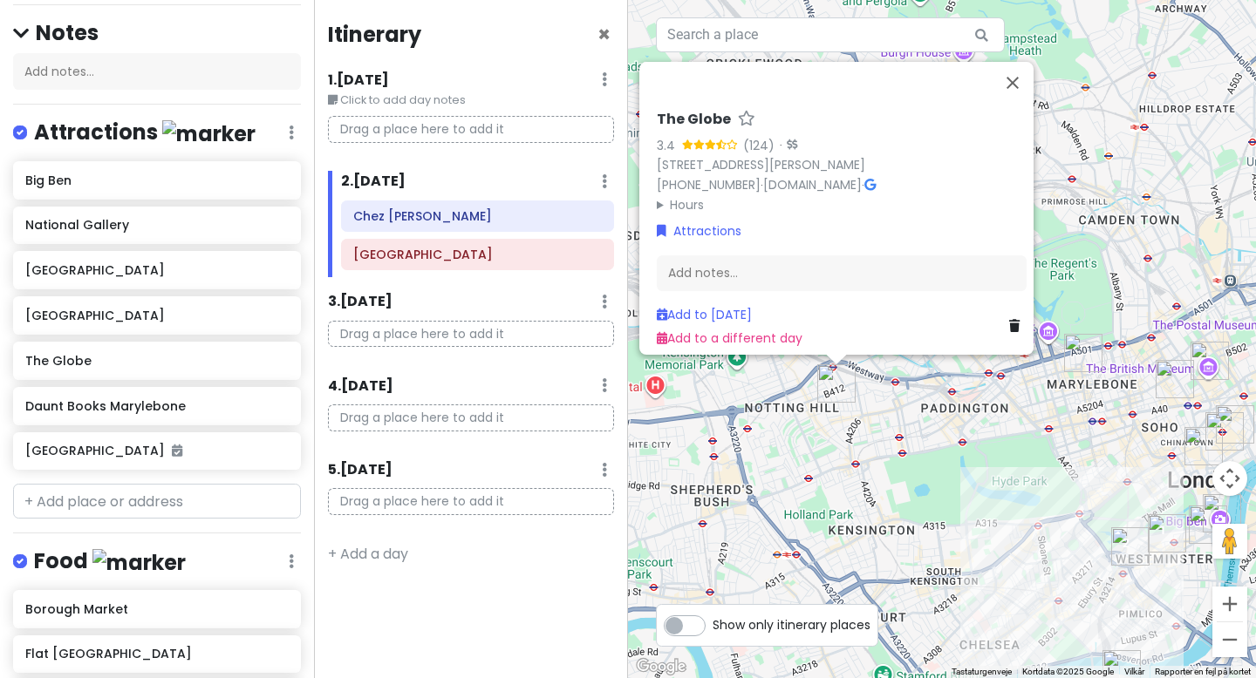
drag, startPoint x: 1033, startPoint y: 435, endPoint x: 719, endPoint y: 422, distance: 314.2
click at [719, 422] on div "The Globe 3.4 (124) · 103 Talbot Rd, London W11 2AT, Storbritannien +44 20 7221…" at bounding box center [942, 339] width 628 height 678
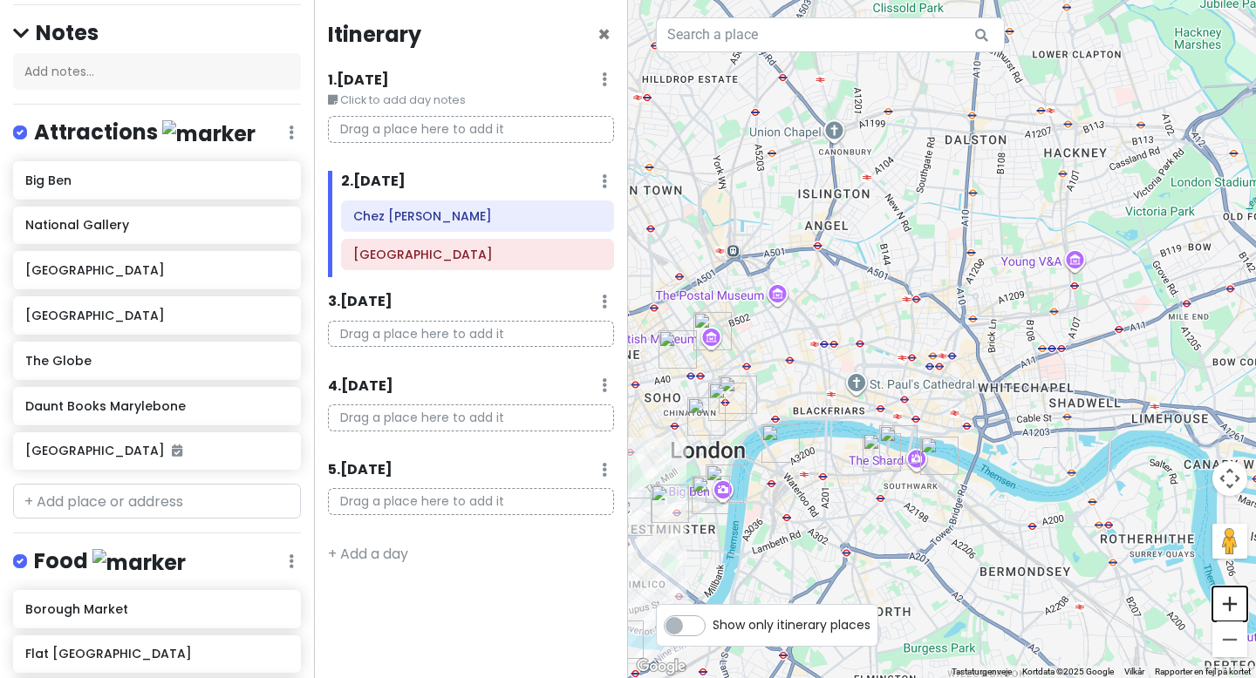
click at [1237, 610] on button "Zoom ind" at bounding box center [1229, 604] width 35 height 35
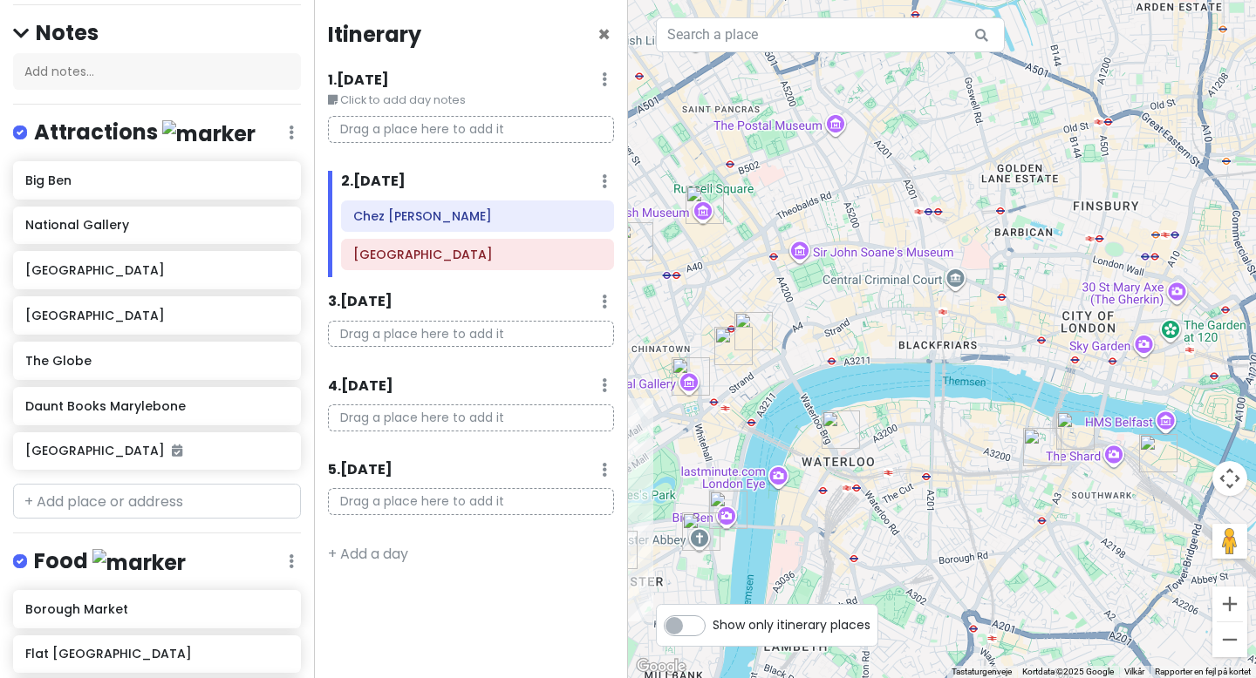
drag, startPoint x: 851, startPoint y: 554, endPoint x: 1128, endPoint y: 393, distance: 320.3
click at [1094, 412] on img "Borough Market" at bounding box center [1075, 431] width 38 height 38
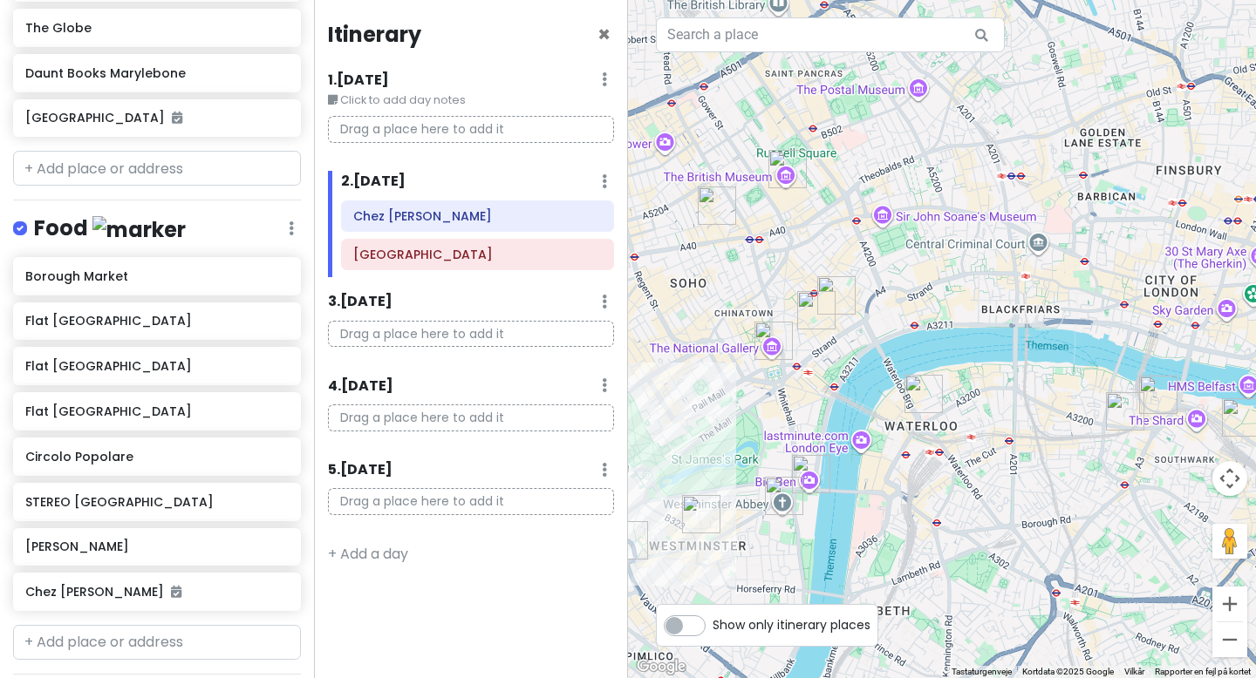
scroll to position [564, 0]
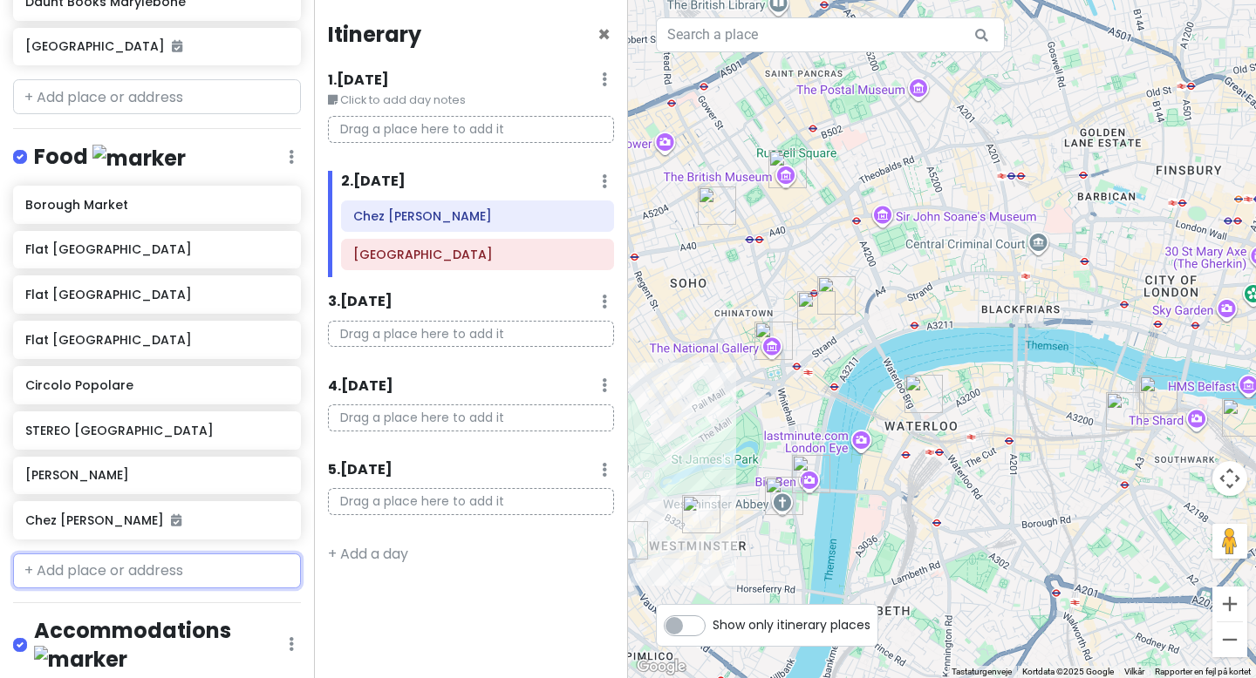
click at [110, 558] on input "text" at bounding box center [157, 571] width 288 height 35
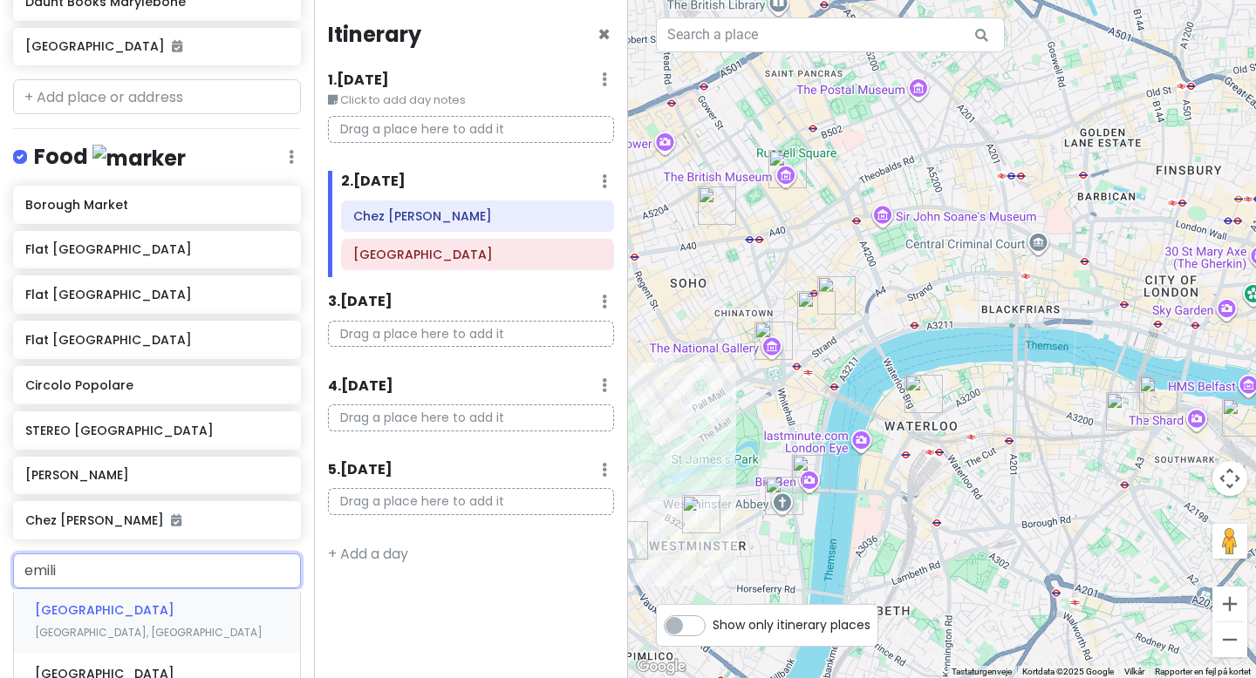
type input "emilia"
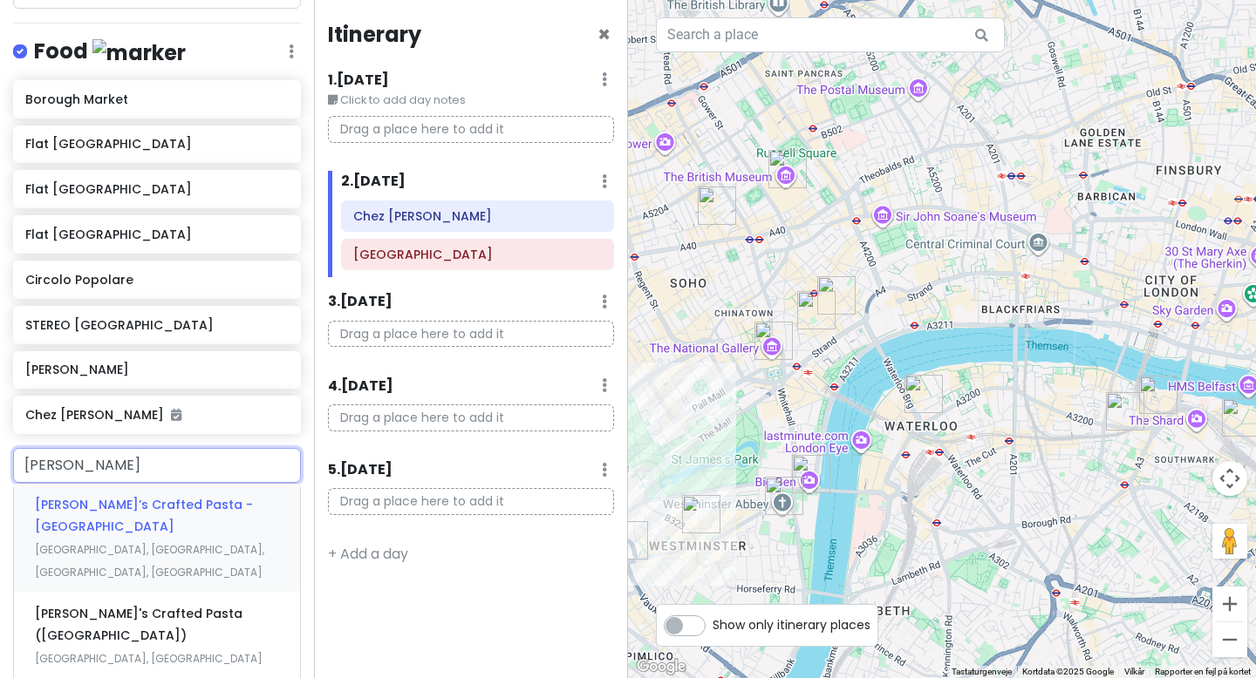
scroll to position [678, 0]
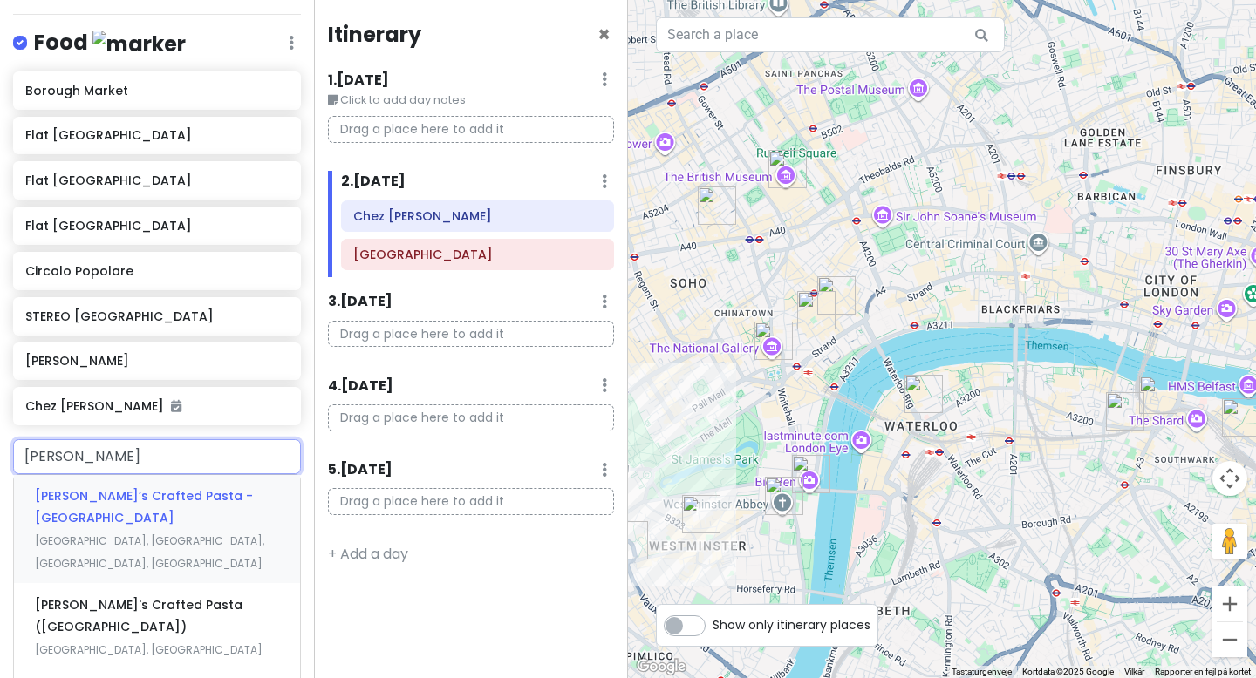
click at [137, 534] on span "Victoria Street, Buckingham Gate, London, Storbritannien" at bounding box center [149, 552] width 229 height 37
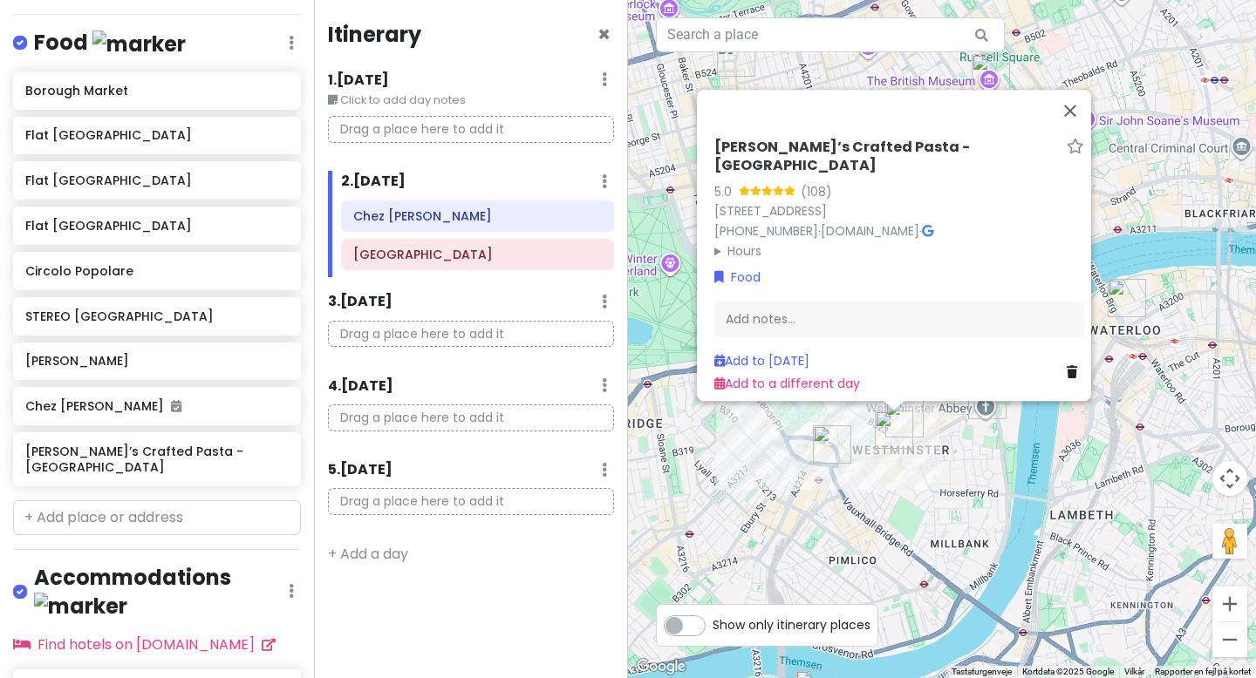
drag, startPoint x: 732, startPoint y: 543, endPoint x: 740, endPoint y: 442, distance: 101.5
click at [740, 442] on div "Emilia’s Crafted Pasta - Victoria 5.0 (108) 56 Victoria St, Buckingham Gate, Lo…" at bounding box center [942, 339] width 628 height 678
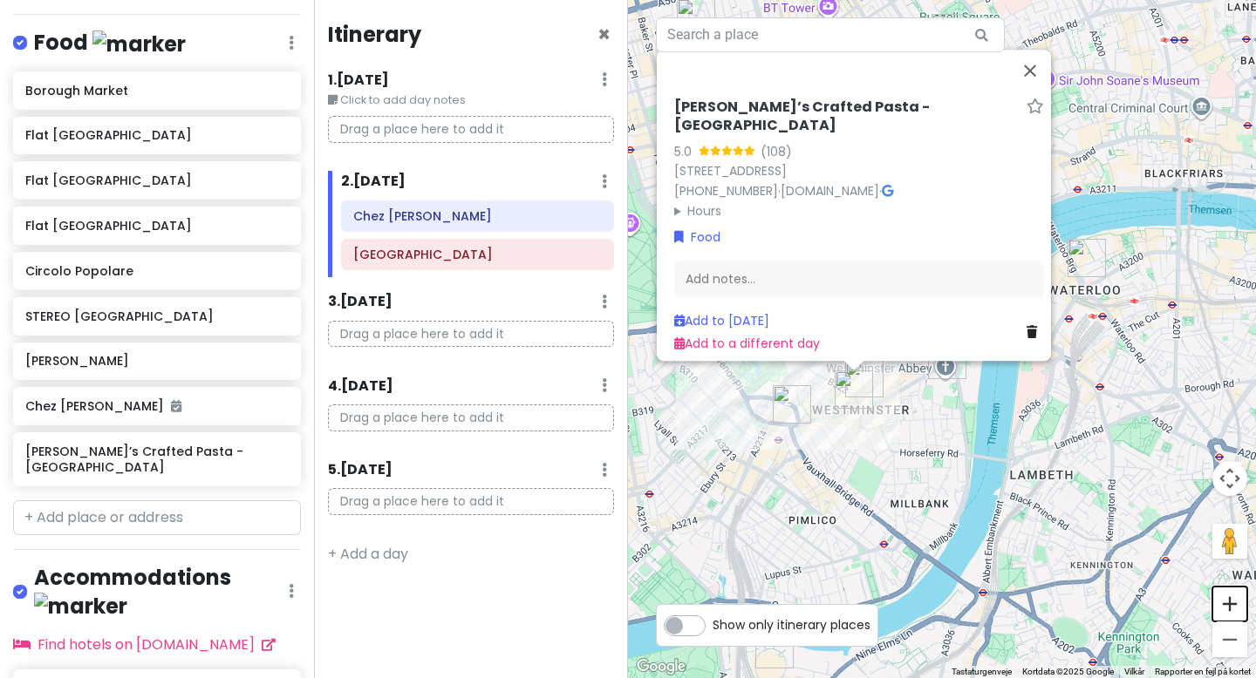
click at [1222, 602] on button "Zoom ind" at bounding box center [1229, 604] width 35 height 35
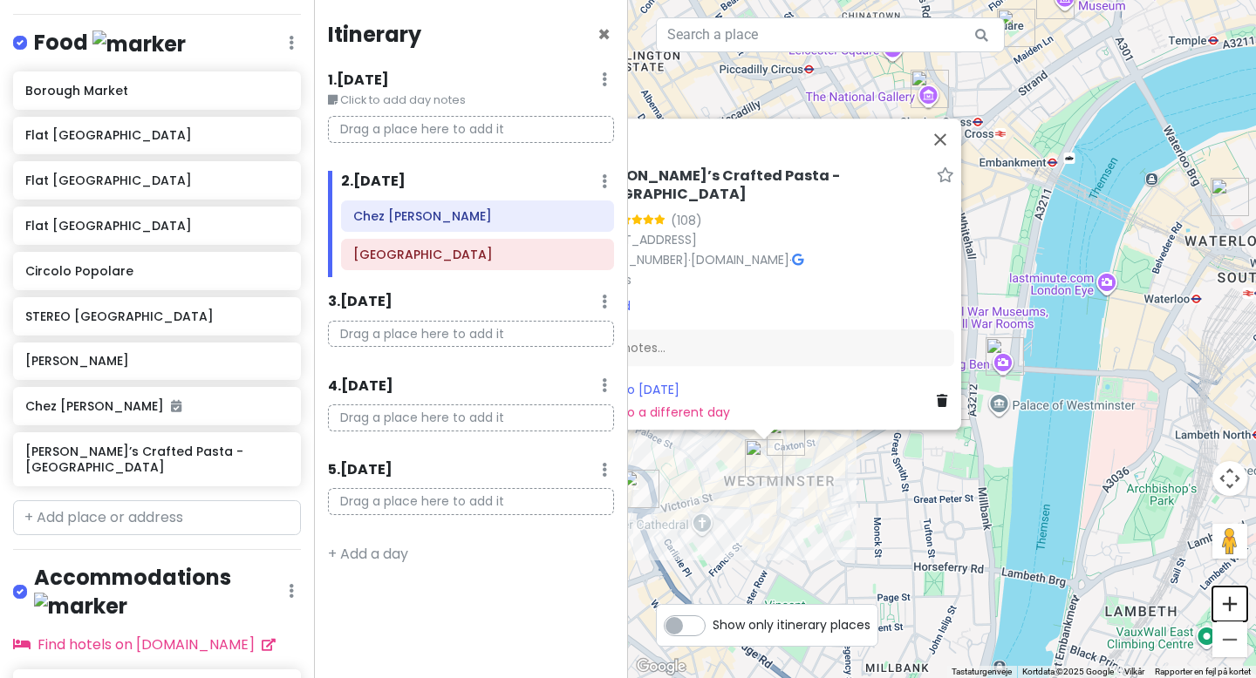
click at [1222, 602] on button "Zoom ind" at bounding box center [1229, 604] width 35 height 35
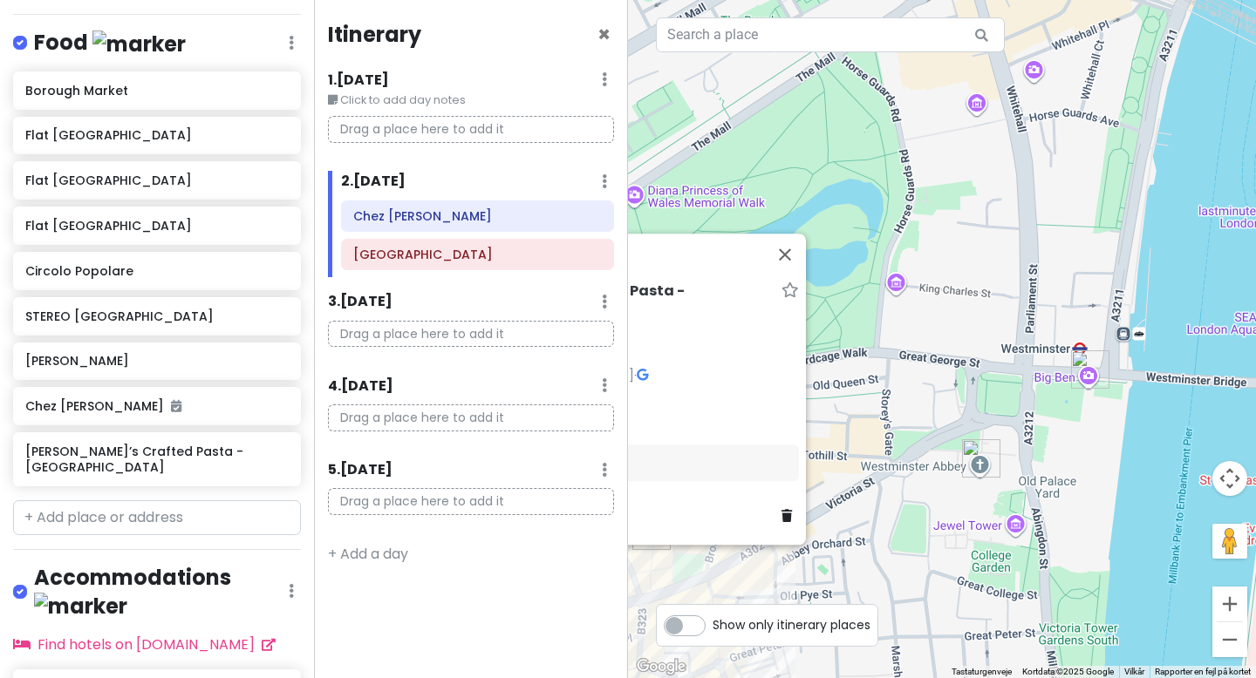
drag, startPoint x: 814, startPoint y: 670, endPoint x: 1066, endPoint y: 431, distance: 347.2
click at [1065, 432] on div "Emilia’s Crafted Pasta - Victoria 5.0 (108) 56 Victoria St, Buckingham Gate, Lo…" at bounding box center [942, 339] width 628 height 678
